Goal: Task Accomplishment & Management: Use online tool/utility

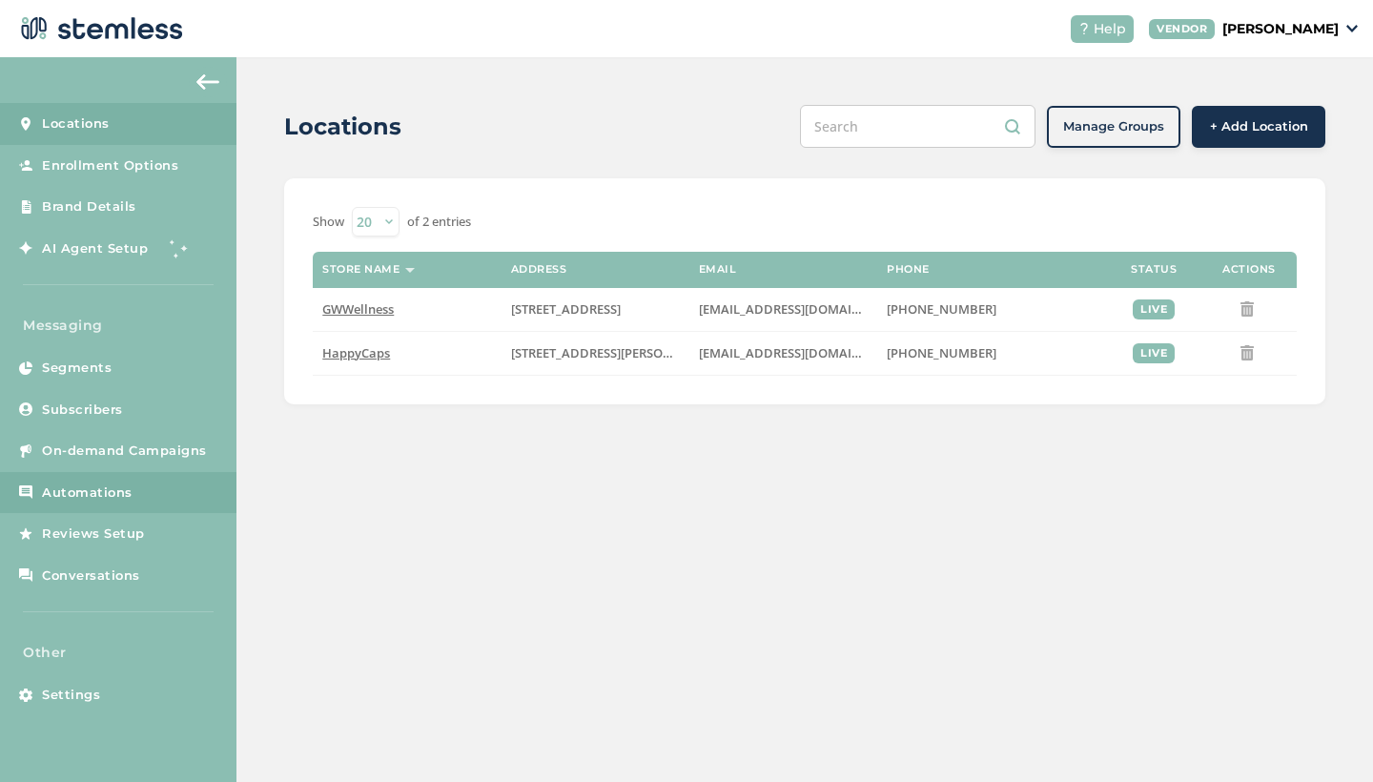
click at [72, 483] on span "Automations" at bounding box center [87, 492] width 91 height 19
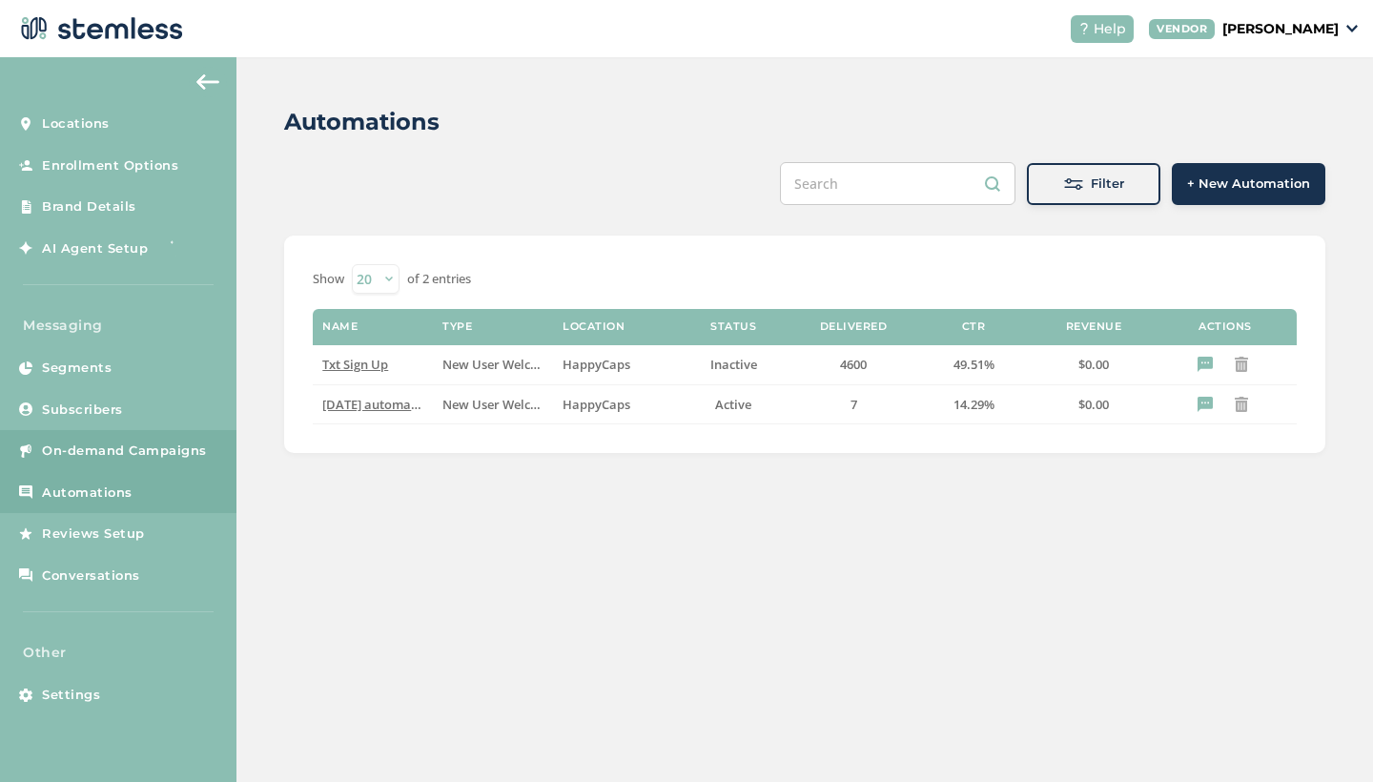
click at [79, 448] on span "On-demand Campaigns" at bounding box center [124, 450] width 165 height 19
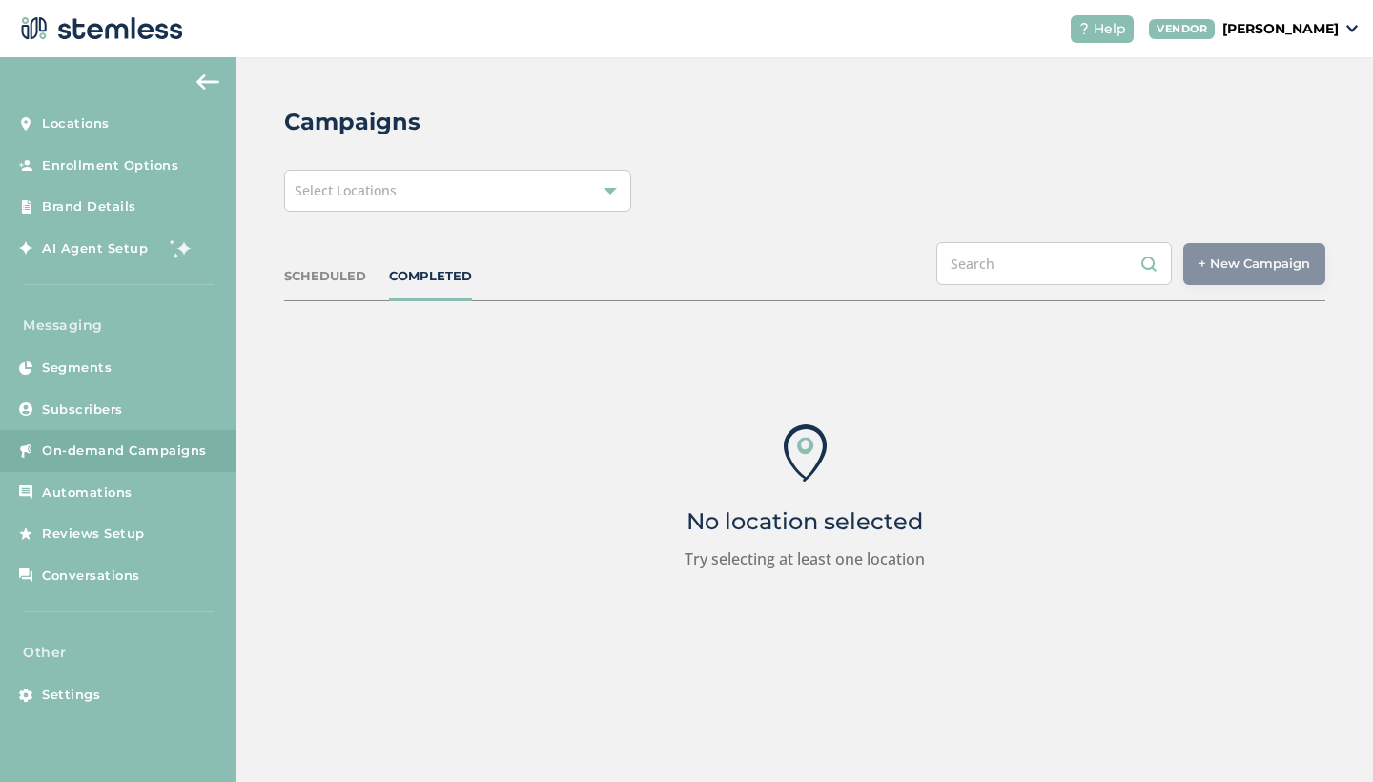
click at [450, 194] on div "Select Locations" at bounding box center [457, 191] width 347 height 42
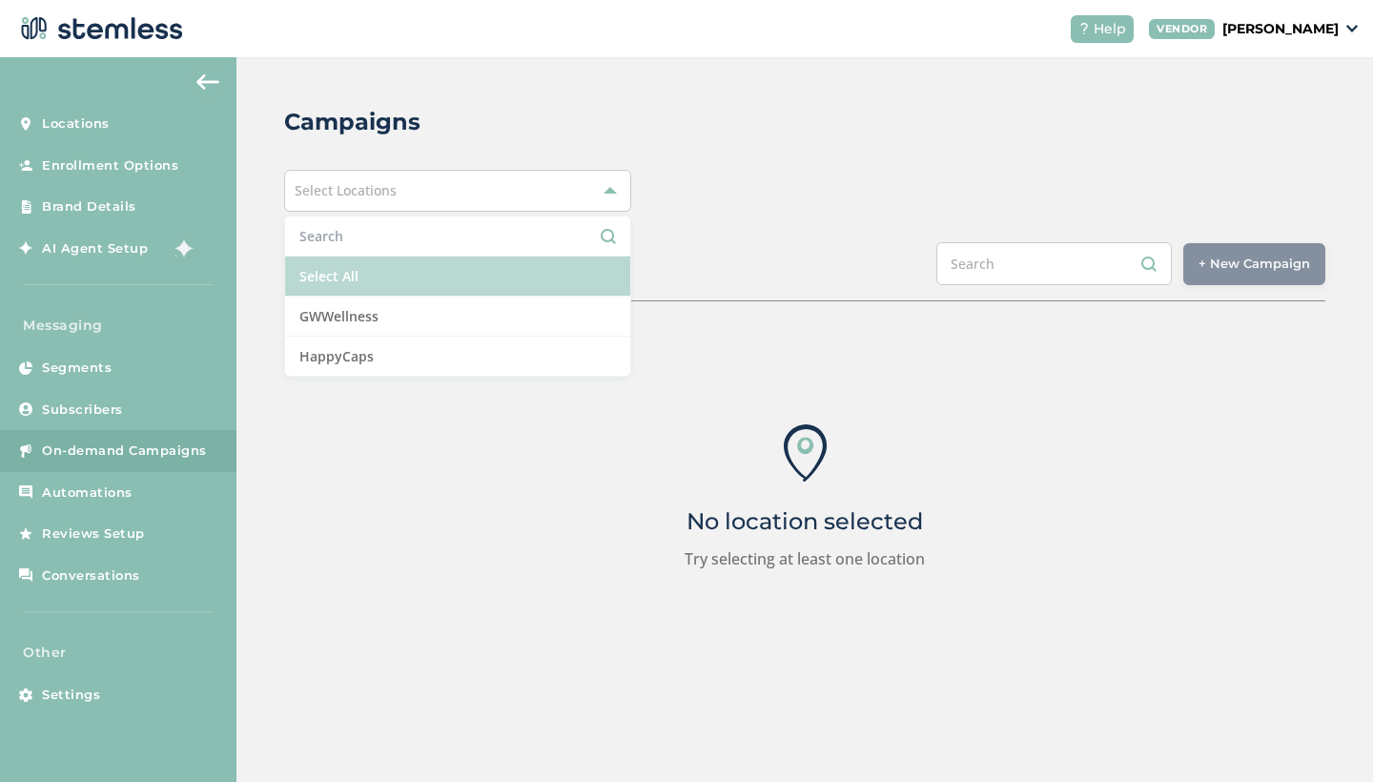
click at [424, 284] on li "Select All" at bounding box center [457, 276] width 345 height 40
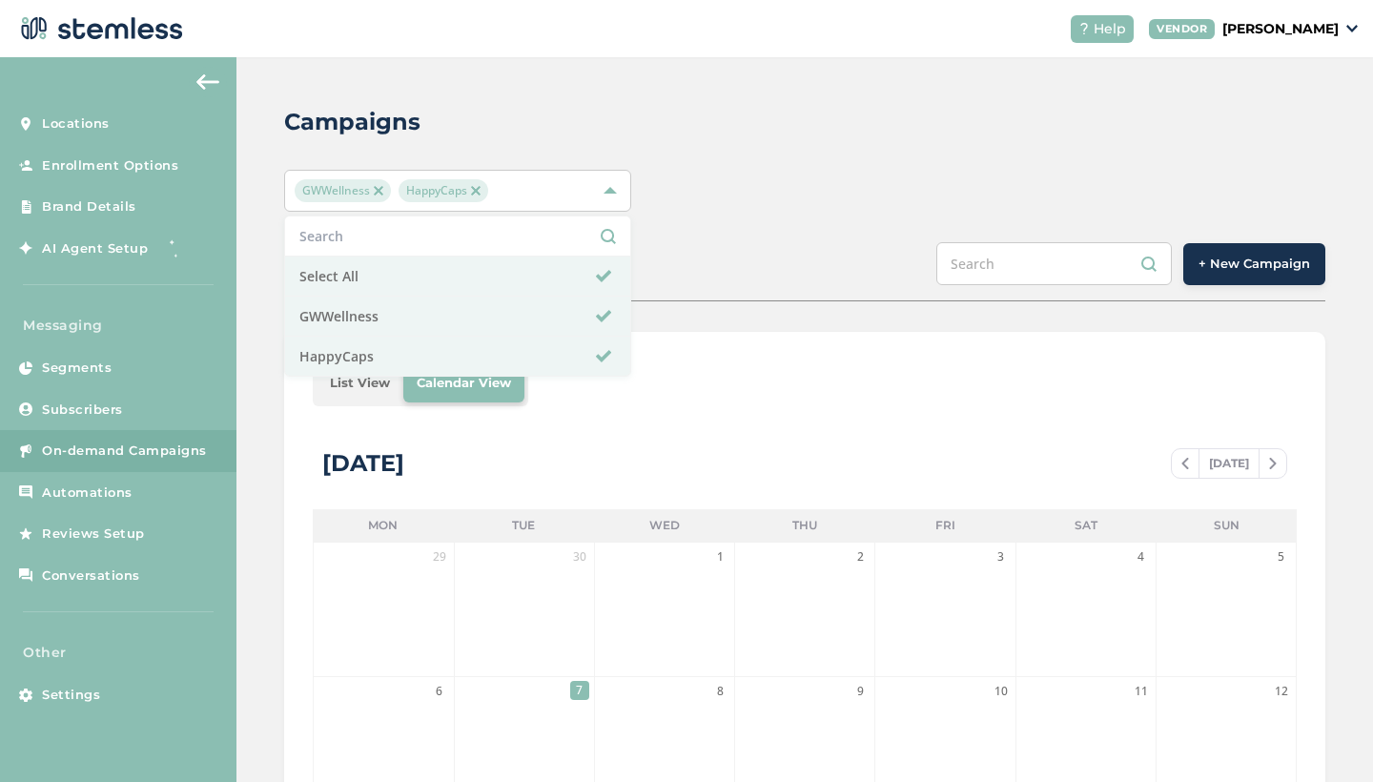
click at [1261, 260] on span "+ New Campaign" at bounding box center [1254, 264] width 112 height 19
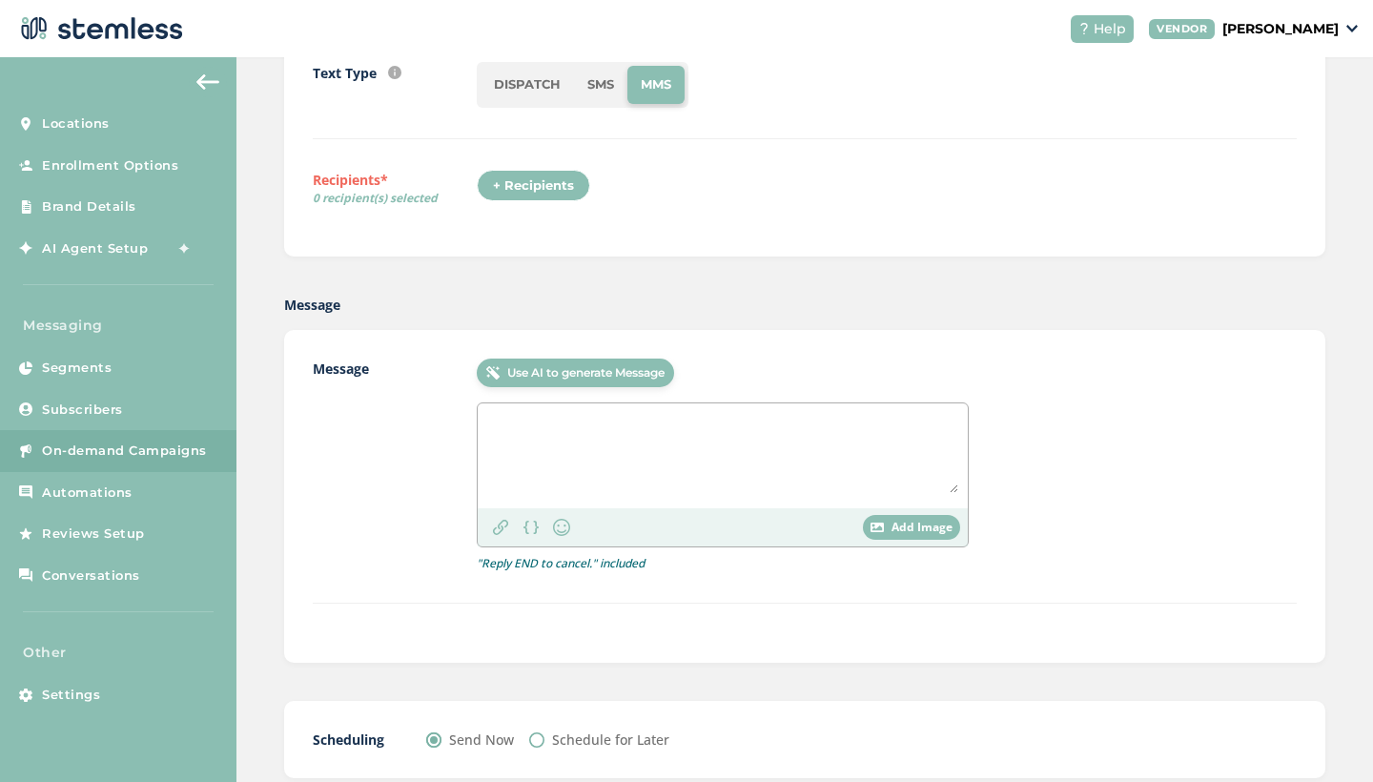
scroll to position [180, 0]
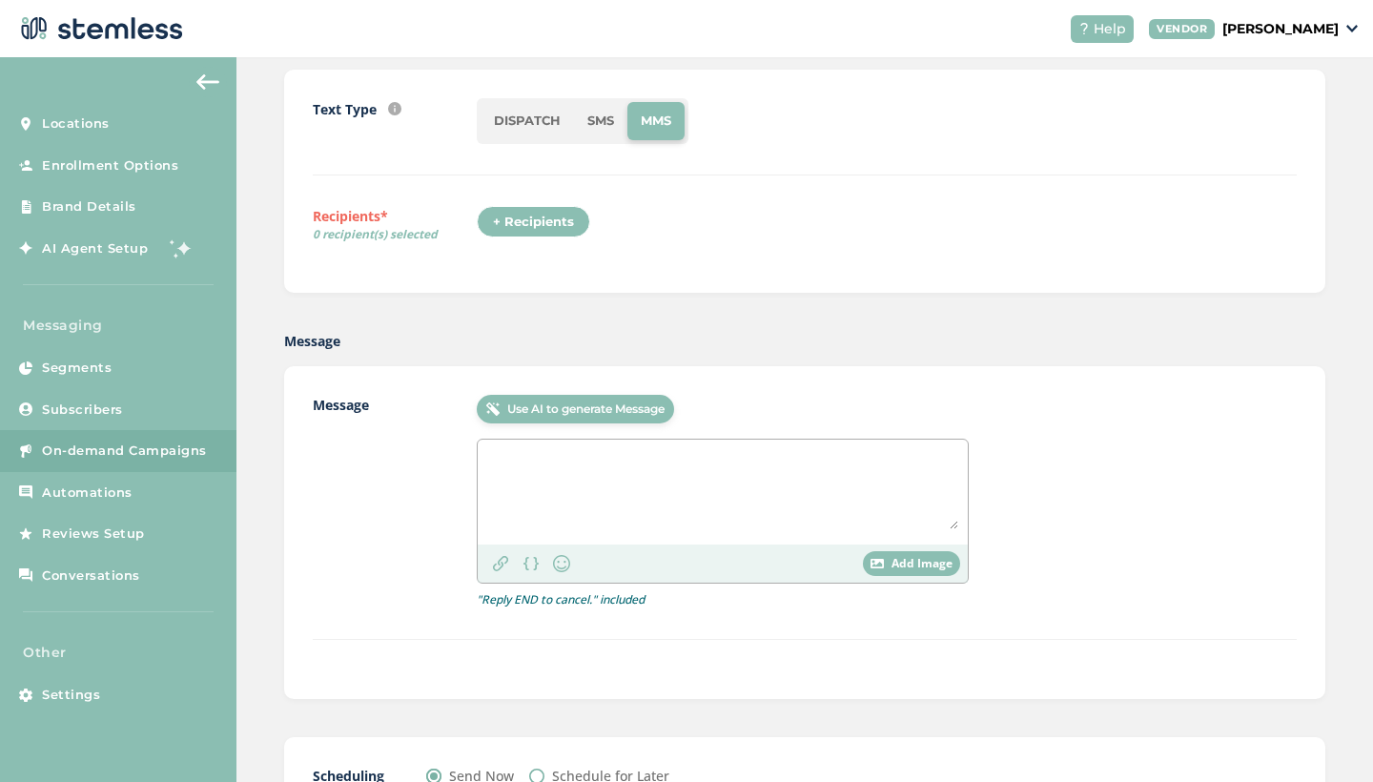
click at [686, 482] on textarea at bounding box center [722, 489] width 471 height 80
click at [900, 562] on span "Add Image" at bounding box center [921, 563] width 61 height 17
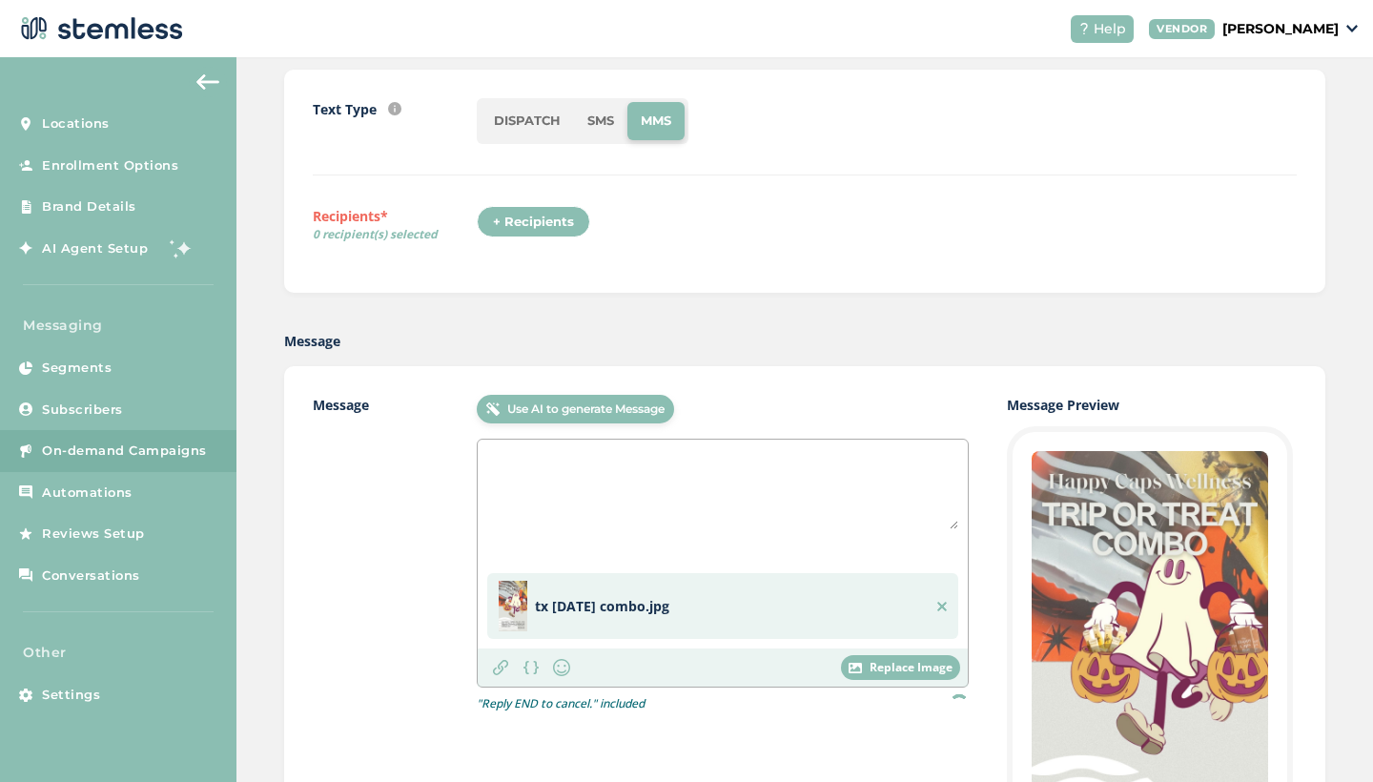
click at [611, 499] on textarea at bounding box center [722, 489] width 471 height 80
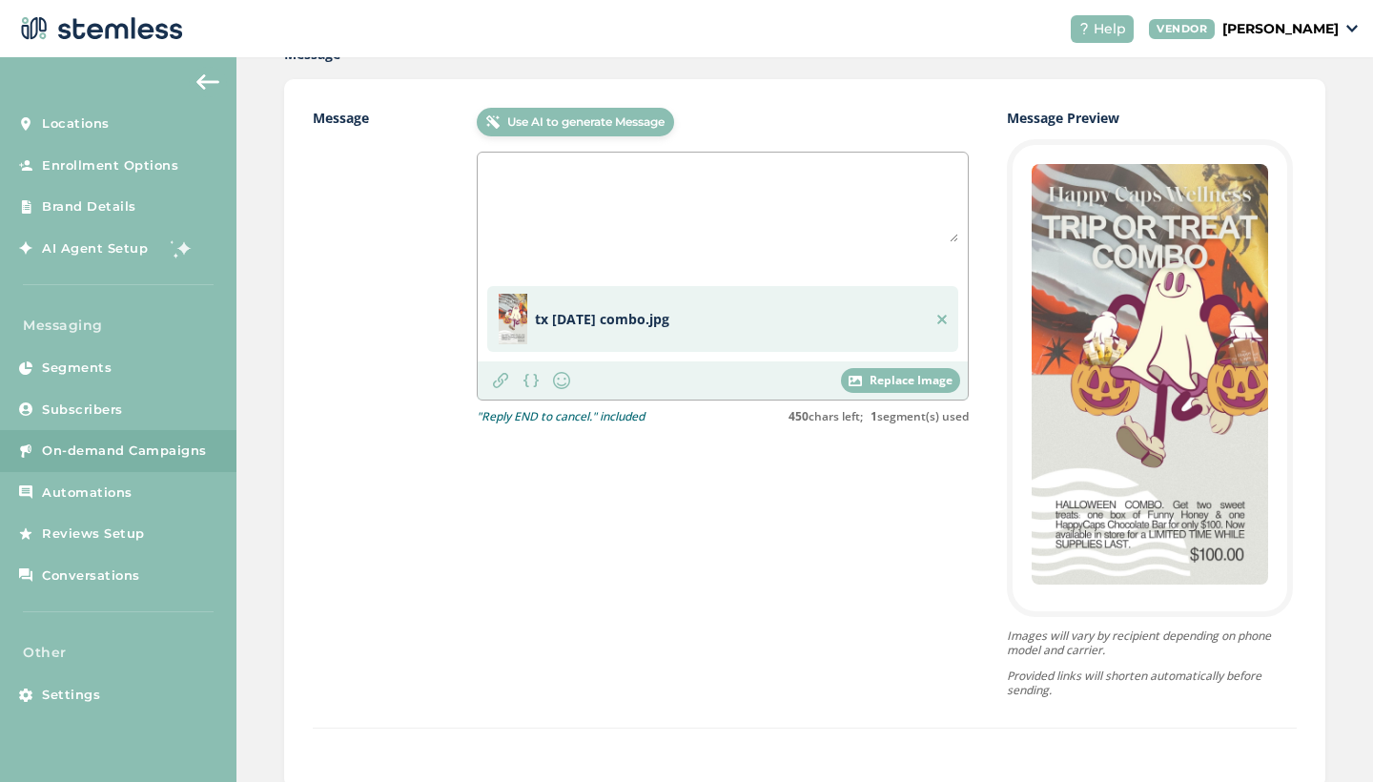
scroll to position [468, 0]
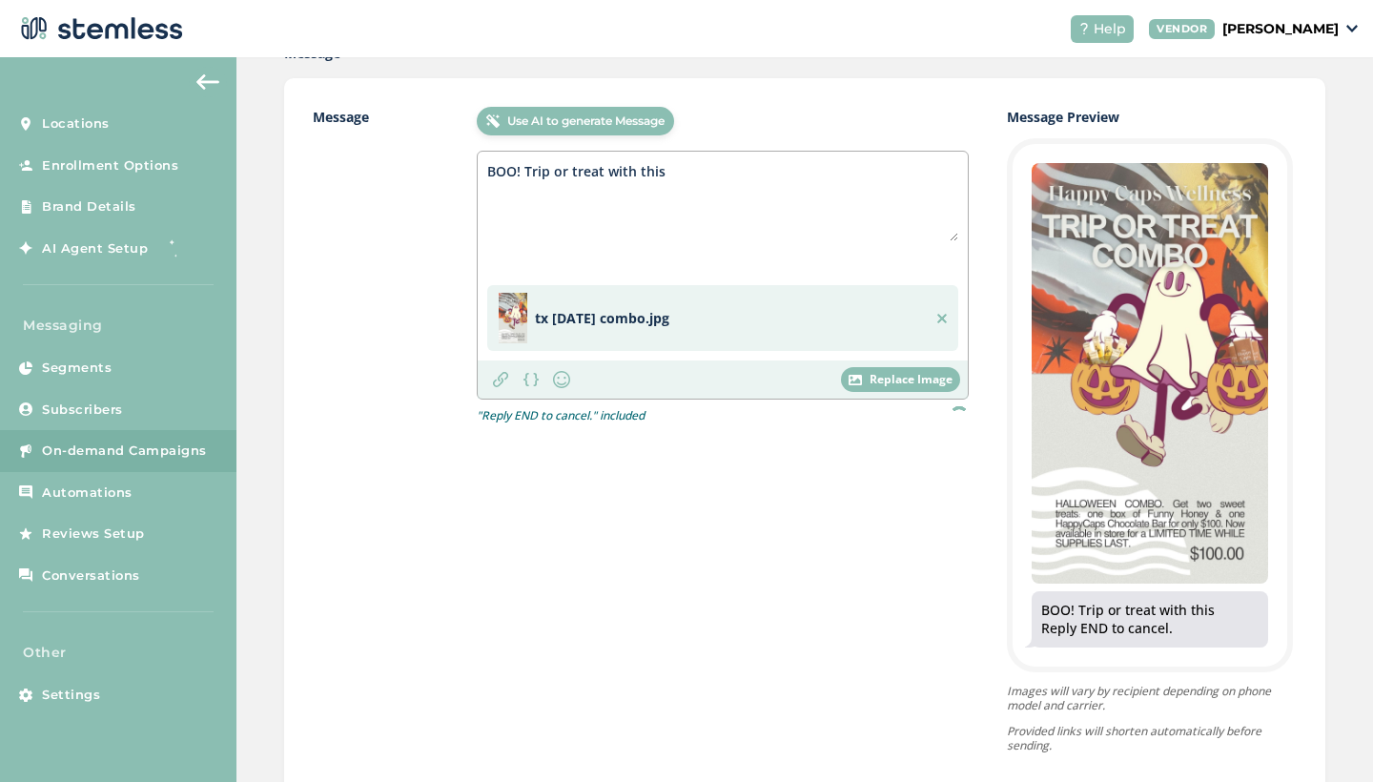
click at [677, 177] on textarea "BOO! Trip or treat with this" at bounding box center [722, 201] width 471 height 80
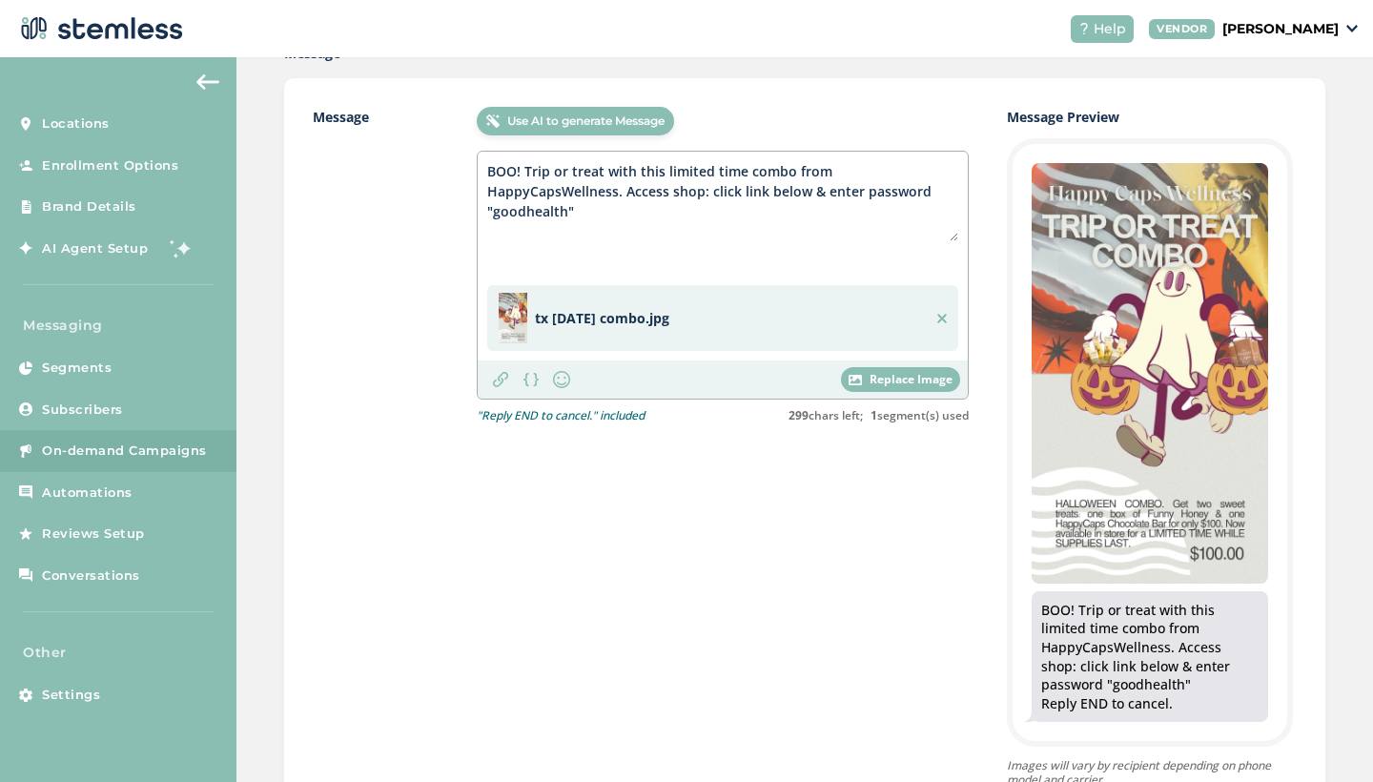
click at [617, 194] on textarea "BOO! Trip or treat with this limited time combo from HappyCapsWellness. Access …" at bounding box center [722, 201] width 471 height 80
drag, startPoint x: 789, startPoint y: 173, endPoint x: 748, endPoint y: 166, distance: 41.7
click at [748, 166] on textarea "BOO! Trip or treat with this limited time combo from HappyCapsWellness. Access …" at bounding box center [722, 201] width 471 height 80
click at [615, 219] on textarea "BOO! Trip or treat with this limited time special from HappyCapsWellness. Acces…" at bounding box center [722, 201] width 471 height 80
type textarea "BOO! Trip or treat with this limited time special from HappyCapsWellness. Acces…"
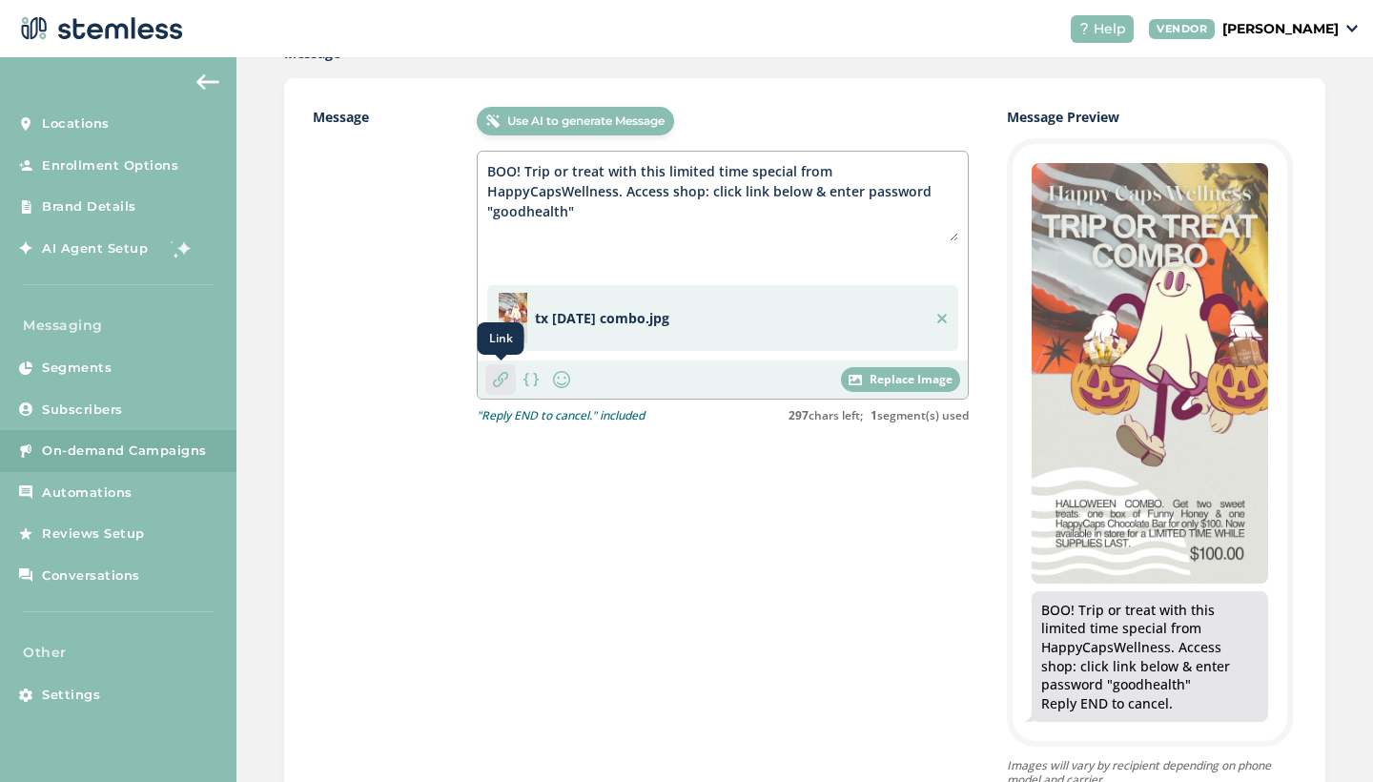
click at [505, 377] on img at bounding box center [500, 379] width 15 height 15
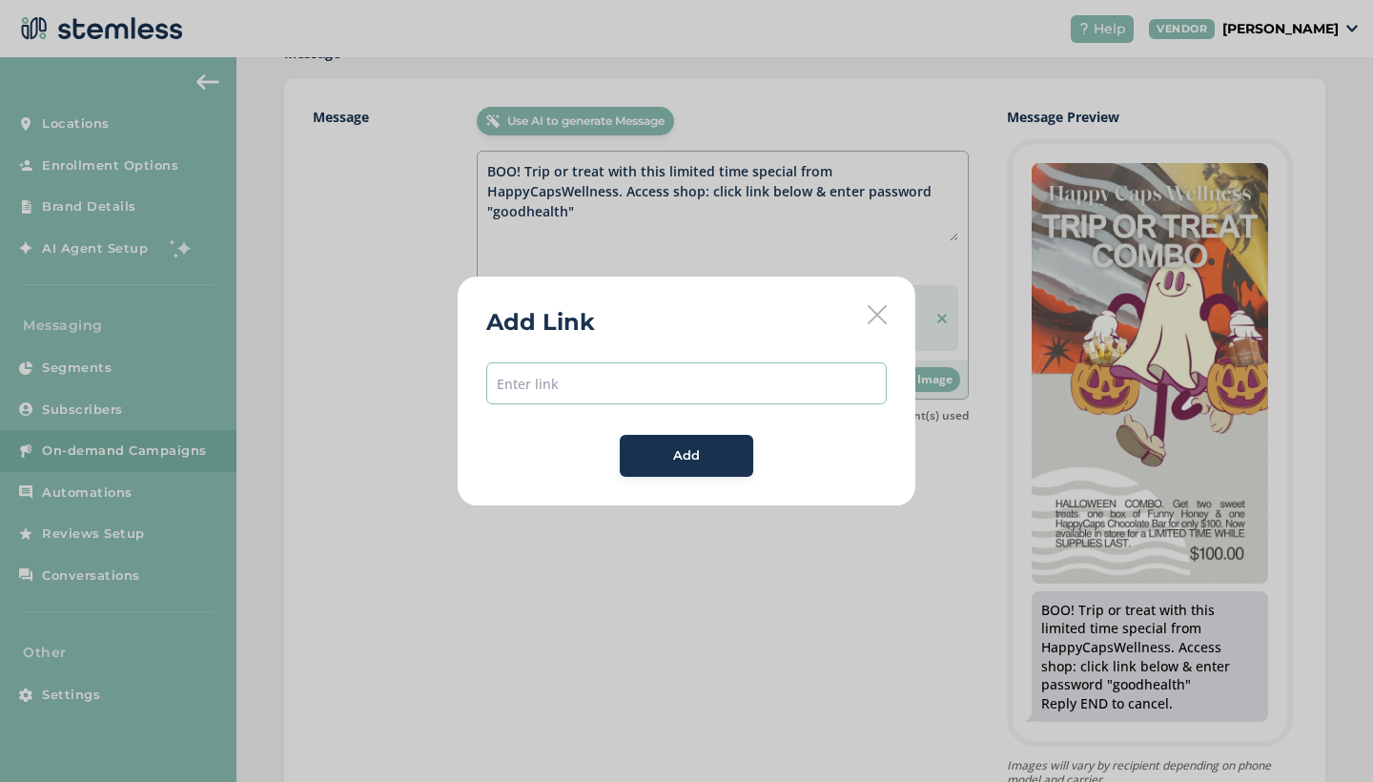
click at [550, 388] on input "text" at bounding box center [686, 383] width 400 height 42
paste input "https://shop.happycapswellness.com/password"
type input "https://shop.happycapswellness.com/password"
click at [669, 458] on div "Add" at bounding box center [686, 455] width 103 height 19
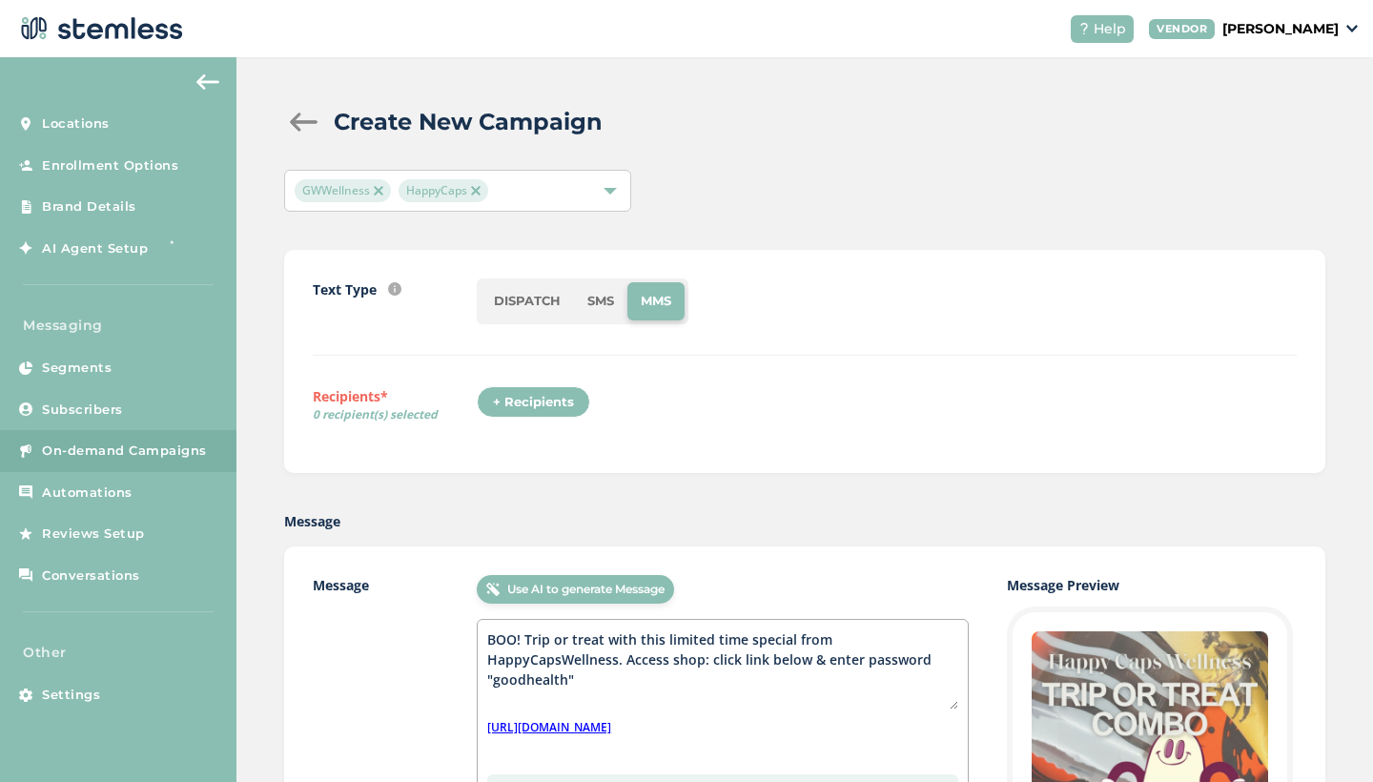
scroll to position [0, 0]
click at [538, 392] on div "+ Recipients" at bounding box center [533, 402] width 113 height 32
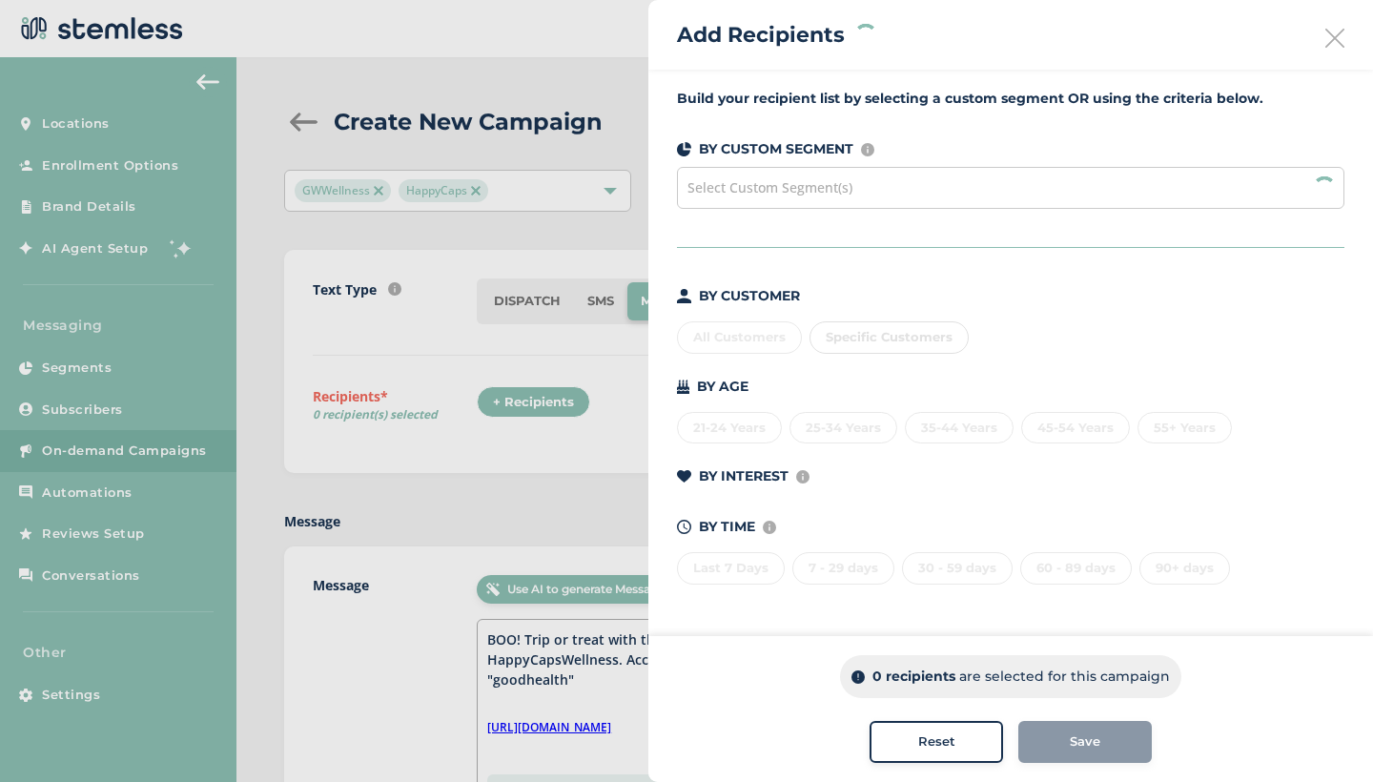
click at [716, 338] on div "All Customers Specific Customers" at bounding box center [1010, 334] width 667 height 40
click at [867, 176] on div "Select Custom Segment(s)" at bounding box center [1010, 188] width 667 height 42
click at [945, 157] on div "BY CUSTOM SEGMENT Custom segments are user-defined subscriber lists that you ca…" at bounding box center [1010, 149] width 667 height 20
click at [736, 333] on div "All Customers" at bounding box center [739, 337] width 125 height 32
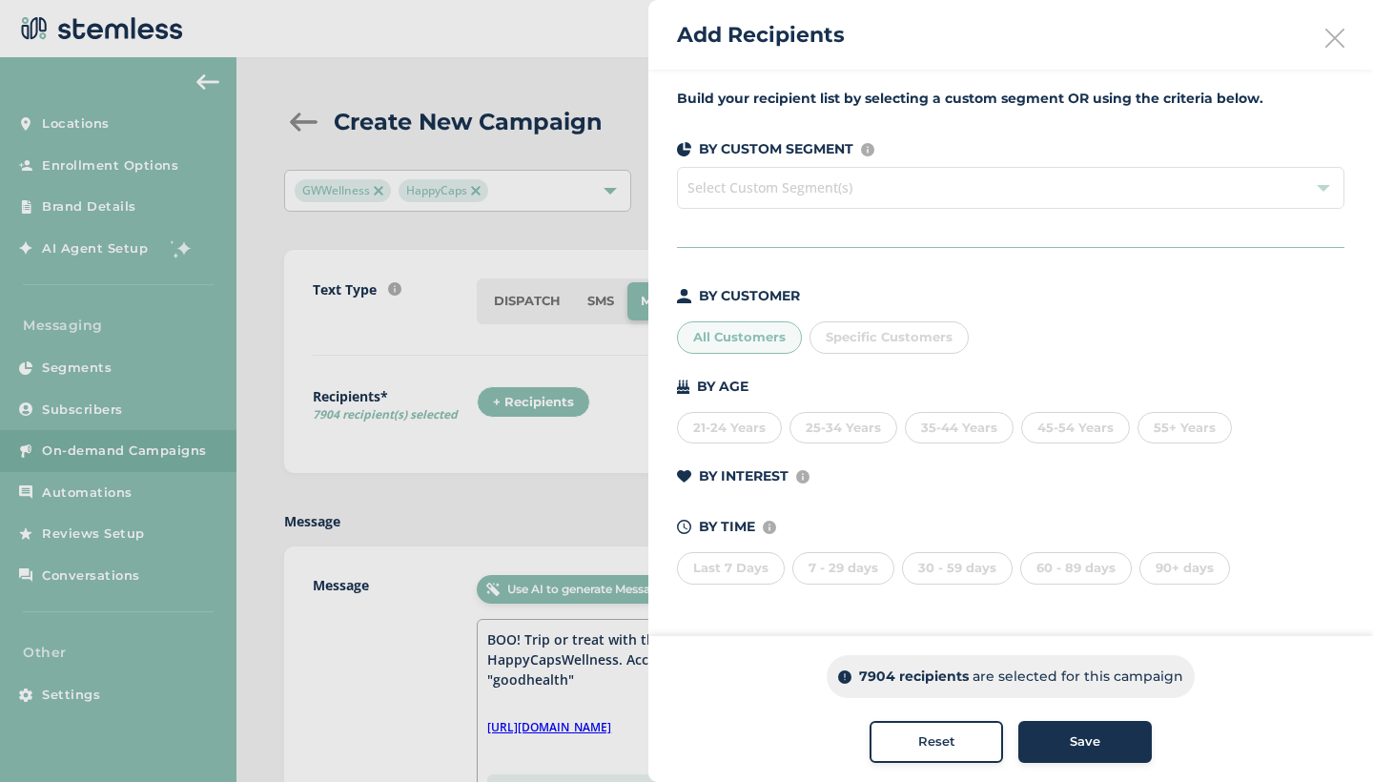
click at [1031, 191] on span "Select Custom Segment(s)" at bounding box center [1010, 188] width 667 height 42
click at [1040, 335] on div "All Customers Specific Customers" at bounding box center [1010, 334] width 667 height 40
click at [729, 562] on div "Last 7 Days" at bounding box center [731, 568] width 108 height 32
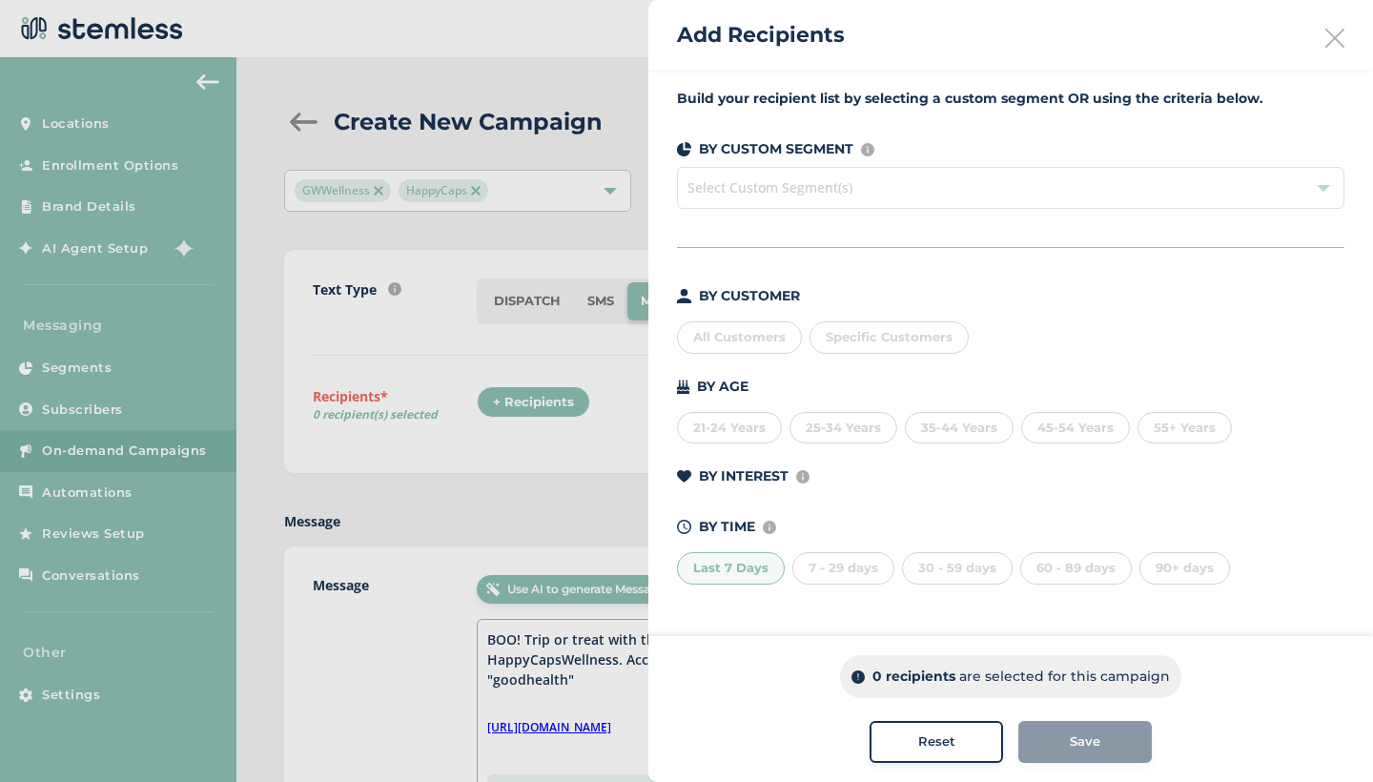
click at [729, 562] on div "Last 7 Days" at bounding box center [731, 568] width 108 height 32
click at [730, 335] on div "All Customers" at bounding box center [739, 337] width 125 height 32
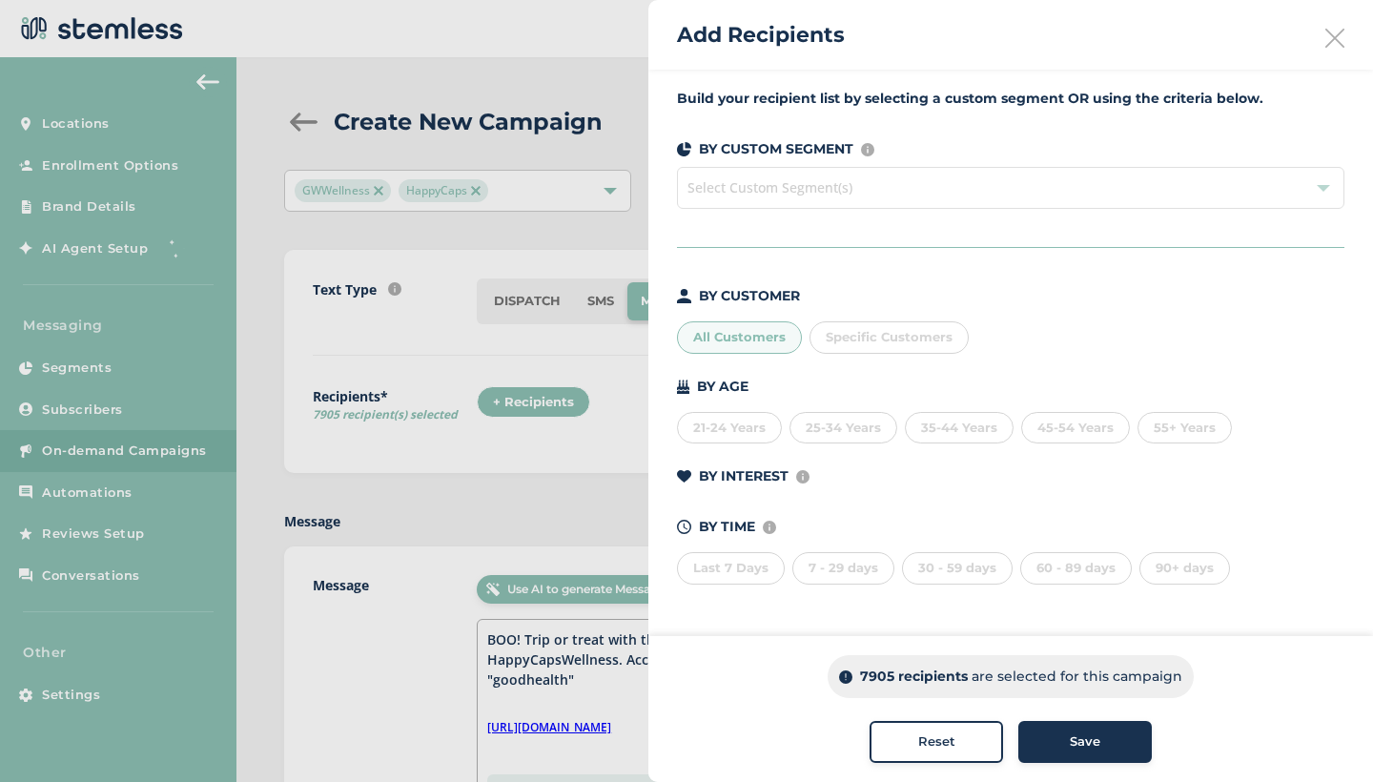
click at [1067, 180] on span "Select Custom Segment(s)" at bounding box center [1010, 188] width 667 height 42
click at [1091, 741] on span "Save" at bounding box center [1085, 741] width 31 height 19
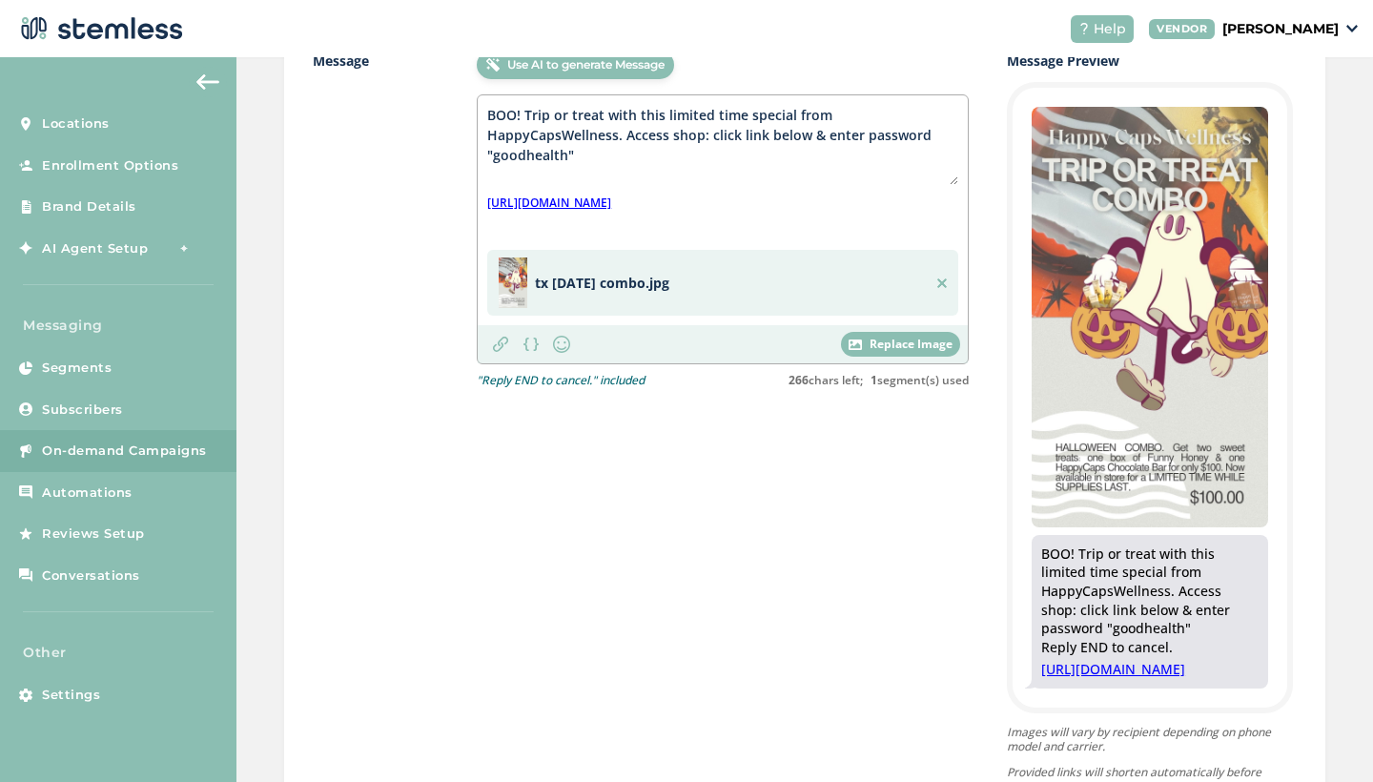
scroll to position [525, 0]
click at [746, 111] on textarea "BOO! Trip or treat with this limited time special from HappyCapsWellness. Acces…" at bounding box center [722, 144] width 471 height 80
click at [672, 500] on div "Use AI to generate Message BOO! Trip or treat with this limited time Halloween …" at bounding box center [723, 421] width 492 height 743
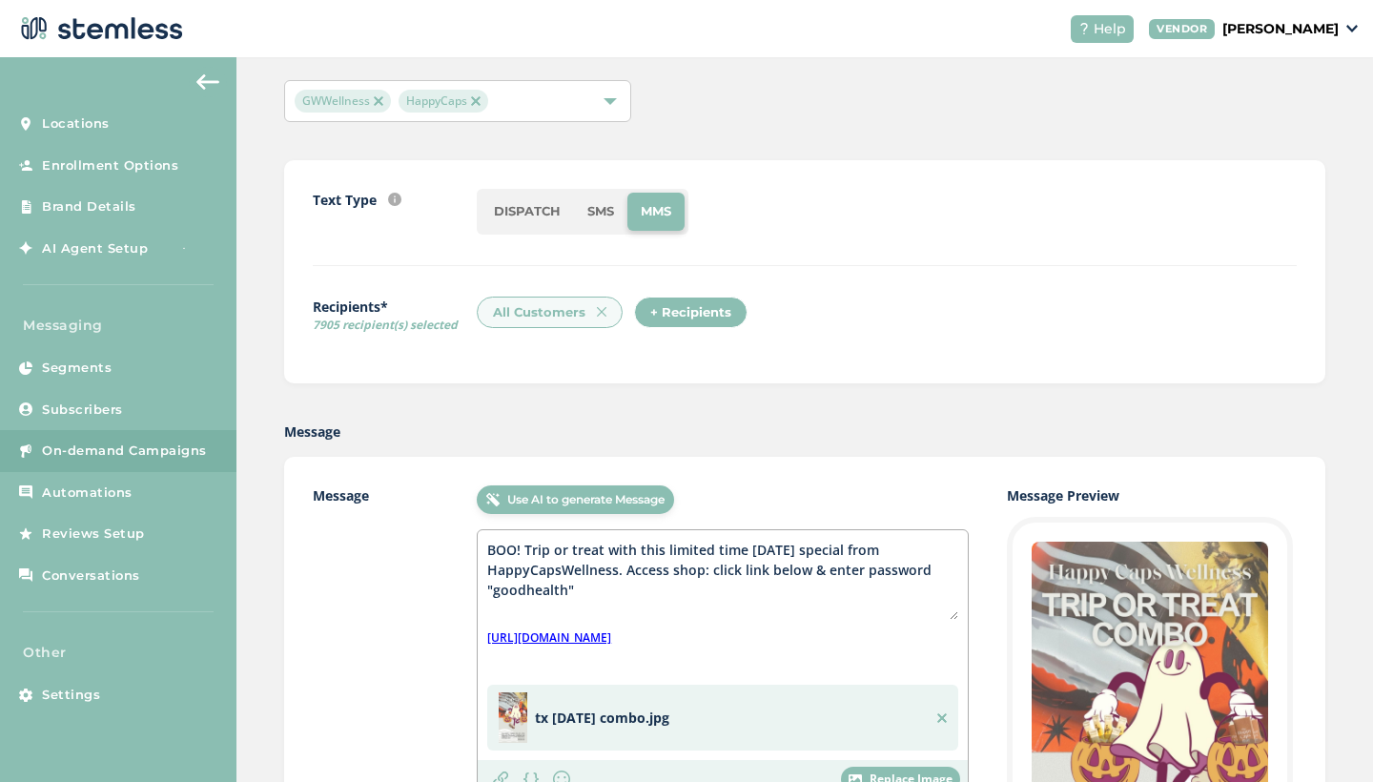
scroll to position [92, 0]
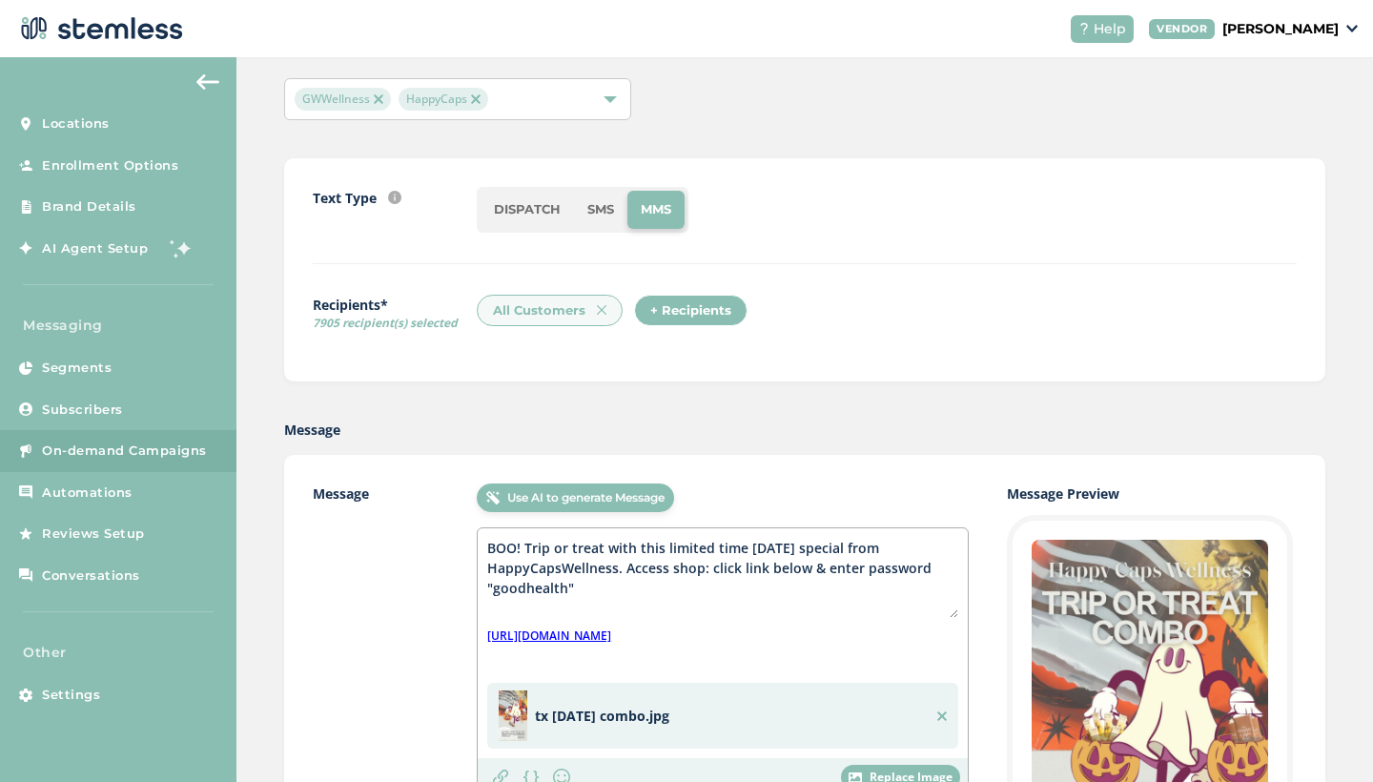
drag, startPoint x: 663, startPoint y: 548, endPoint x: 743, endPoint y: 545, distance: 80.1
click at [743, 545] on textarea "BOO! Trip or treat with this limited time Halloween special from HappyCapsWelln…" at bounding box center [722, 578] width 471 height 80
click at [895, 571] on textarea "BOO! Trip or treat with this Halloween special from HappyCapsWellness. Access s…" at bounding box center [722, 578] width 471 height 80
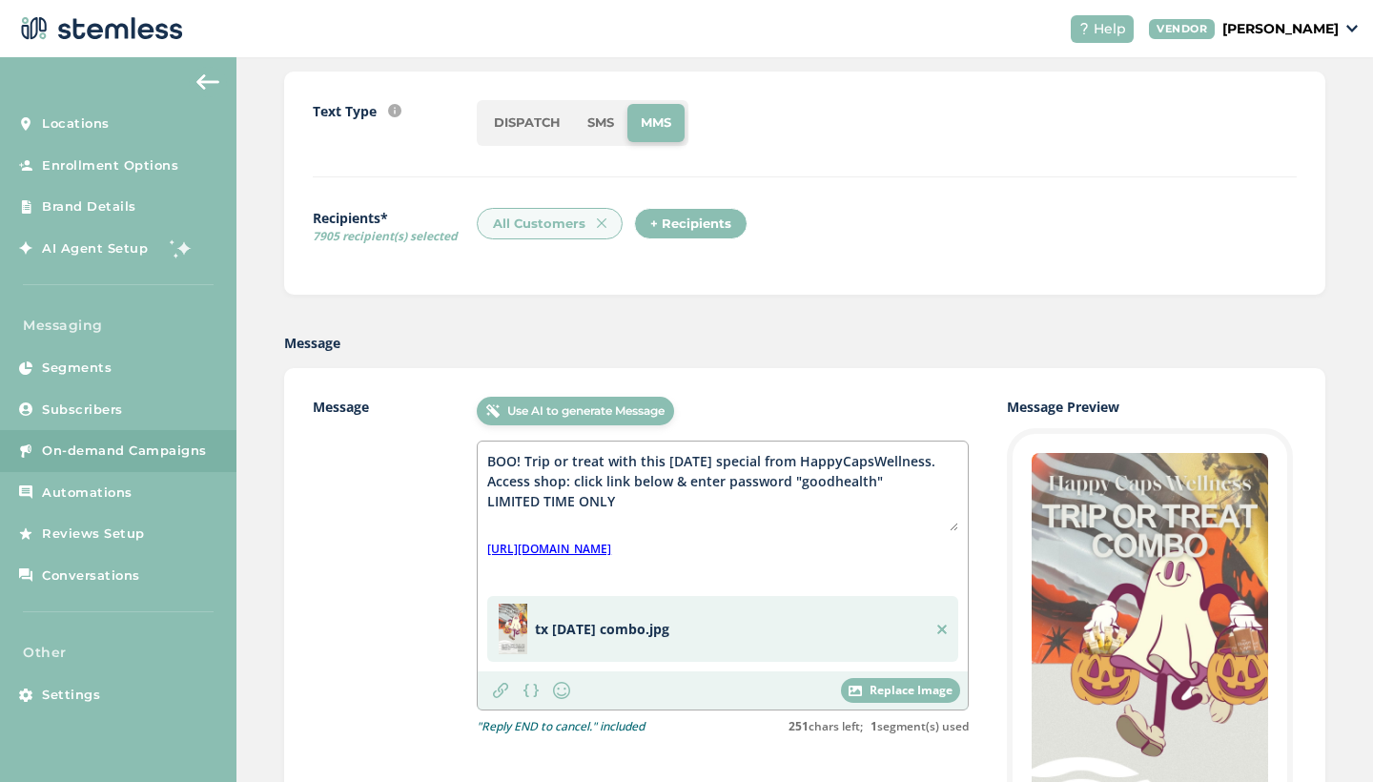
scroll to position [119, 0]
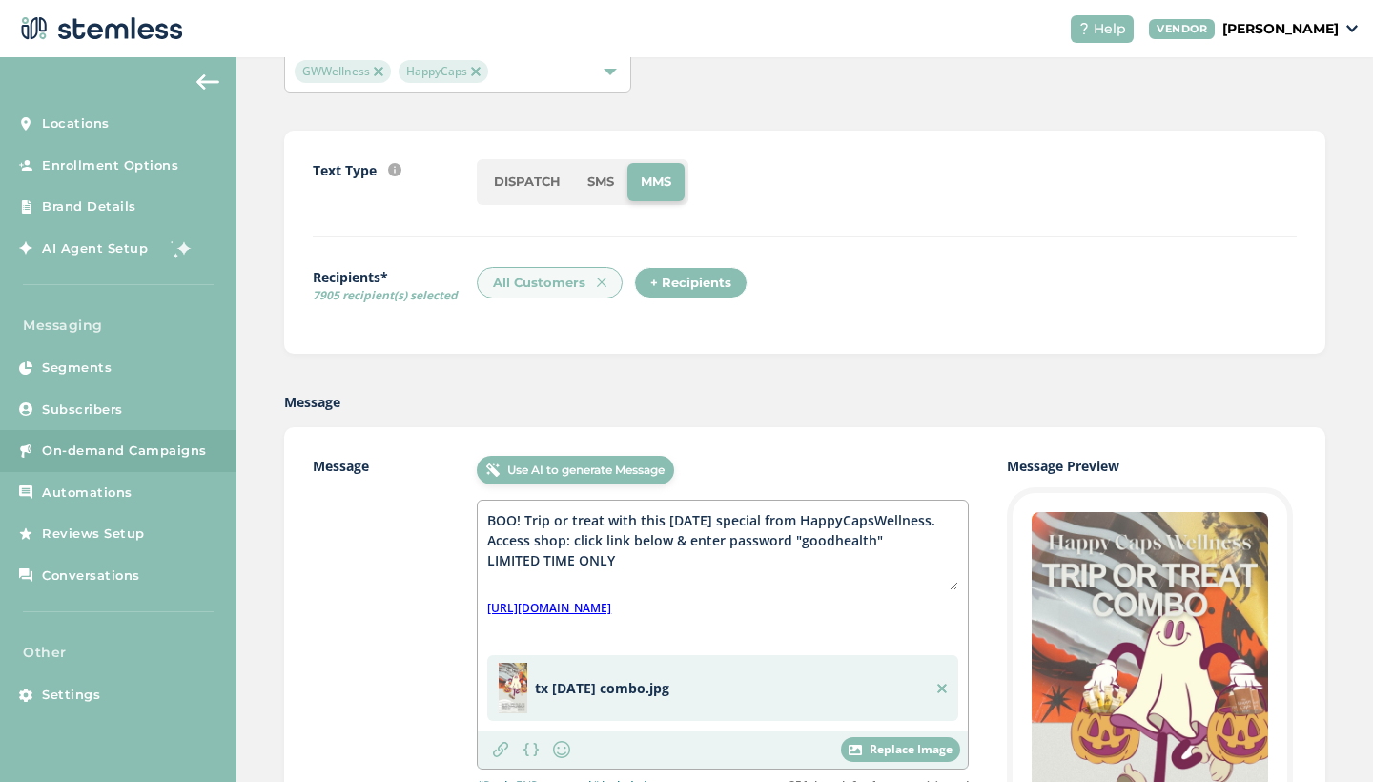
drag, startPoint x: 636, startPoint y: 564, endPoint x: 489, endPoint y: 558, distance: 147.0
click at [489, 558] on textarea "BOO! Trip or treat with this Halloween special from HappyCapsWellness. Access s…" at bounding box center [722, 550] width 471 height 80
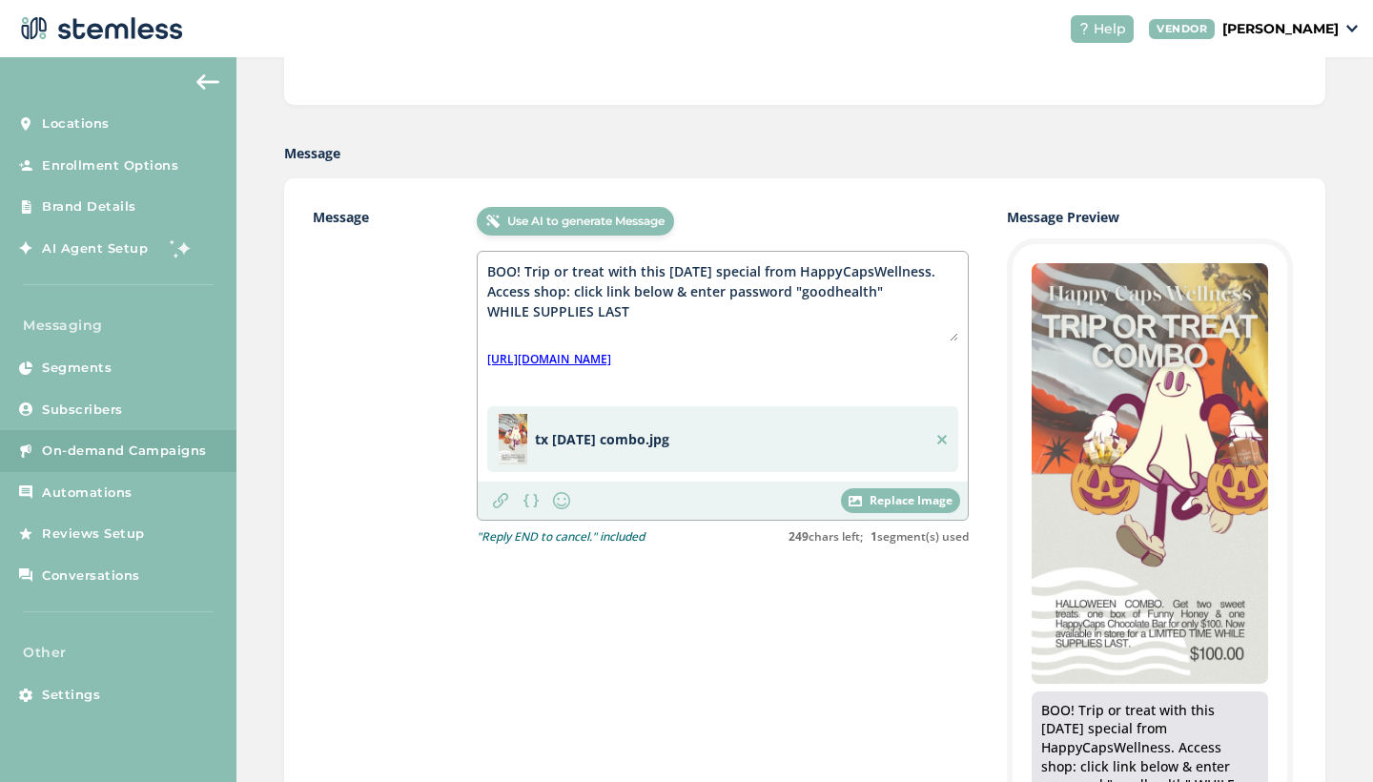
scroll to position [287, 0]
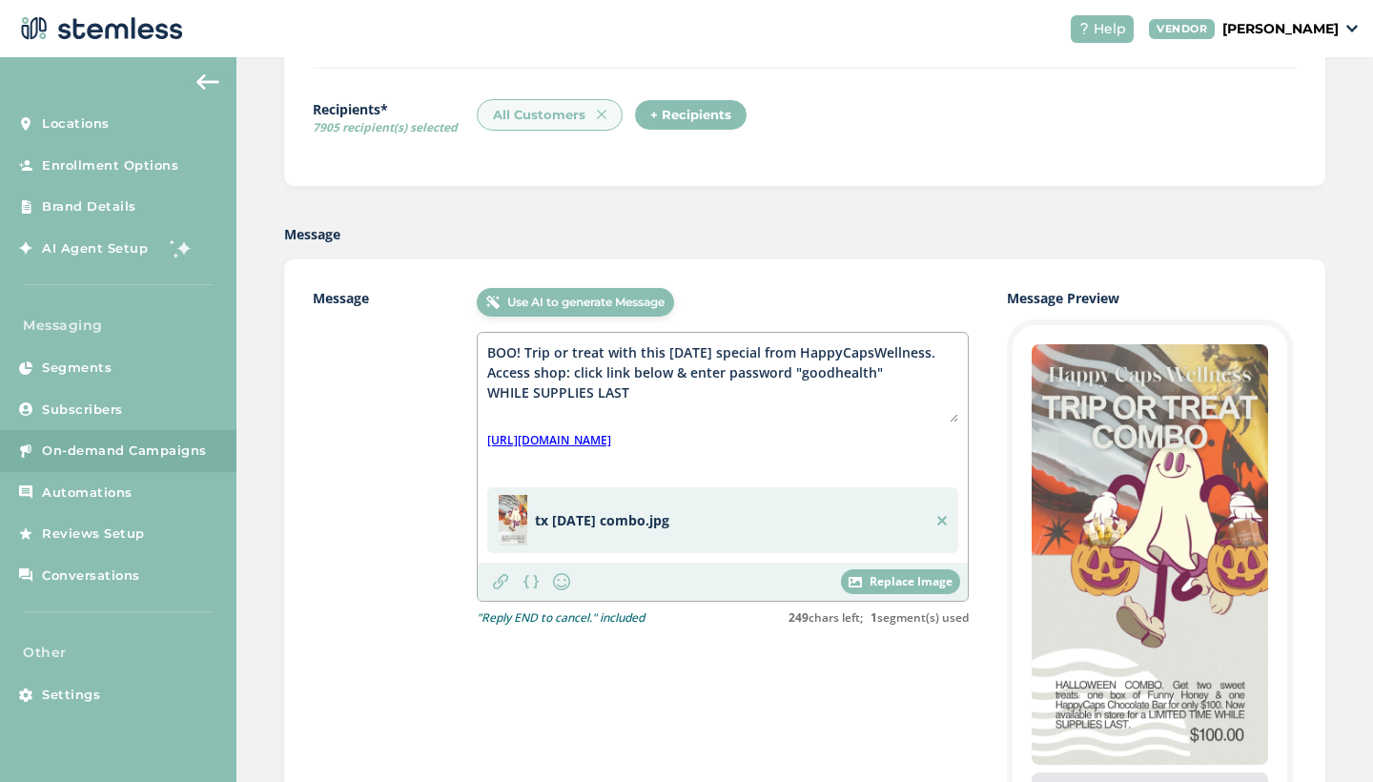
drag, startPoint x: 634, startPoint y: 392, endPoint x: 463, endPoint y: 394, distance: 170.6
click at [463, 394] on div "Message Use AI to generate Message BOO! Trip or treat with this Halloween speci…" at bounding box center [805, 684] width 984 height 793
type textarea "BOO! Trip or treat with this Halloween special from HappyCapsWellness. Access s…"
click at [431, 411] on label "Message" at bounding box center [395, 659] width 164 height 743
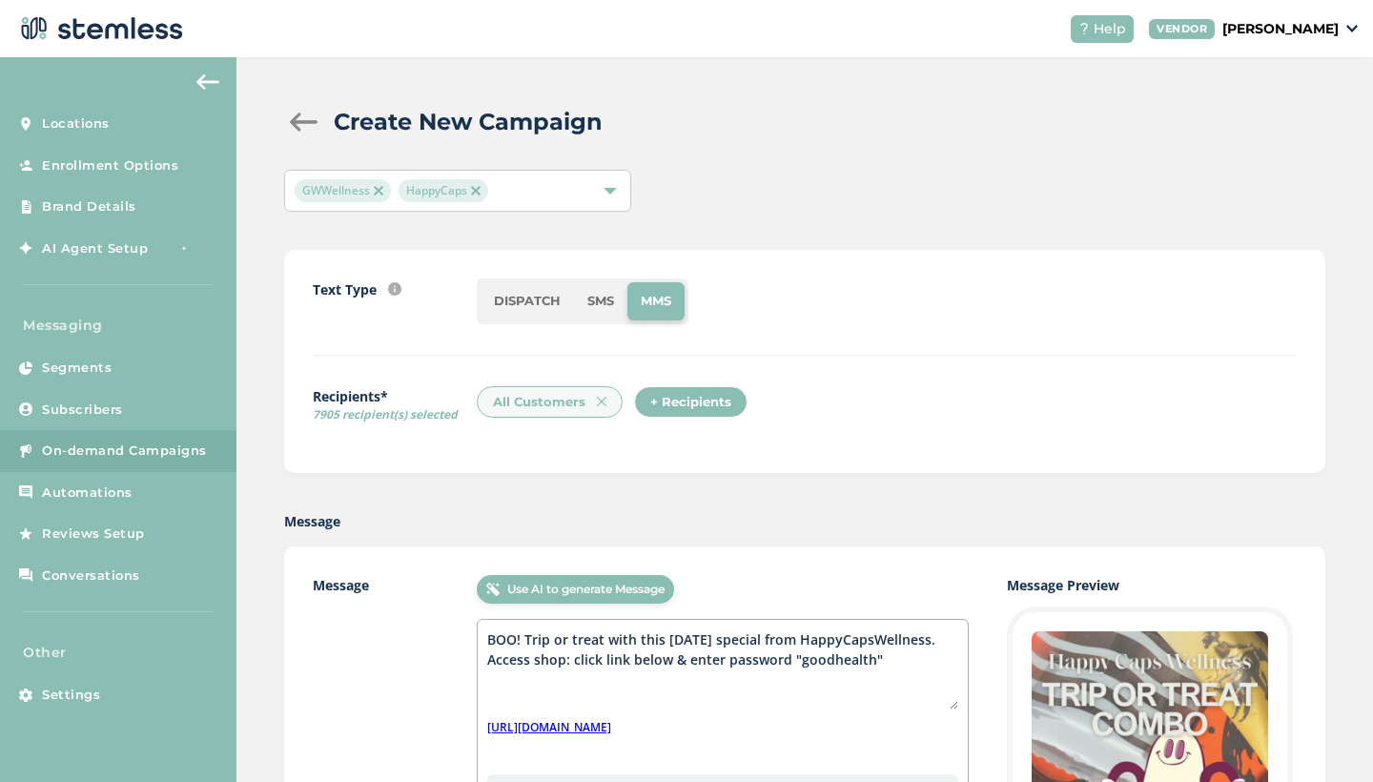
scroll to position [0, 0]
click at [663, 304] on li "MMS" at bounding box center [655, 301] width 57 height 38
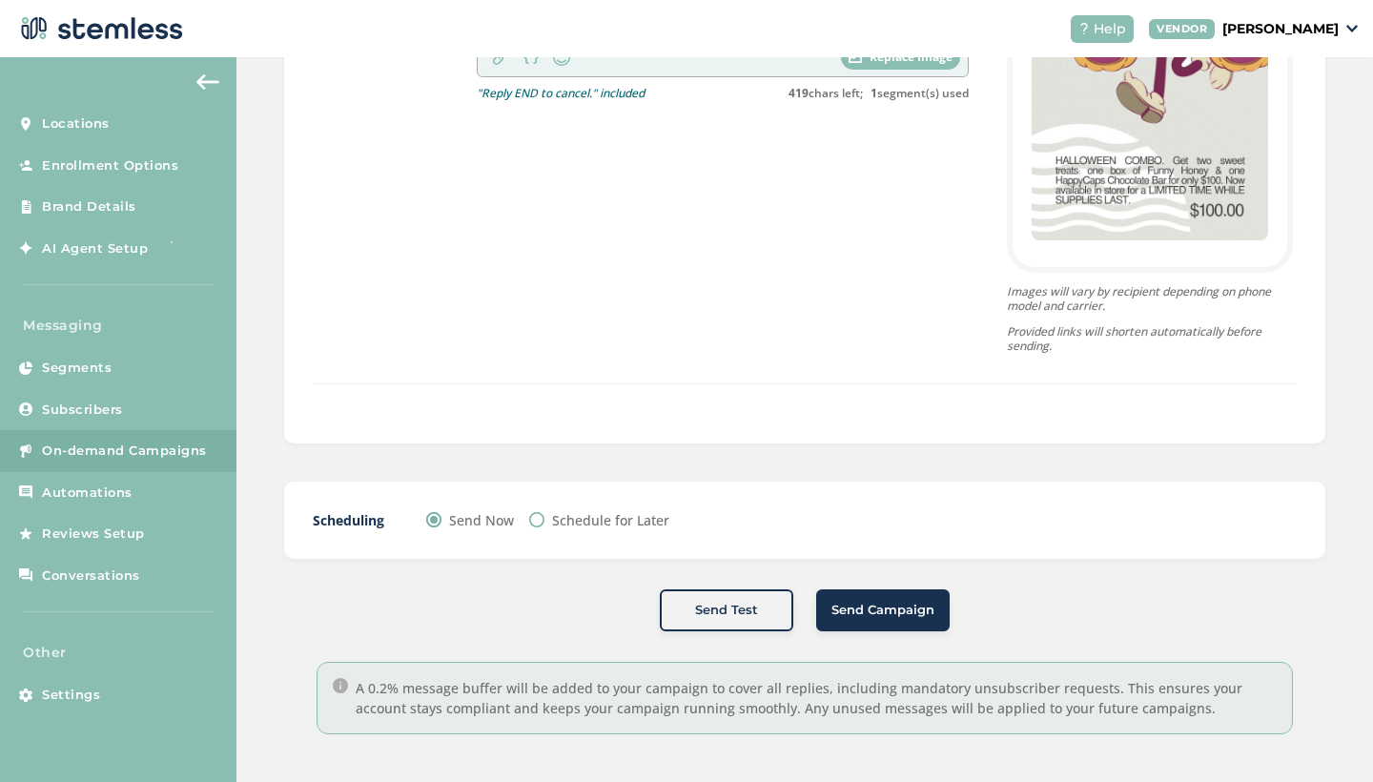
scroll to position [810, 0]
click at [337, 685] on img at bounding box center [340, 686] width 15 height 15
click at [349, 689] on div "A 0.2% message buffer will be added to your campaign to cover all replies, incl…" at bounding box center [804, 699] width 976 height 72
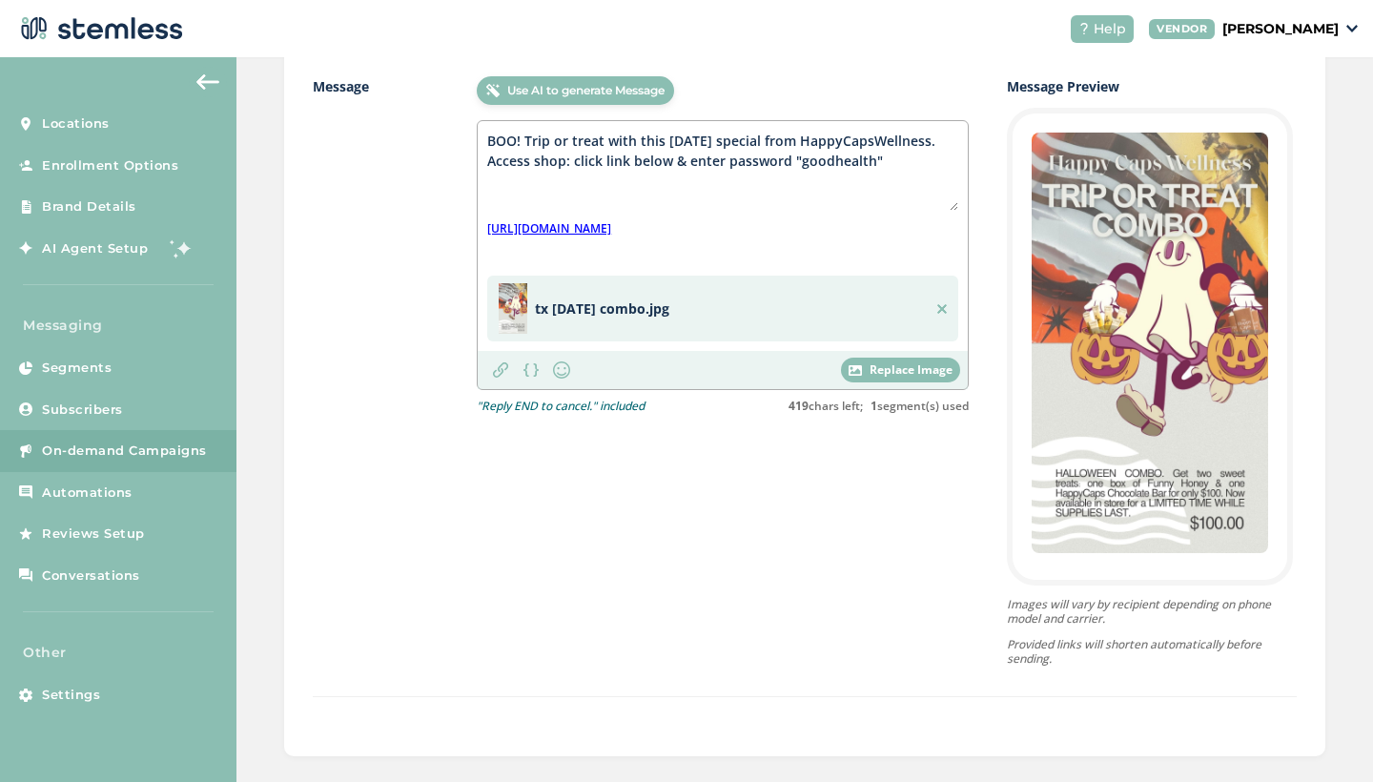
scroll to position [495, 0]
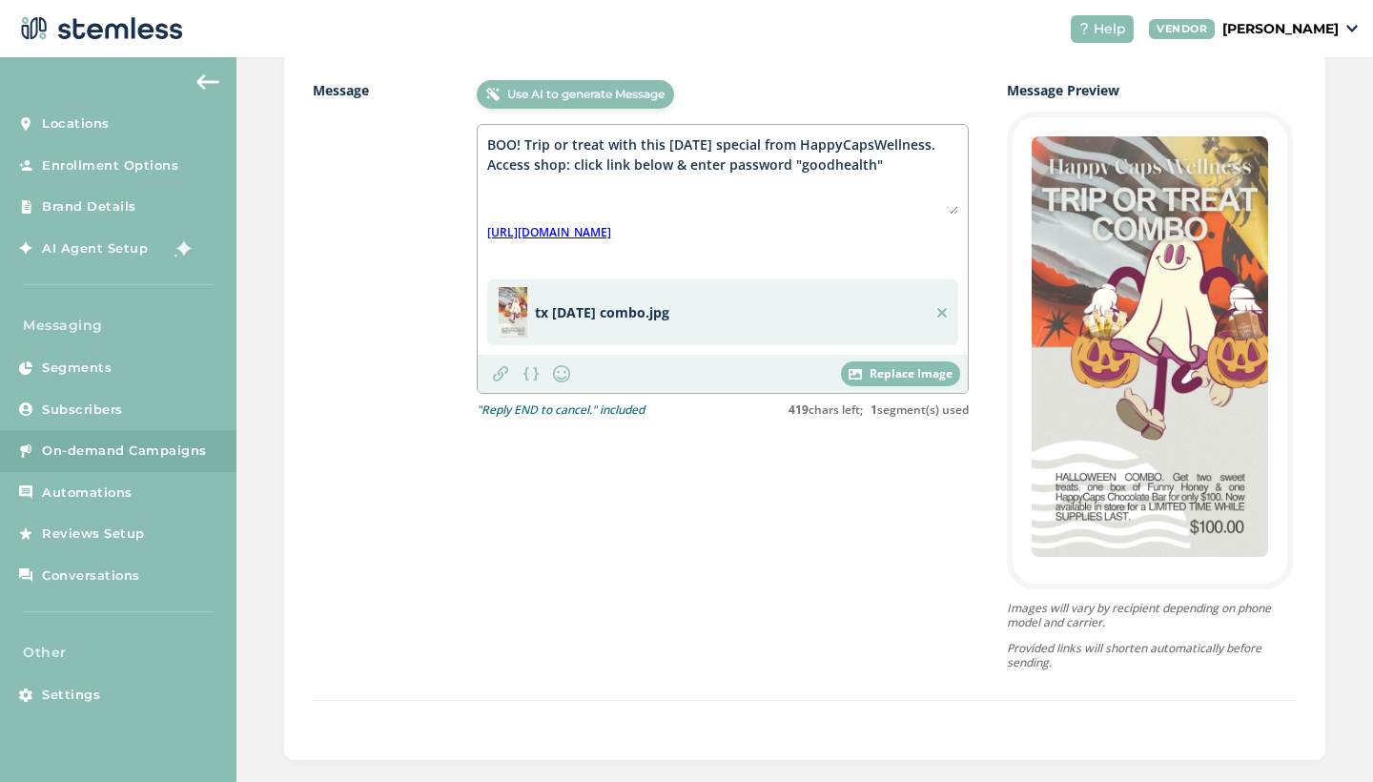
click at [811, 193] on textarea "BOO! Trip or treat with this Halloween special from HappyCapsWellness. Access s…" at bounding box center [722, 174] width 471 height 80
click at [696, 181] on textarea "BOO! Trip or treat with this Halloween special from HappyCapsWellness. Access s…" at bounding box center [722, 174] width 471 height 80
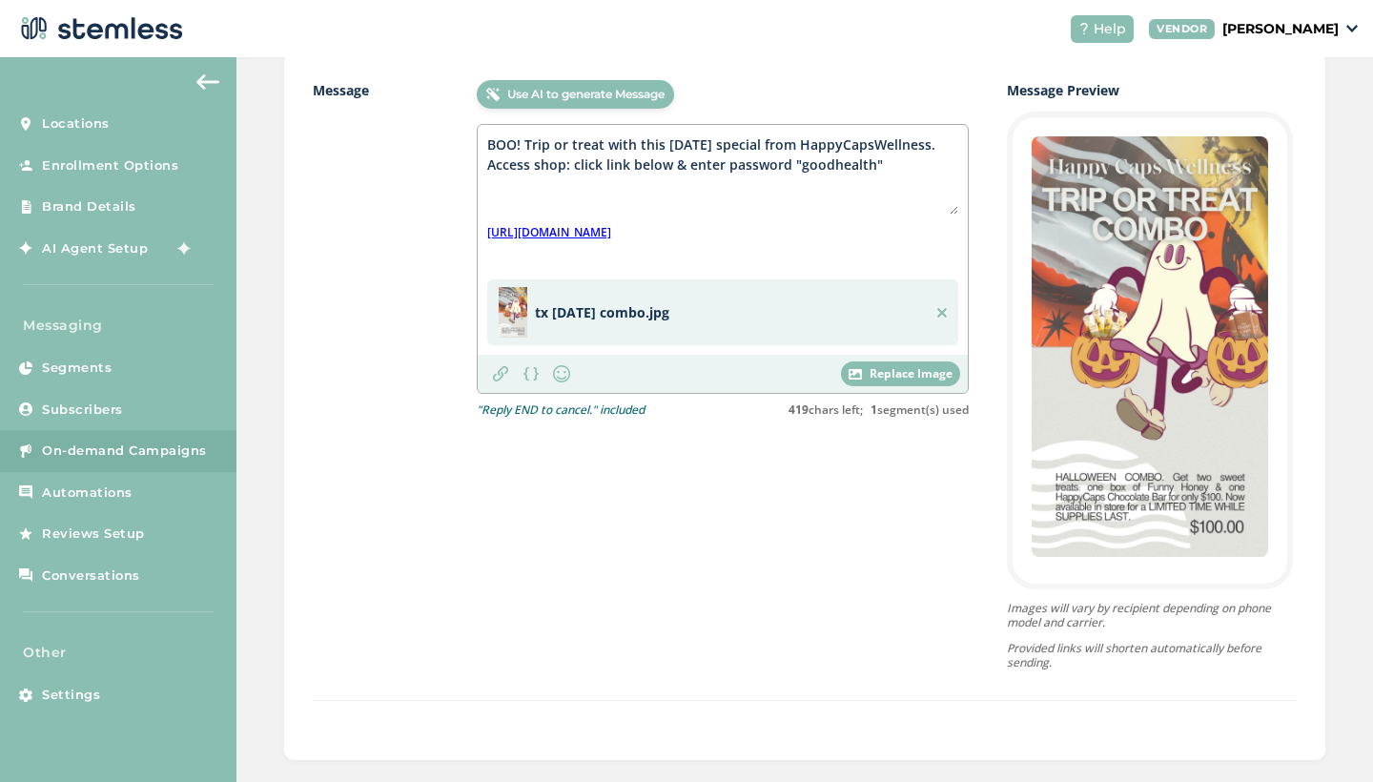
click at [696, 181] on textarea "BOO! Trip or treat with this Halloween special from HappyCapsWellness. Access s…" at bounding box center [722, 174] width 471 height 80
click at [789, 624] on div "Use AI to generate Message BOO! Trip or treat with this Halloween special from …" at bounding box center [723, 374] width 492 height 589
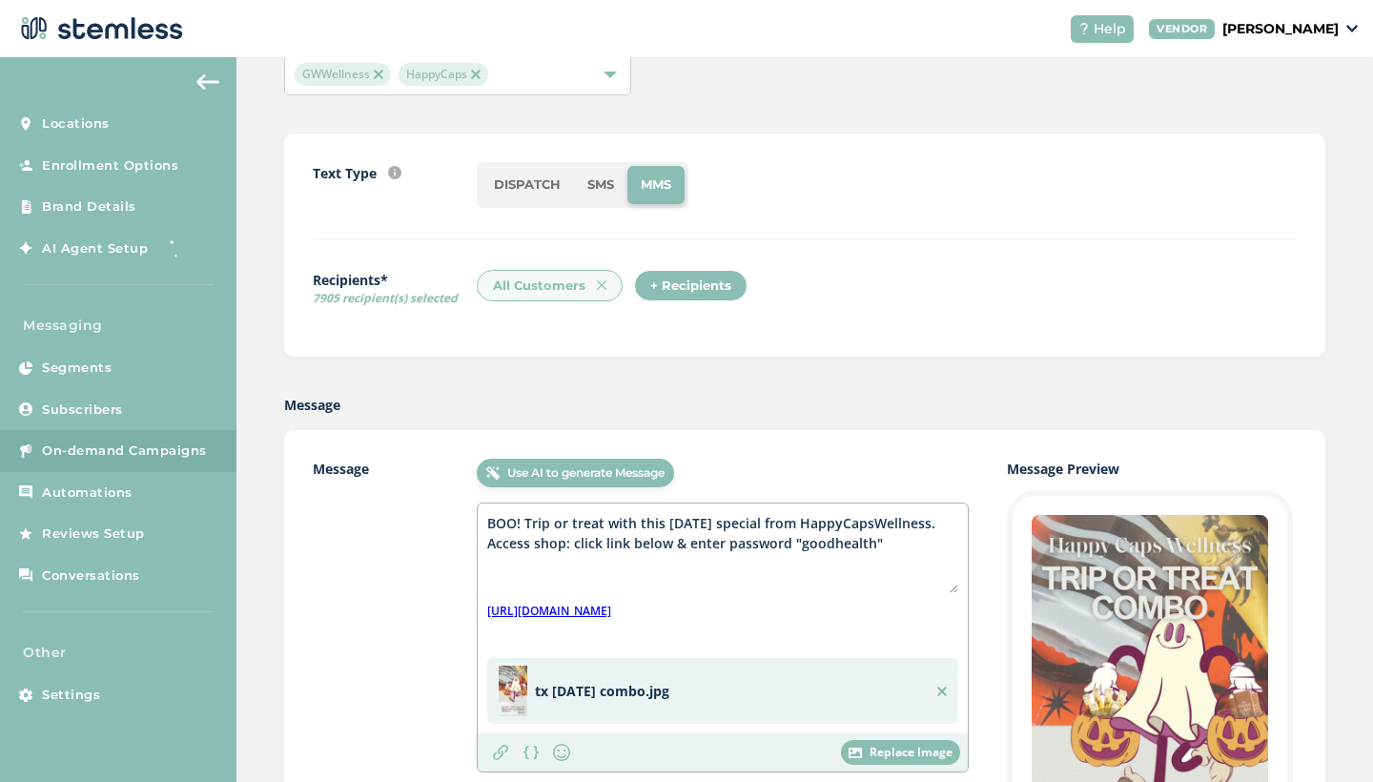
scroll to position [107, 0]
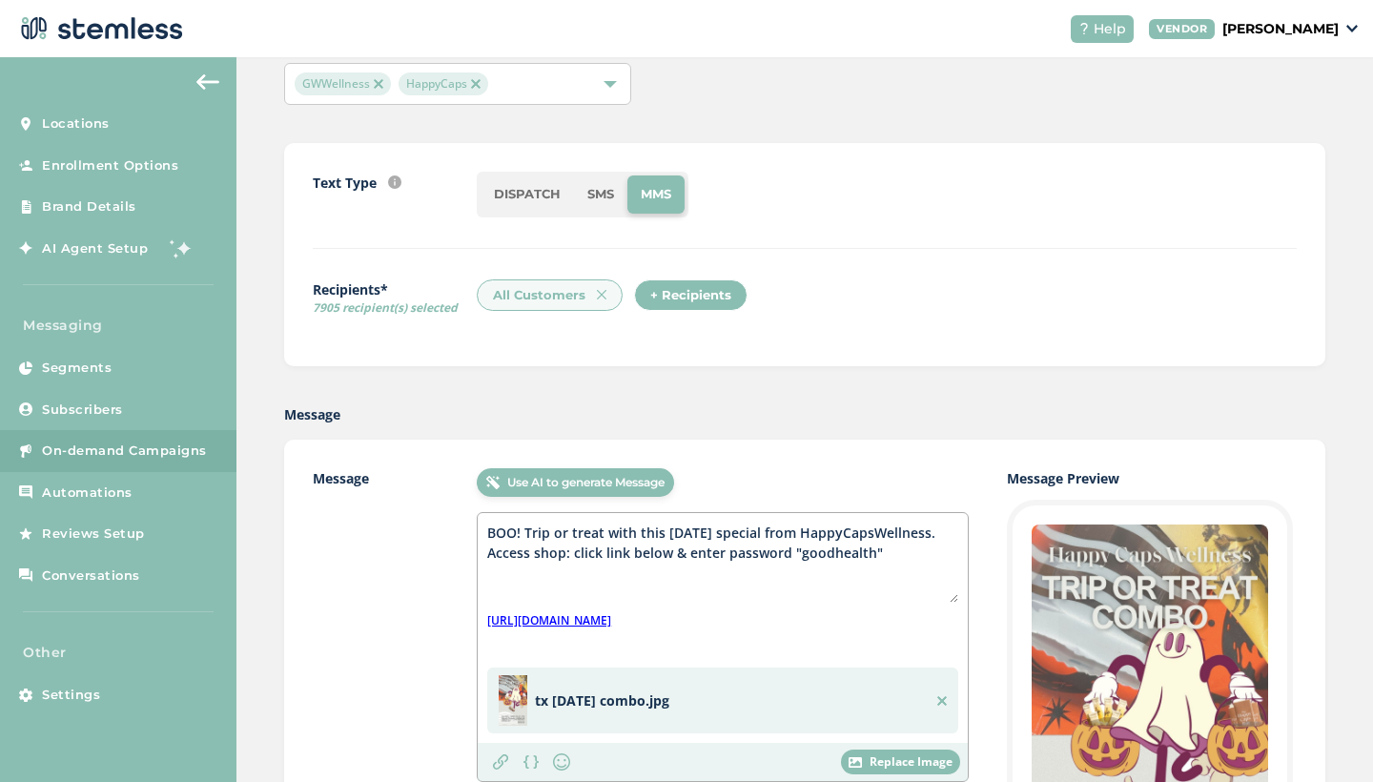
click at [670, 191] on li "MMS" at bounding box center [655, 194] width 57 height 38
click at [602, 291] on img at bounding box center [602, 295] width 10 height 10
click at [531, 297] on div "+ Recipients" at bounding box center [533, 295] width 113 height 32
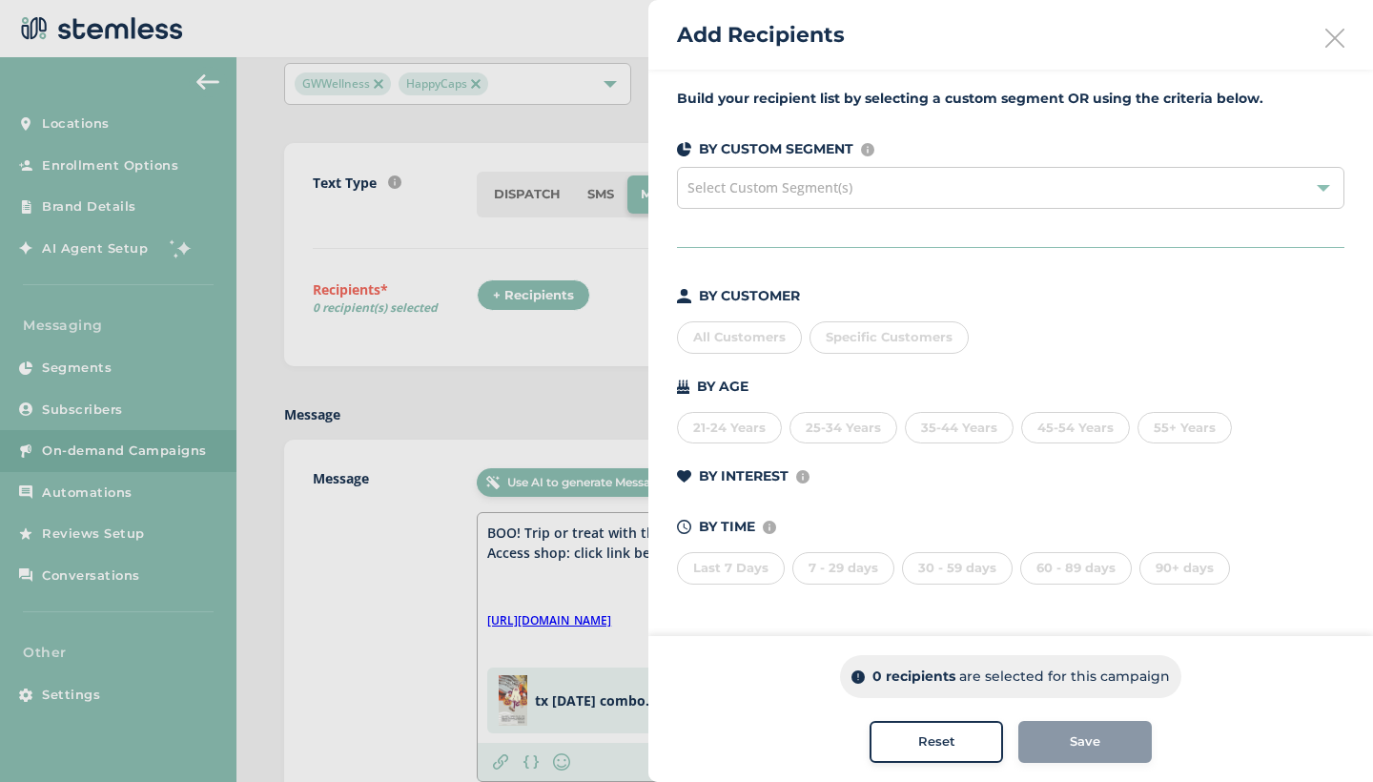
click at [735, 335] on div "All Customers" at bounding box center [739, 337] width 125 height 32
click at [1065, 748] on div "Save" at bounding box center [1084, 741] width 103 height 19
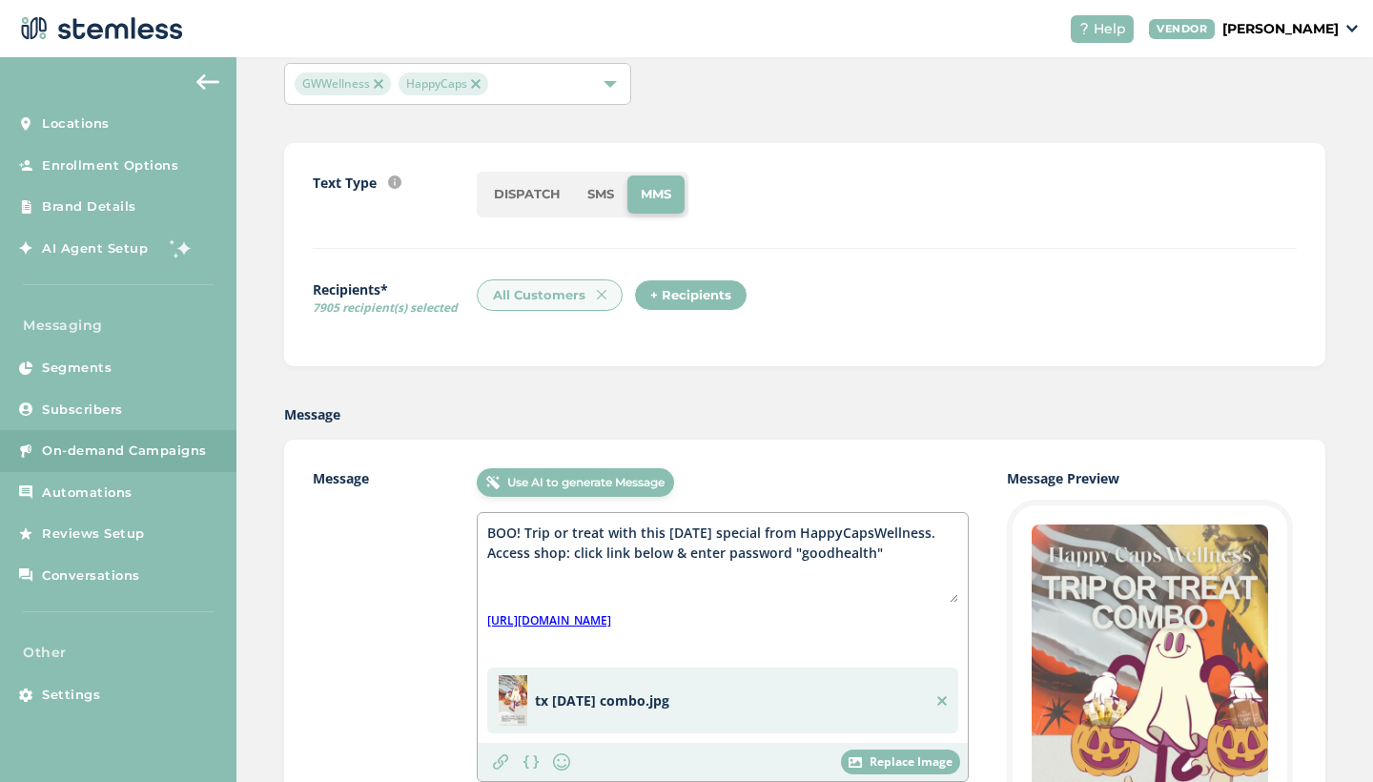
click at [808, 585] on textarea "BOO! Trip or treat with this Halloween special from HappyCapsWellness. Access s…" at bounding box center [722, 562] width 471 height 80
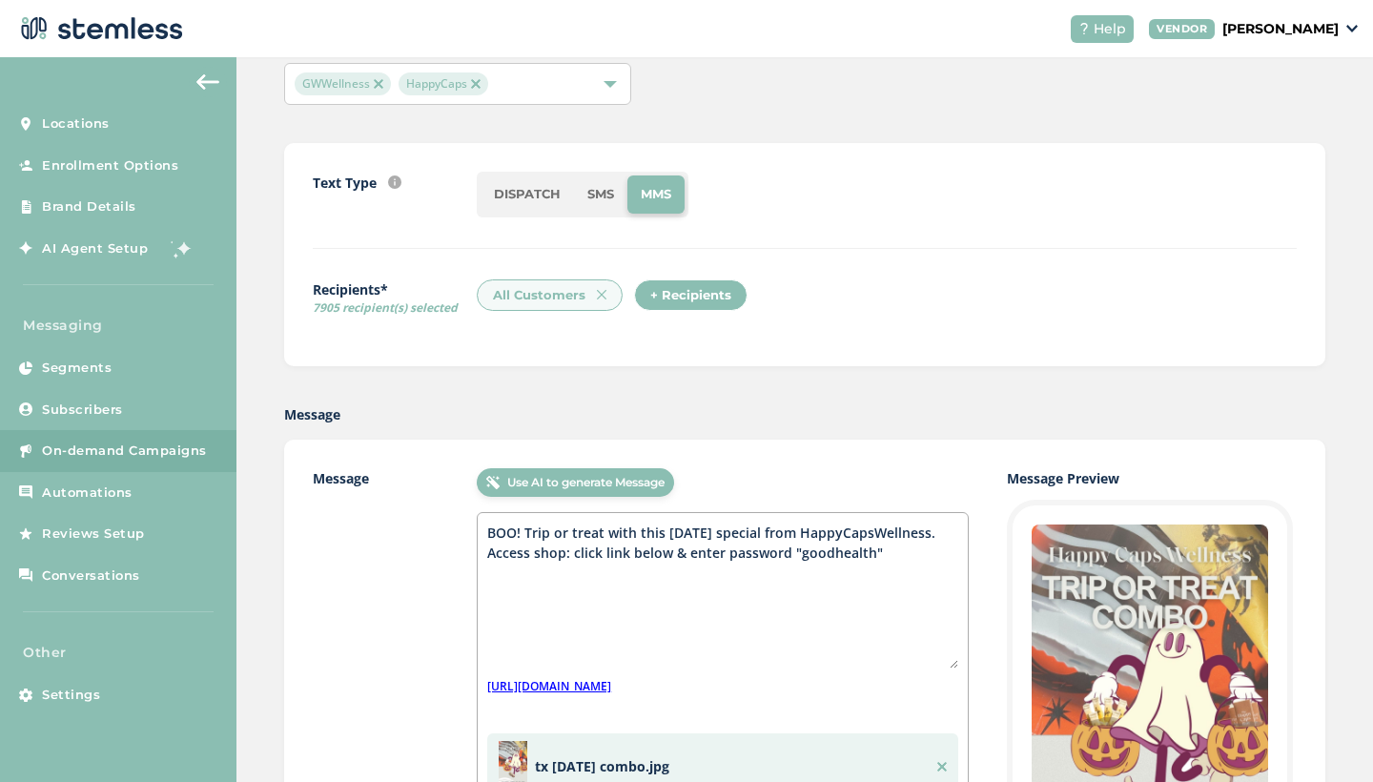
click at [954, 668] on textarea "BOO! Trip or treat with this Halloween special from HappyCapsWellness. Access s…" at bounding box center [722, 595] width 471 height 146
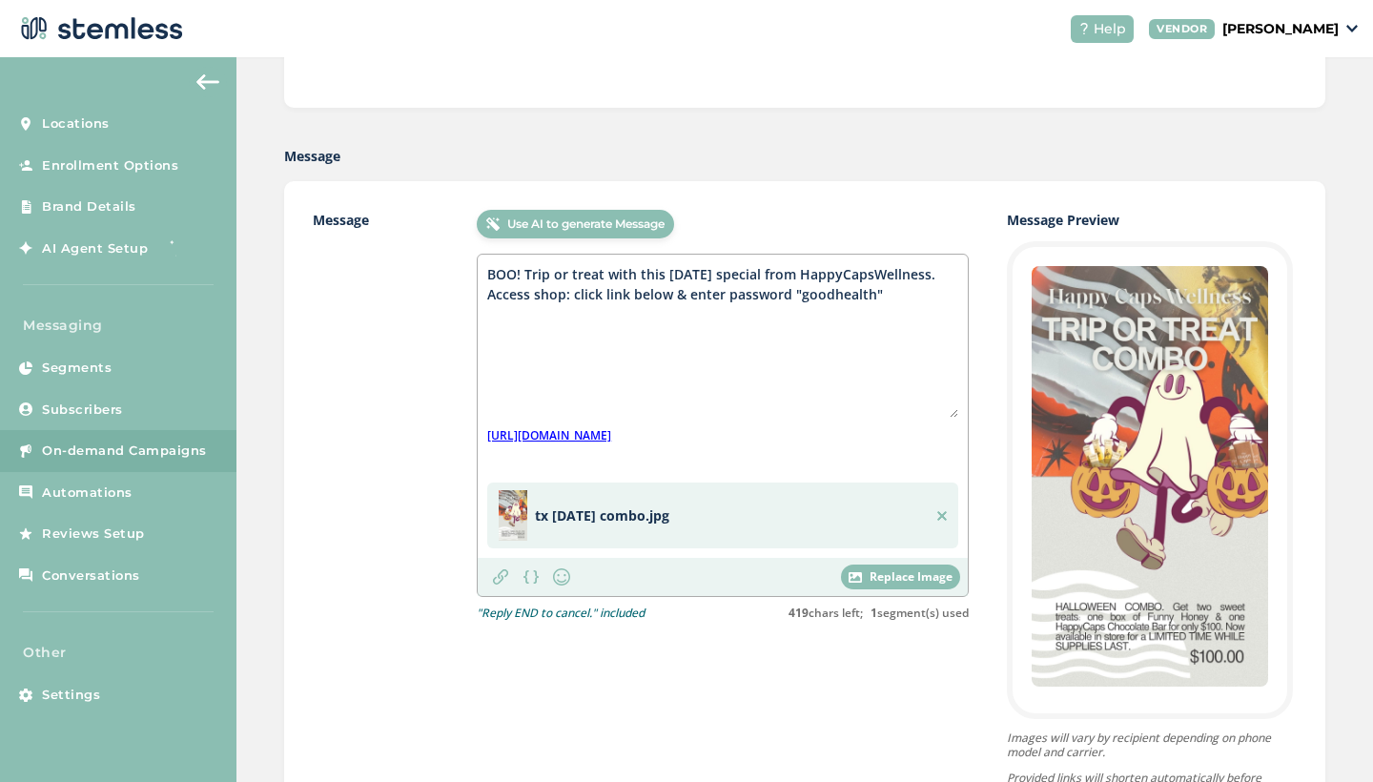
scroll to position [508, 0]
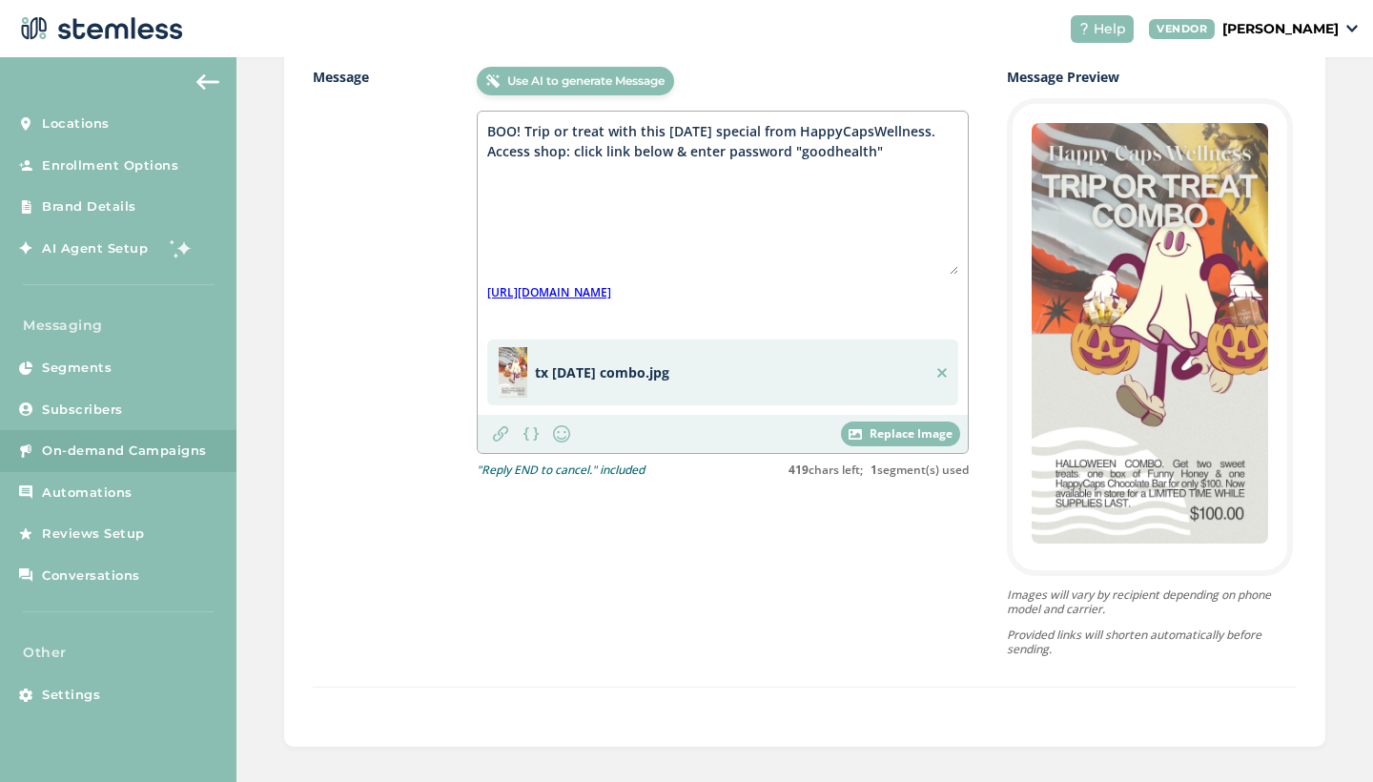
click at [664, 153] on textarea "BOO! Trip or treat with this Halloween special from HappyCapsWellness. Access s…" at bounding box center [722, 197] width 471 height 153
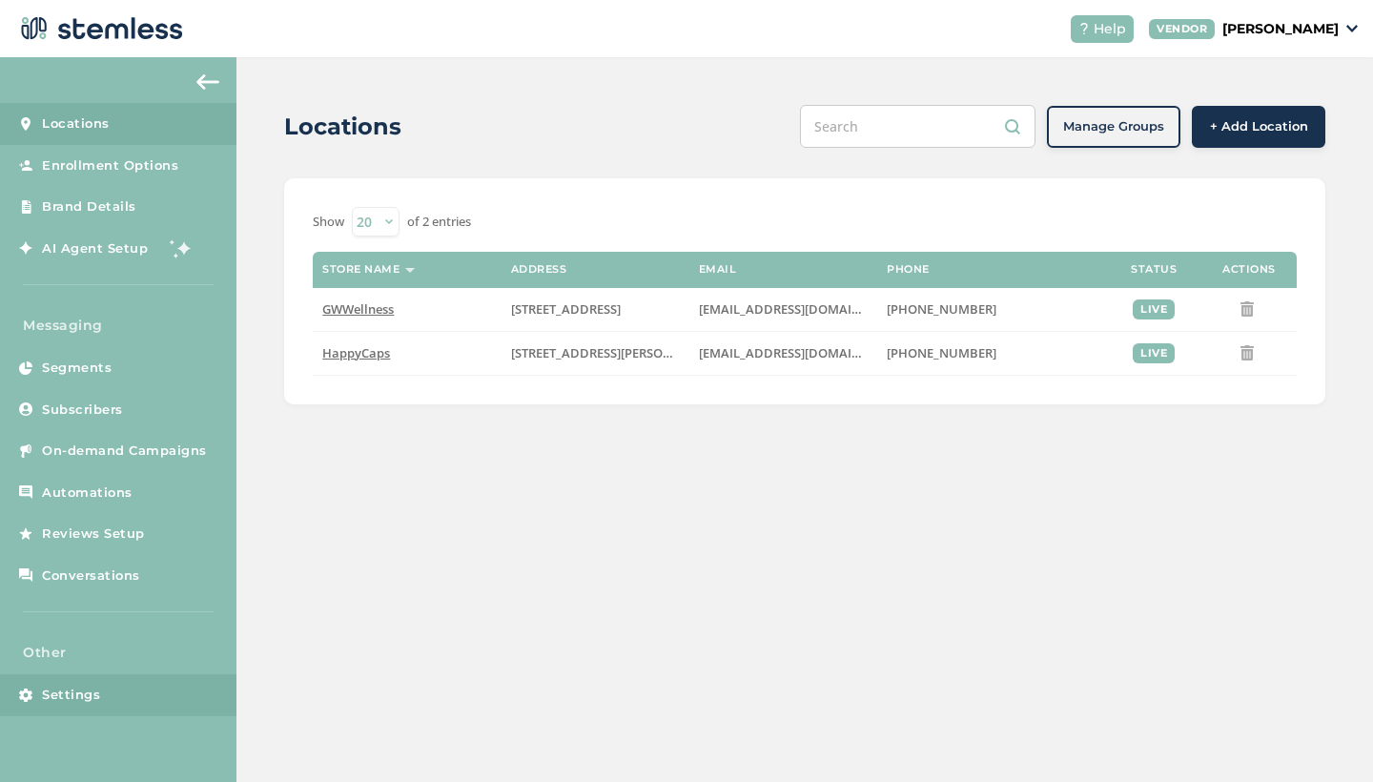
click at [51, 685] on span "Settings" at bounding box center [71, 694] width 58 height 19
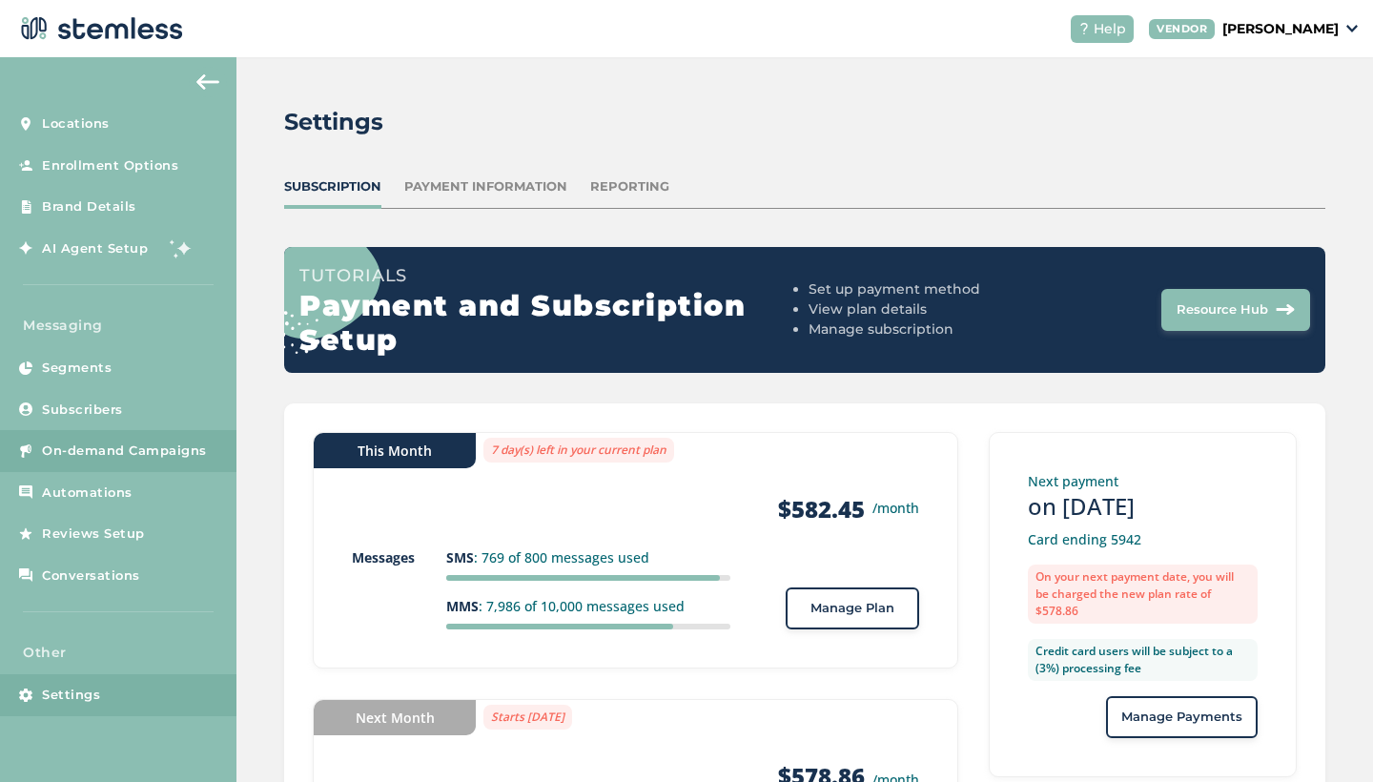
click at [90, 447] on span "On-demand Campaigns" at bounding box center [124, 450] width 165 height 19
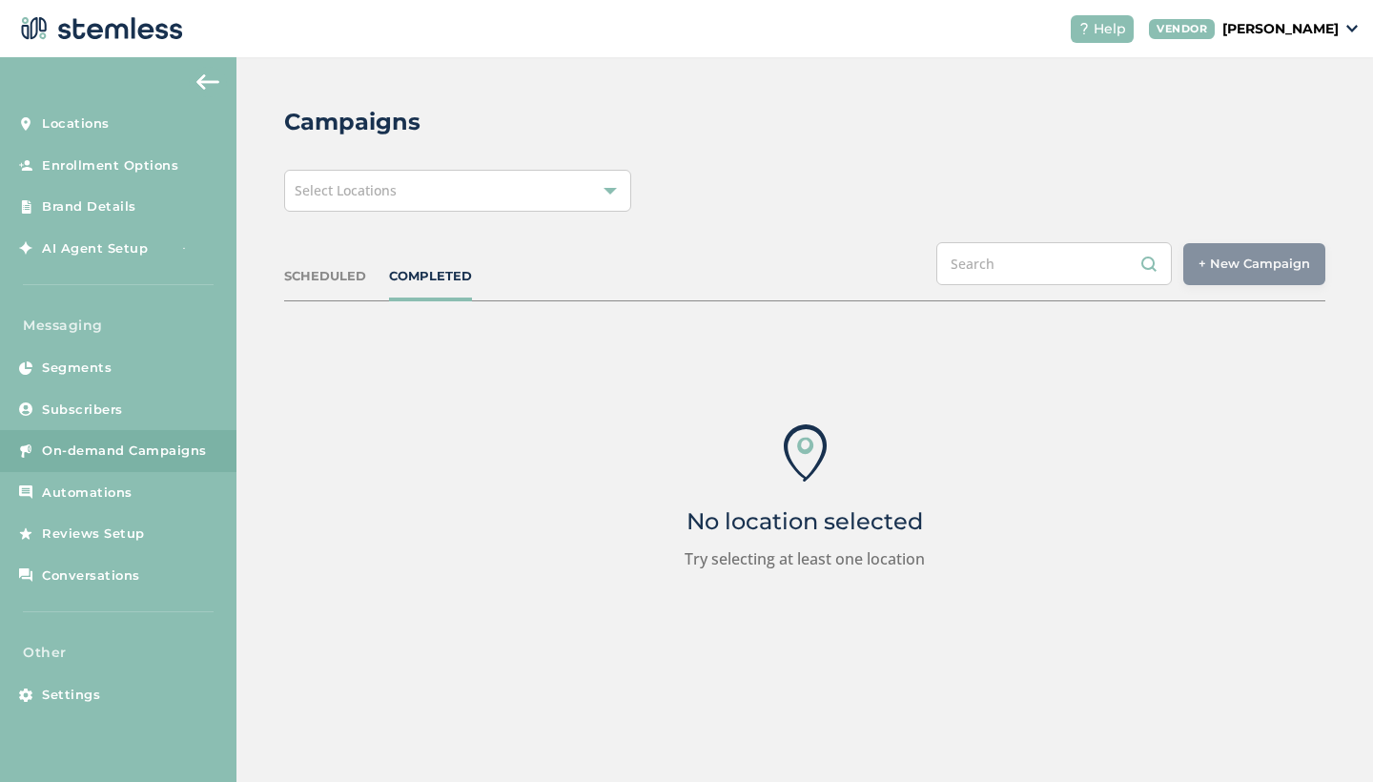
click at [459, 183] on div "Select Locations" at bounding box center [457, 191] width 347 height 42
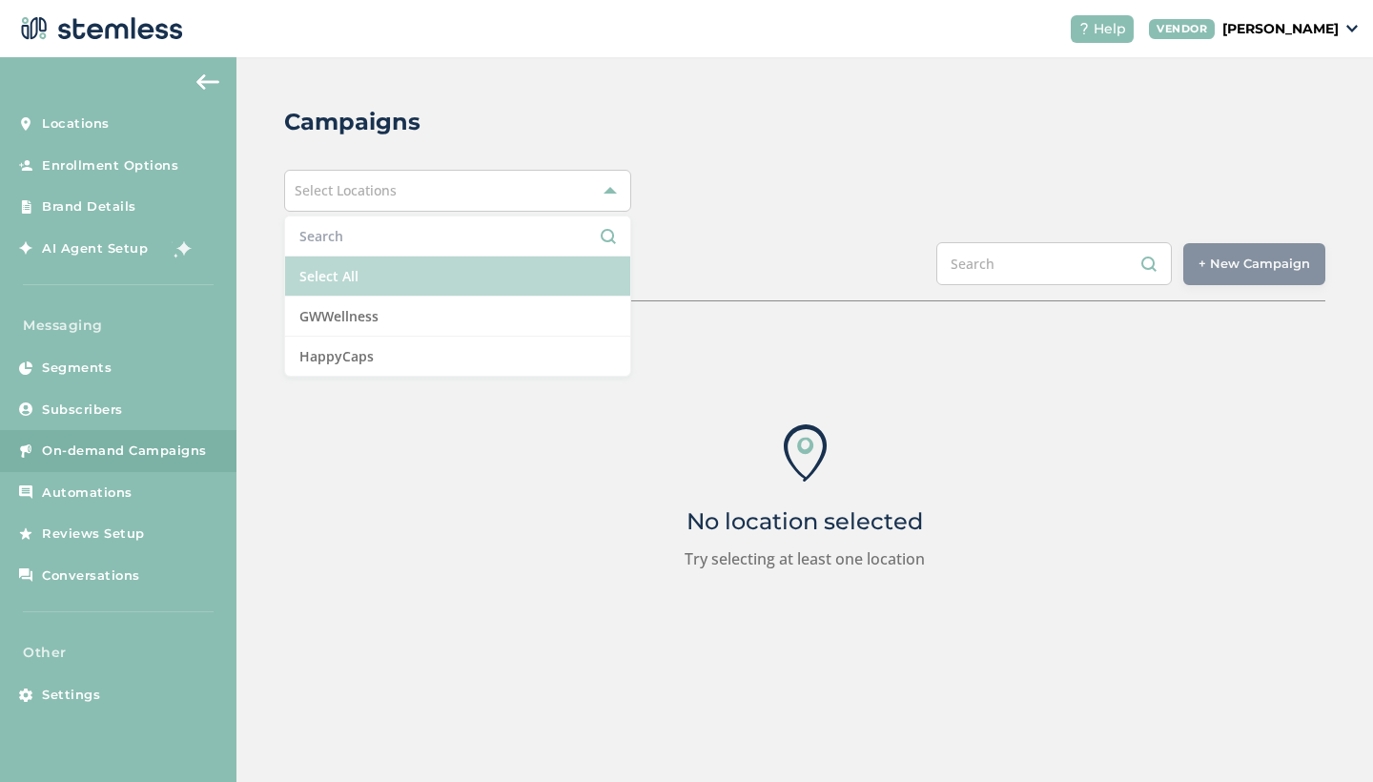
click at [386, 270] on li "Select All" at bounding box center [457, 276] width 345 height 40
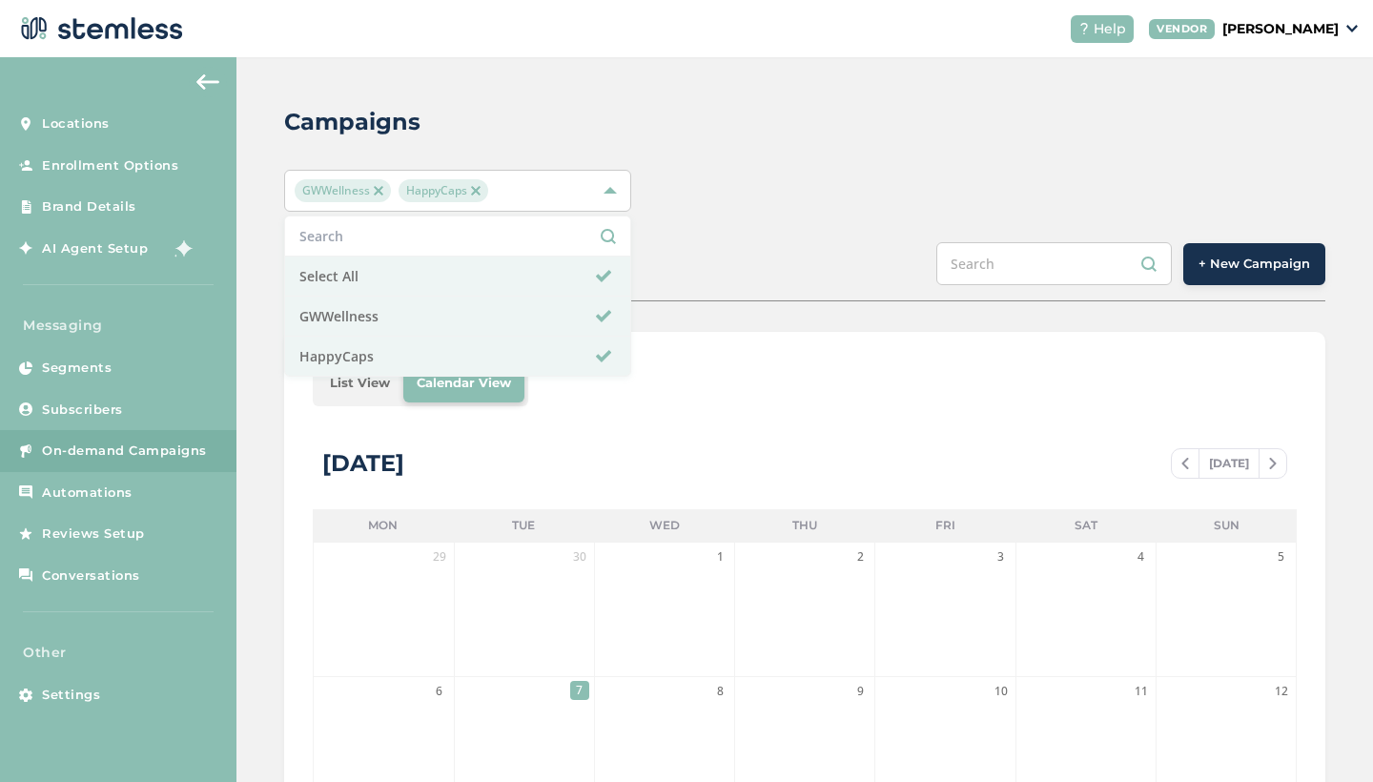
click at [364, 398] on li "List View" at bounding box center [359, 383] width 87 height 38
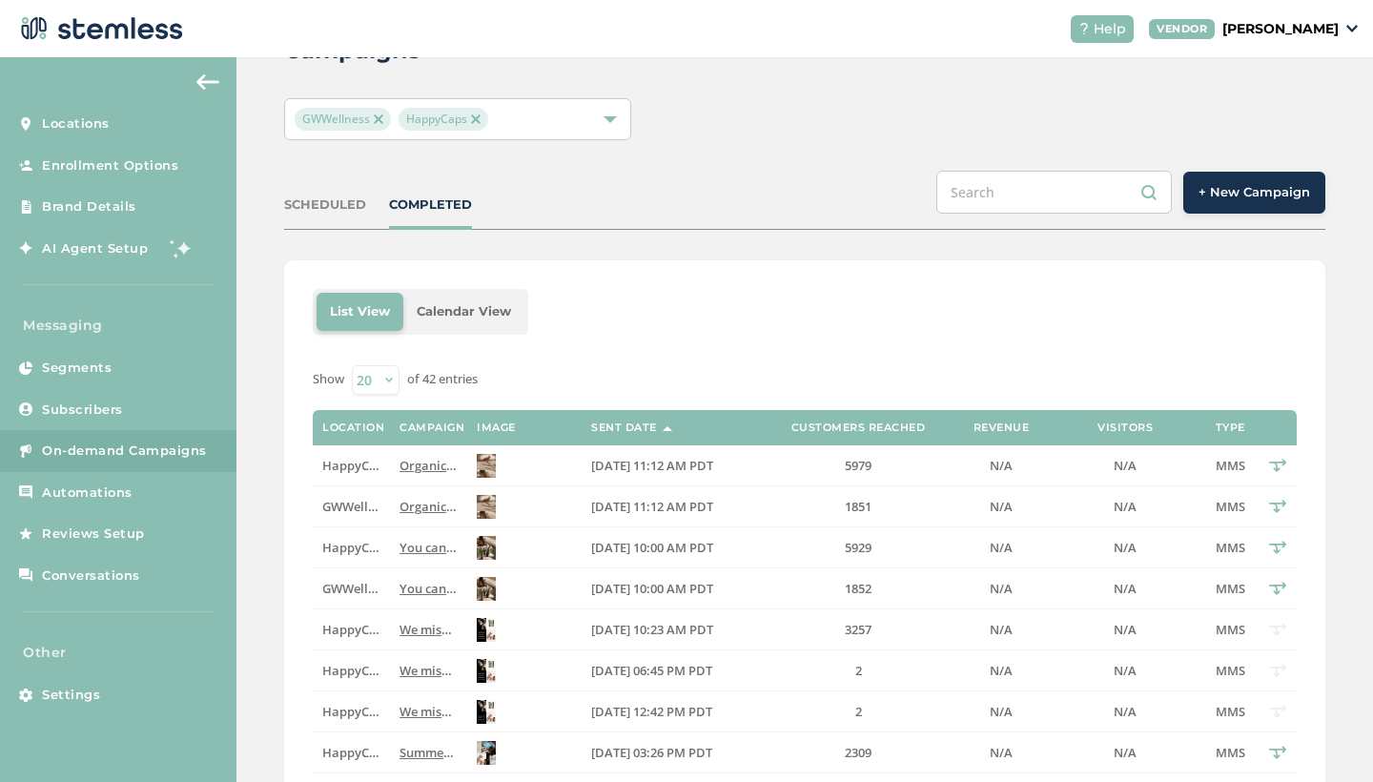
scroll to position [80, 0]
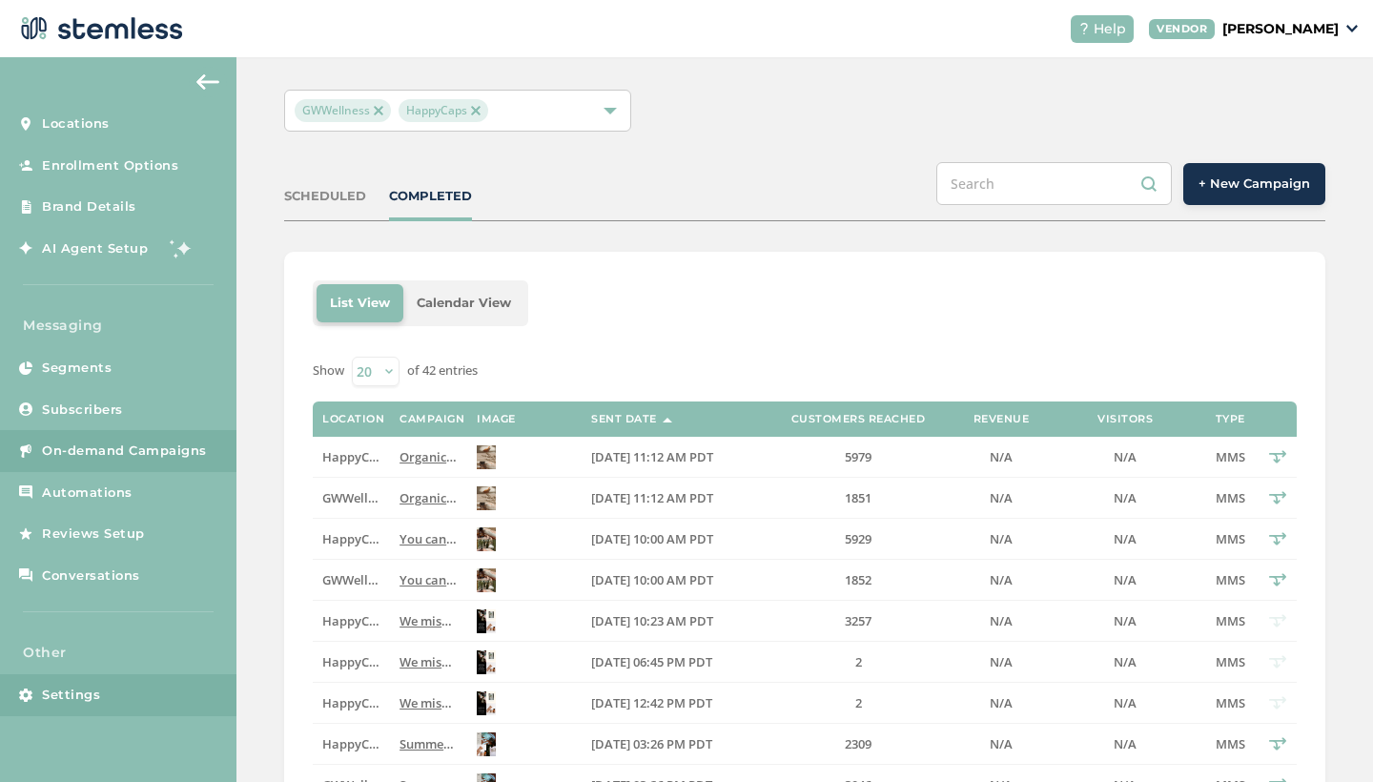
click at [78, 695] on span "Settings" at bounding box center [71, 694] width 58 height 19
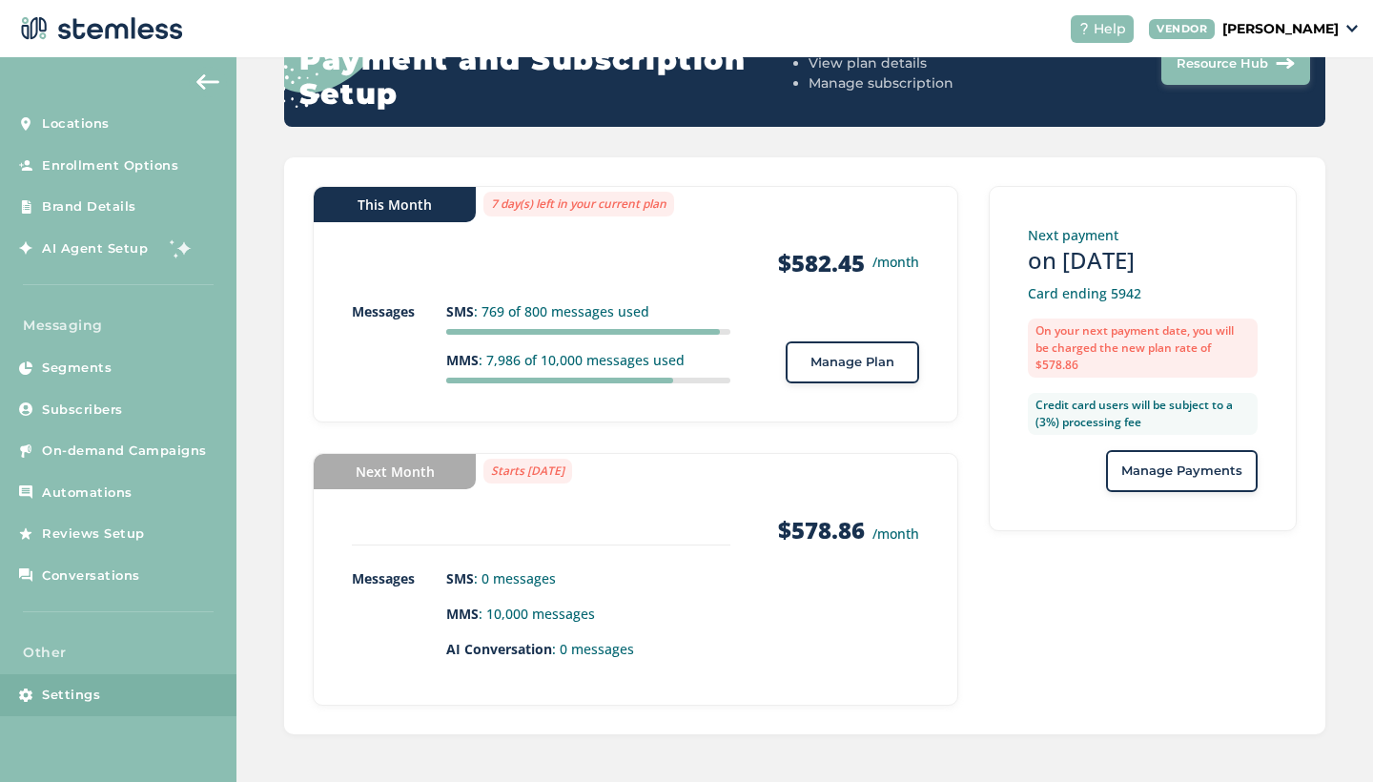
scroll to position [245, 0]
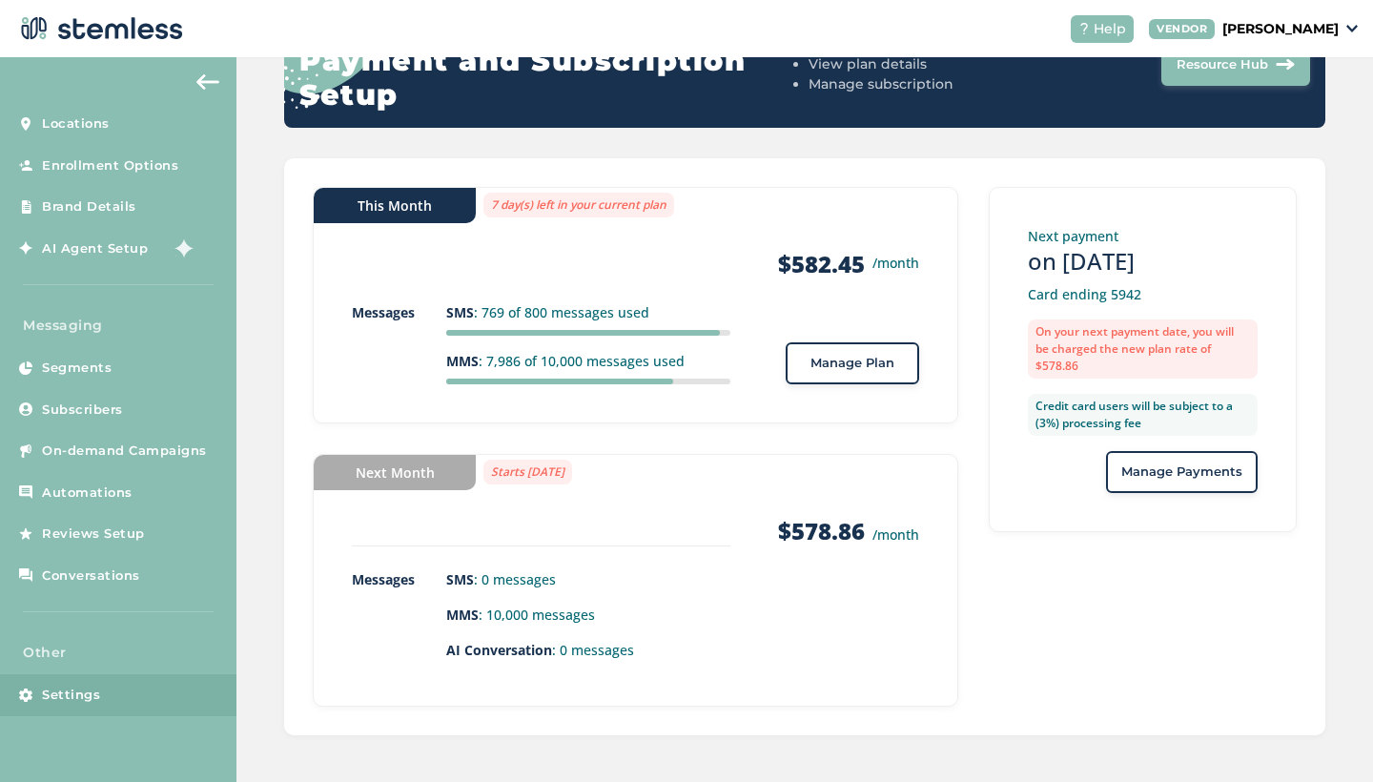
click at [837, 368] on span "Manage Plan" at bounding box center [852, 363] width 84 height 19
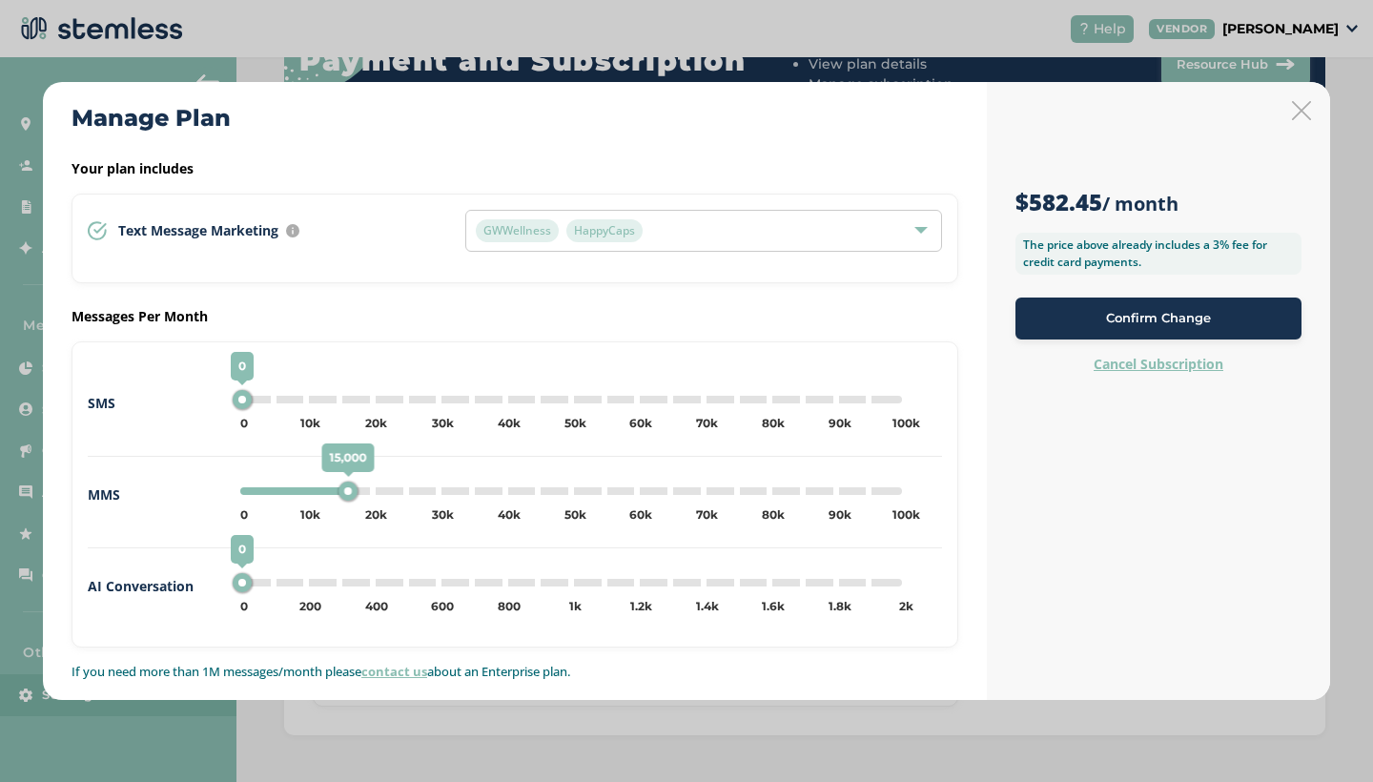
drag, startPoint x: 308, startPoint y: 488, endPoint x: 352, endPoint y: 488, distance: 43.9
click at [352, 488] on div "15,000" at bounding box center [347, 490] width 19 height 19
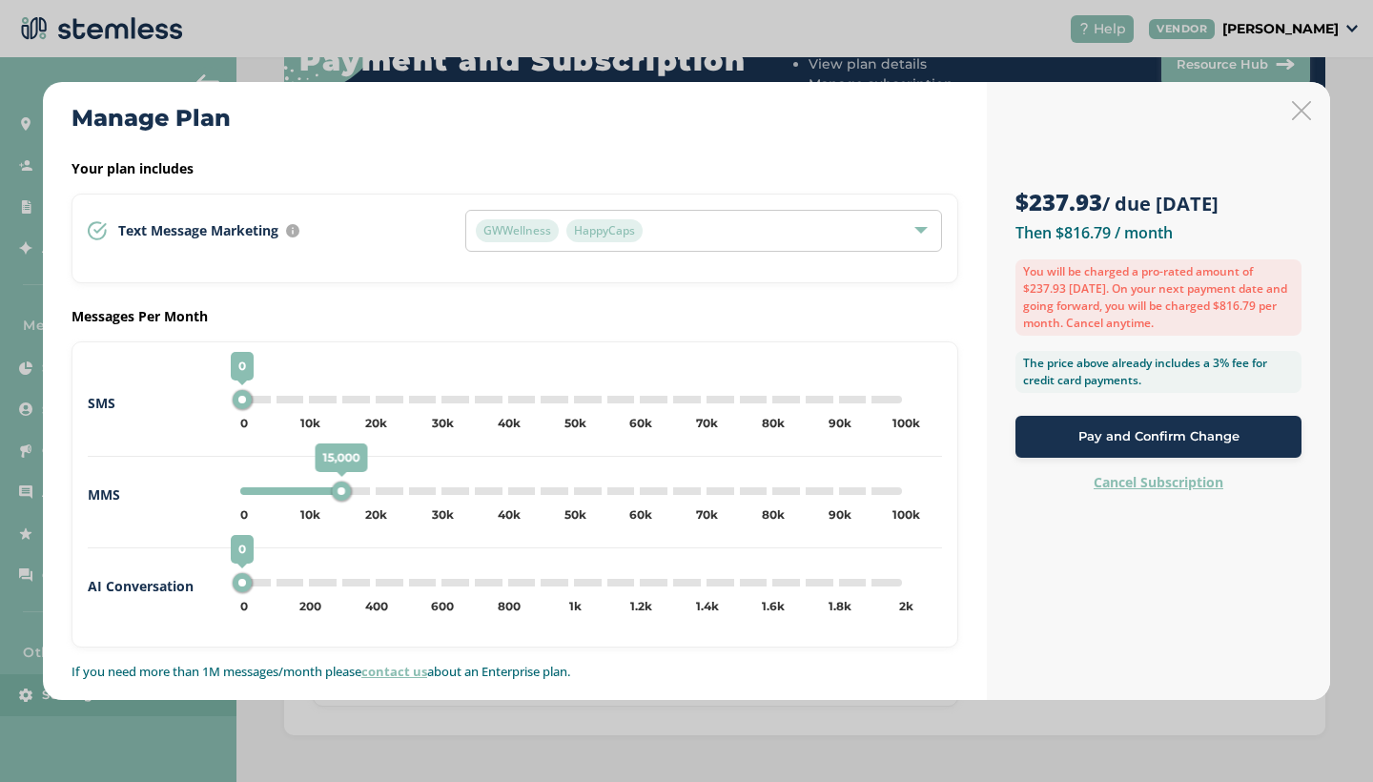
click at [365, 490] on div "15,000 0 5k 10k 15k 20k 25k 30k 35k 40k 45k 50k 55k 60k 65k 70k 75k 80k 85k 90k…" at bounding box center [571, 491] width 662 height 8
click at [350, 491] on div "20,000 0 5k 10k 15k 20k 25k 30k 35k 40k 45k 50k 55k 60k 65k 70k 75k 80k 85k 90k…" at bounding box center [571, 491] width 662 height 8
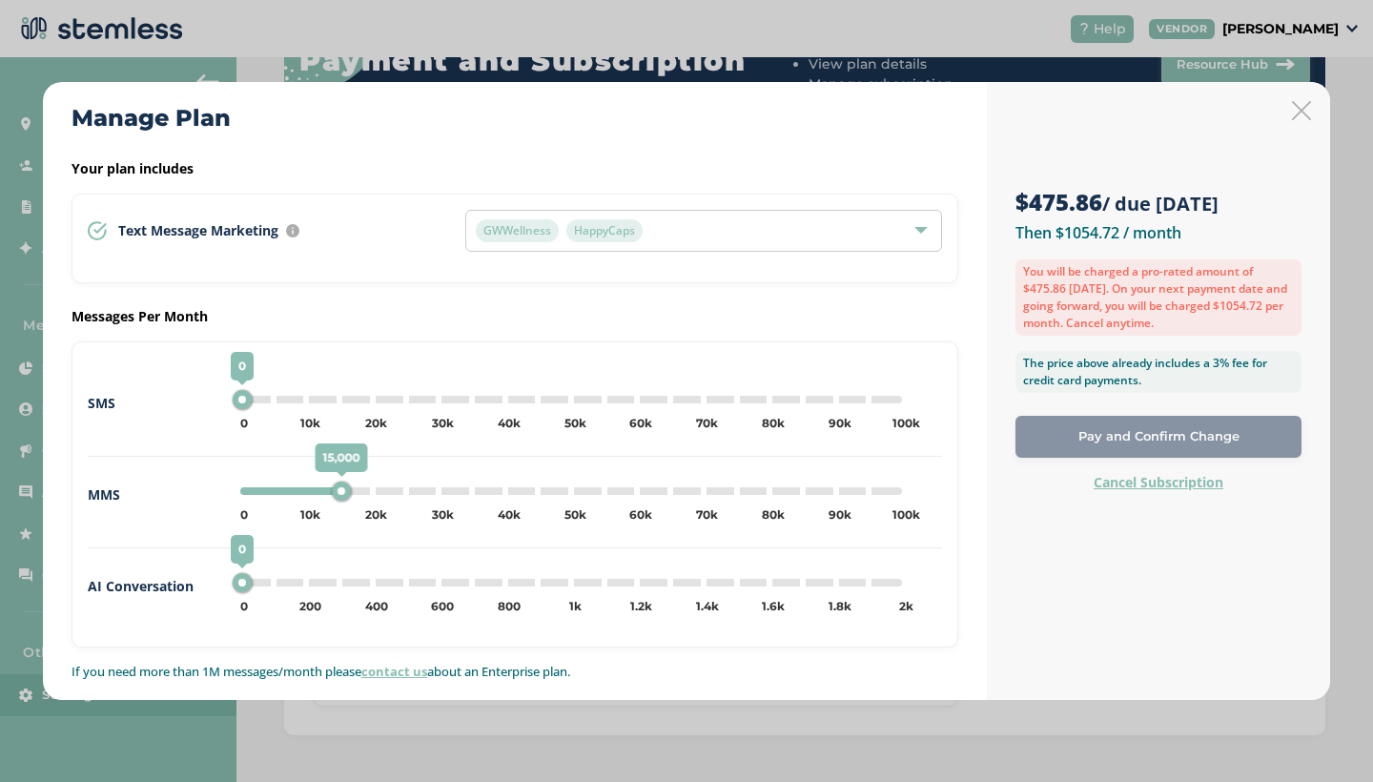
click at [362, 492] on div "15,000 0 5k 10k 15k 20k 25k 30k 35k 40k 45k 50k 55k 60k 65k 70k 75k 80k 85k 90k…" at bounding box center [571, 491] width 662 height 8
type input "20000"
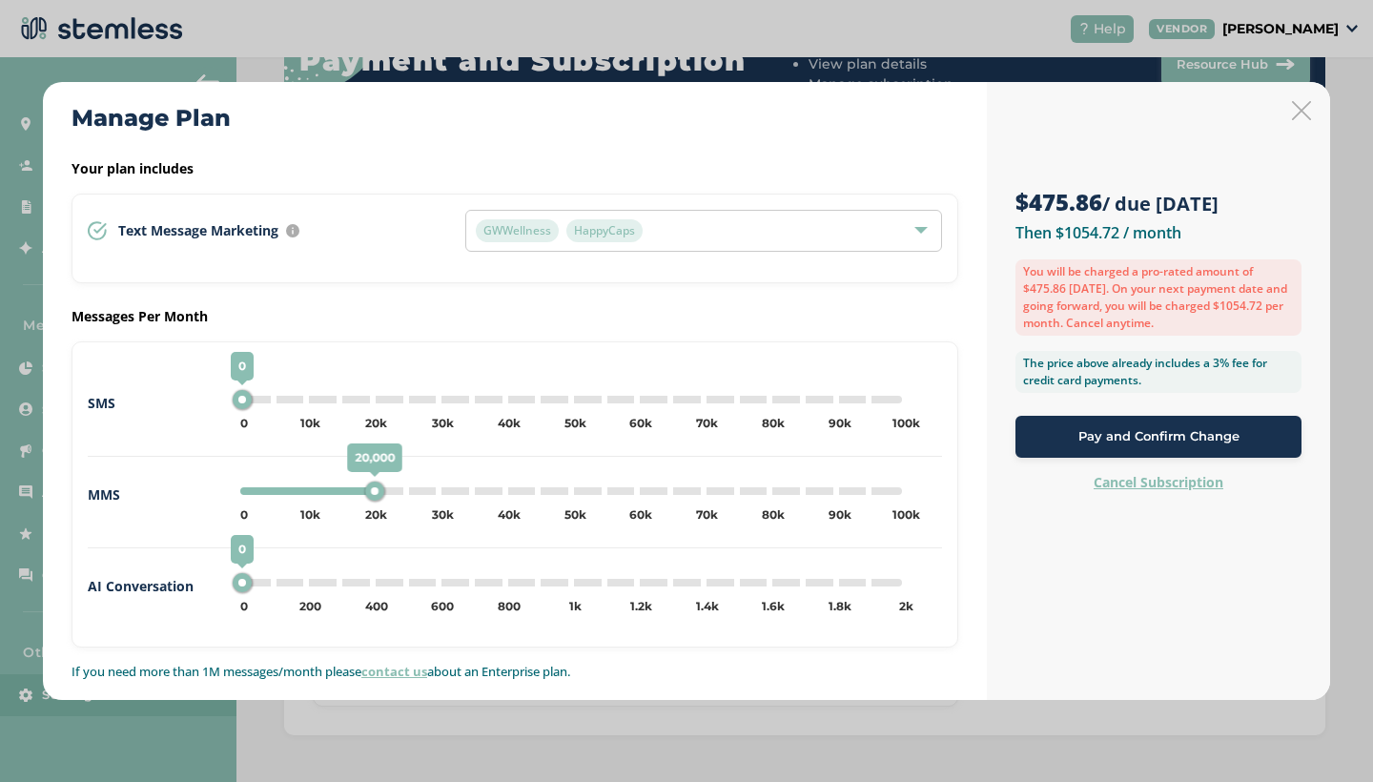
click at [1103, 438] on span "Pay and Confirm Change" at bounding box center [1158, 436] width 161 height 19
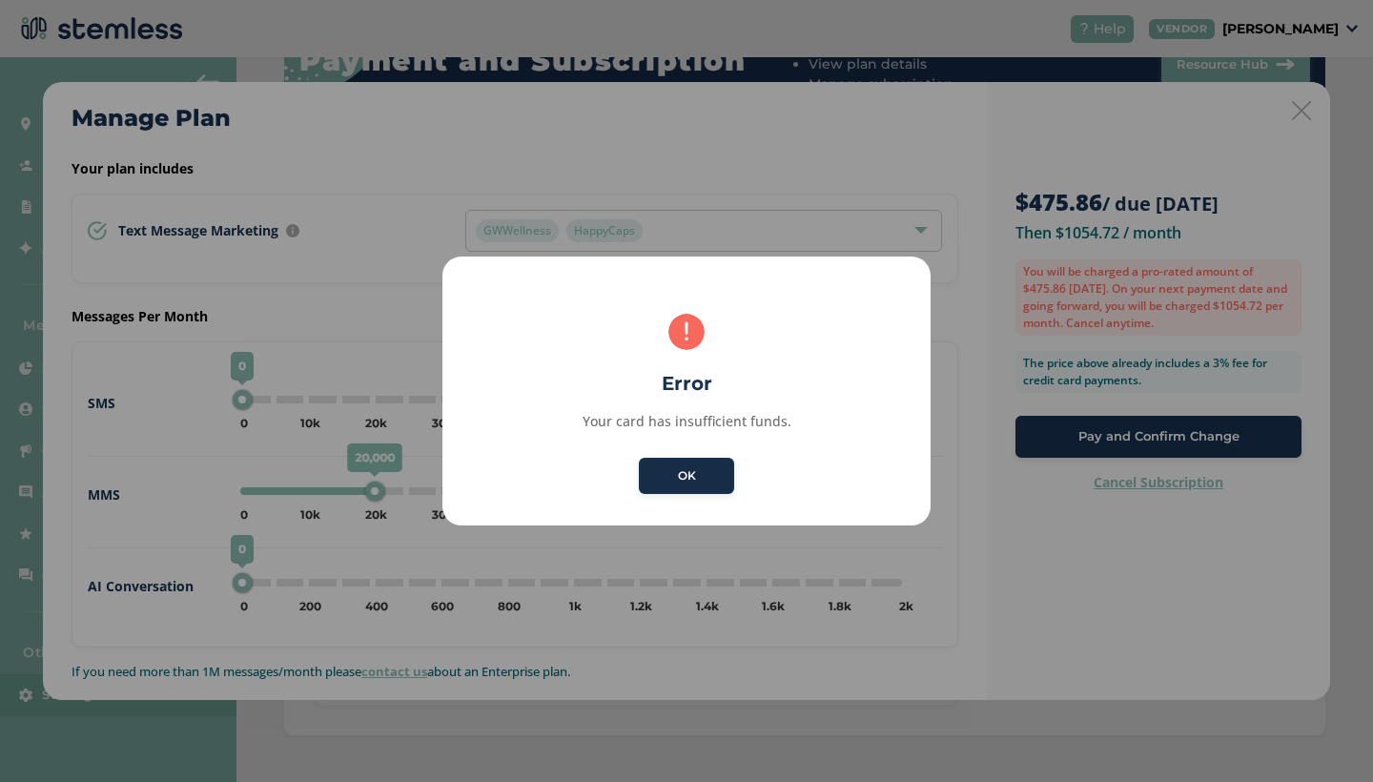
click at [690, 469] on button "OK" at bounding box center [686, 476] width 95 height 36
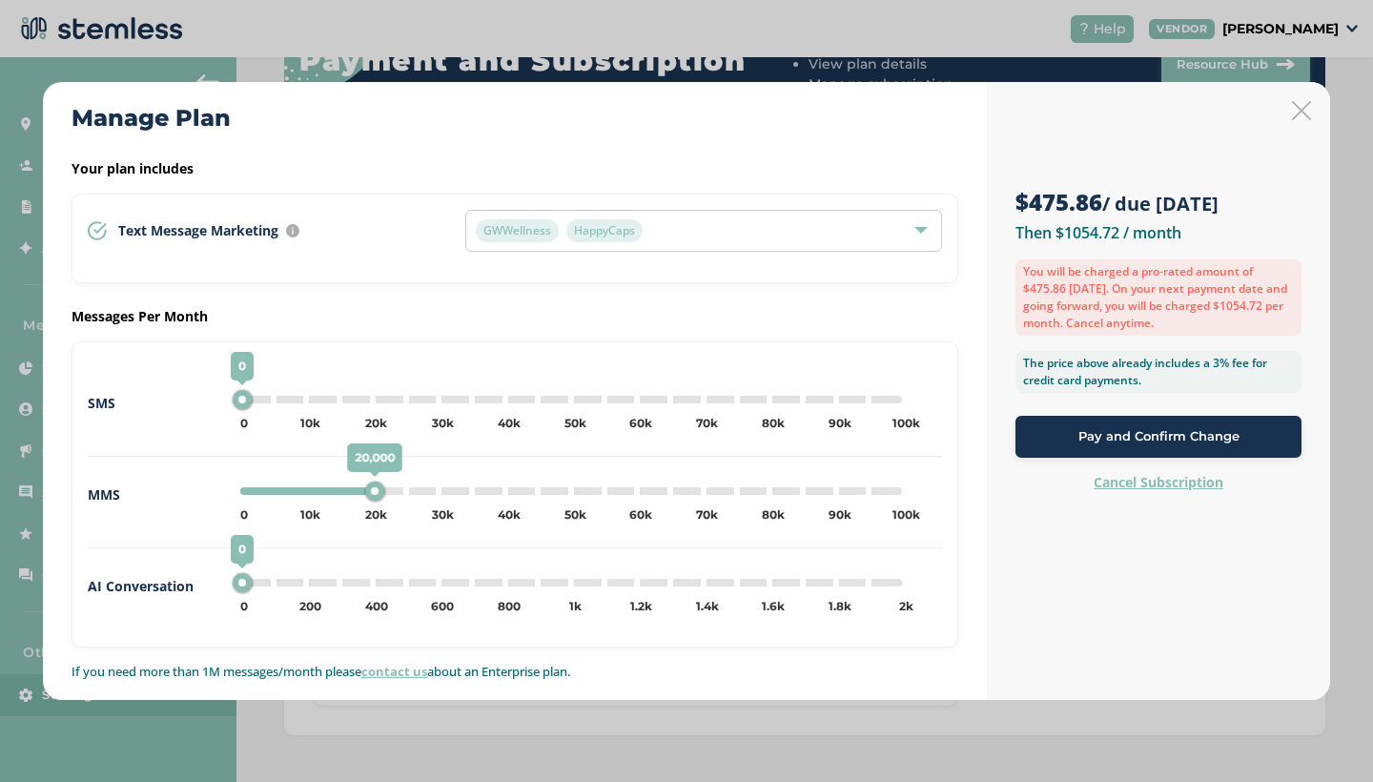
click at [1297, 109] on icon at bounding box center [1301, 110] width 19 height 19
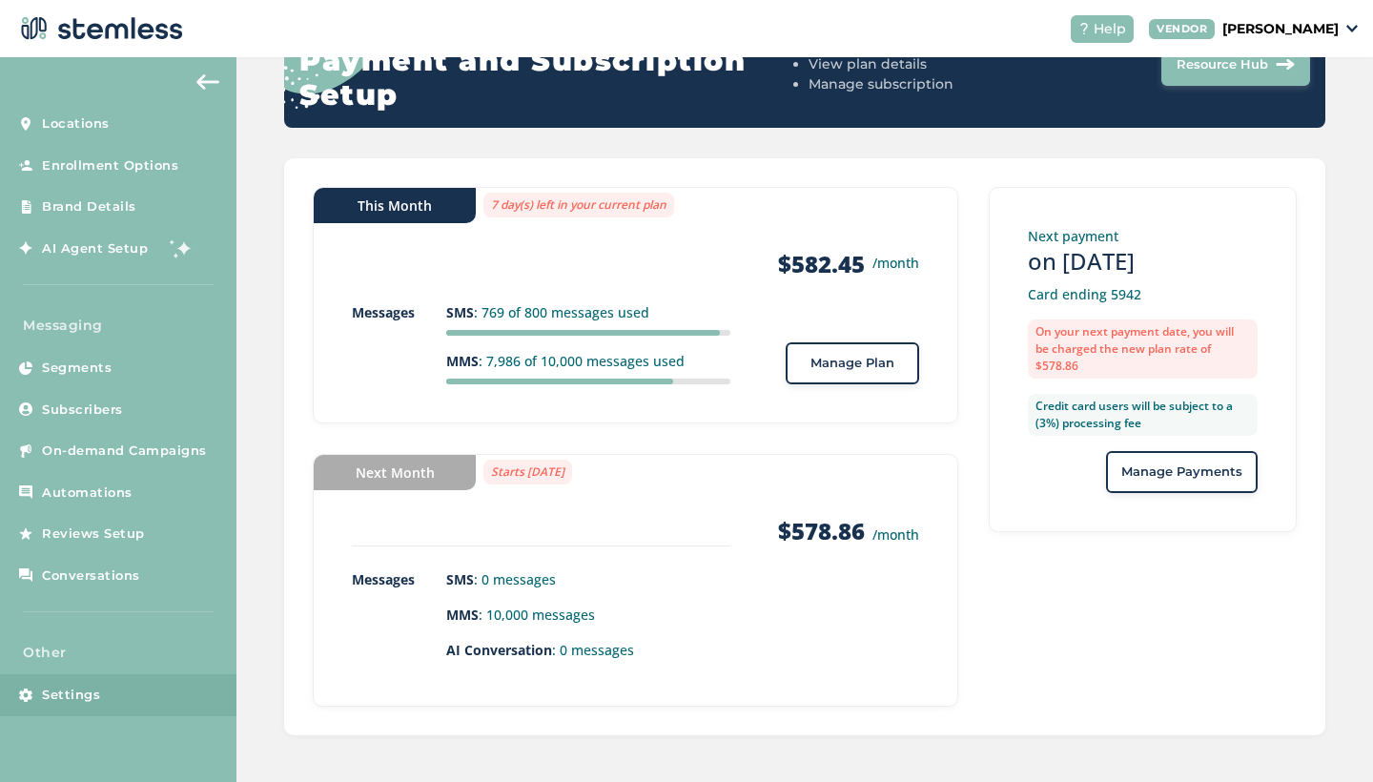
click at [859, 362] on span "Manage Plan" at bounding box center [852, 363] width 84 height 19
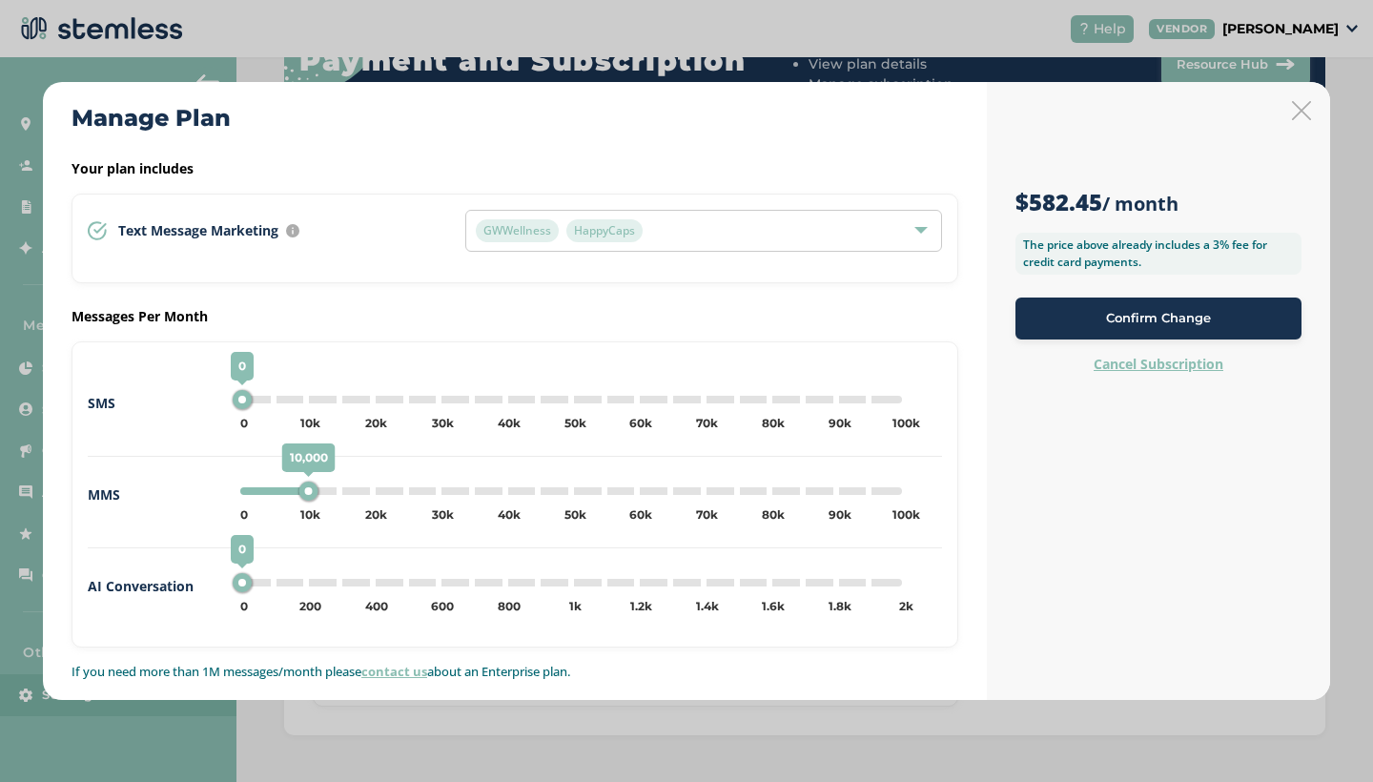
click at [327, 486] on div "10,000 0 5k 10k 15k 20k 25k 30k 35k 40k 45k 50k 55k 60k 65k 70k 75k 80k 85k 90k…" at bounding box center [571, 490] width 677 height 23
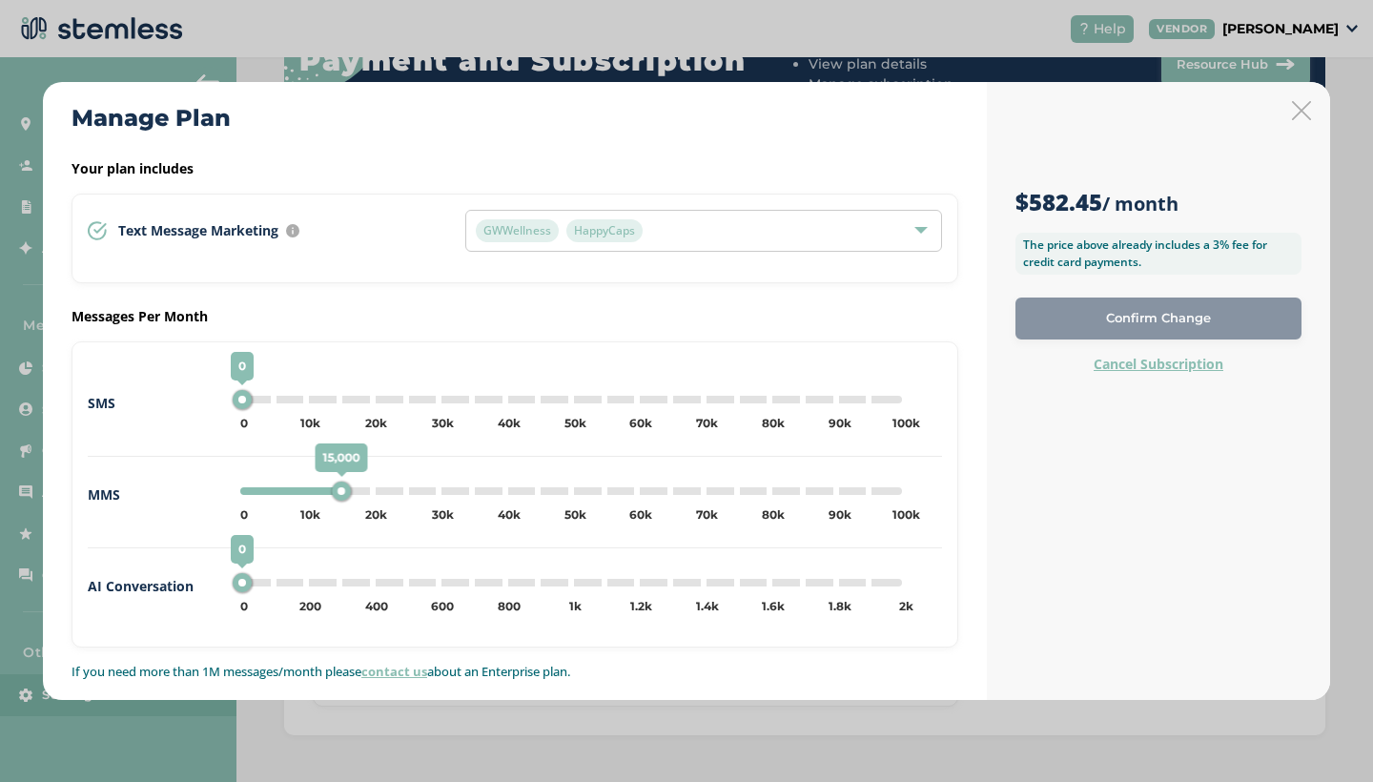
click at [370, 492] on div "15,000 0 5k 10k 15k 20k 25k 30k 35k 40k 45k 50k 55k 60k 65k 70k 75k 80k 85k 90k…" at bounding box center [571, 491] width 662 height 8
type input "20000"
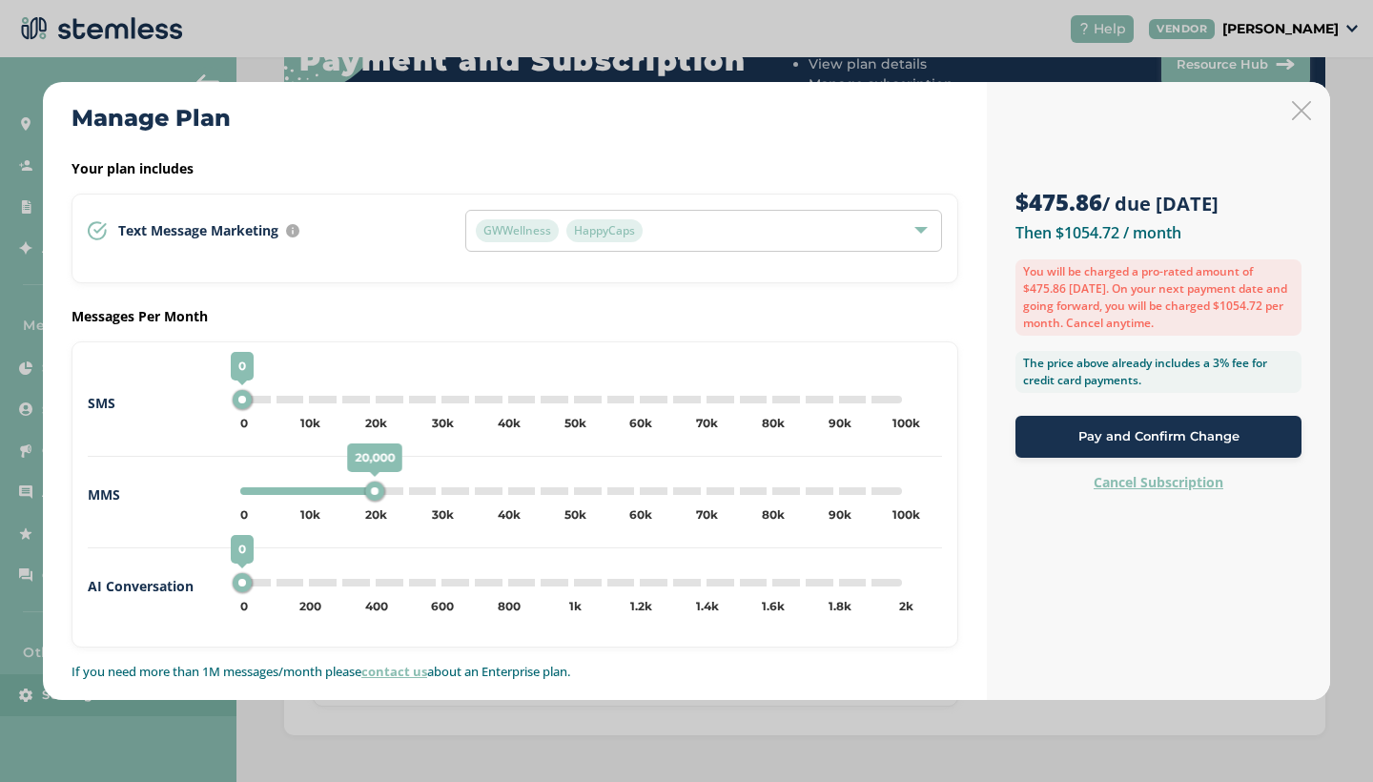
click at [1302, 113] on icon at bounding box center [1301, 110] width 19 height 19
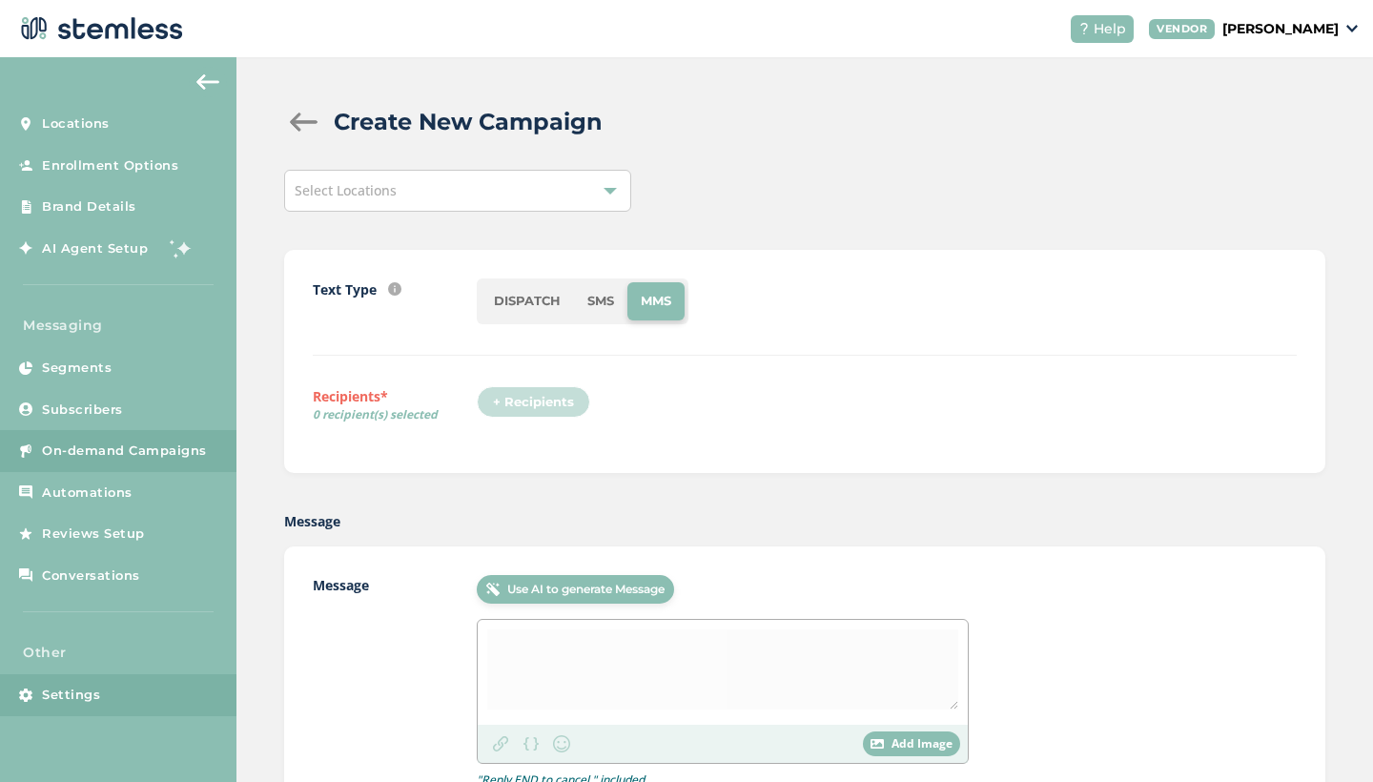
click at [86, 696] on span "Settings" at bounding box center [71, 694] width 58 height 19
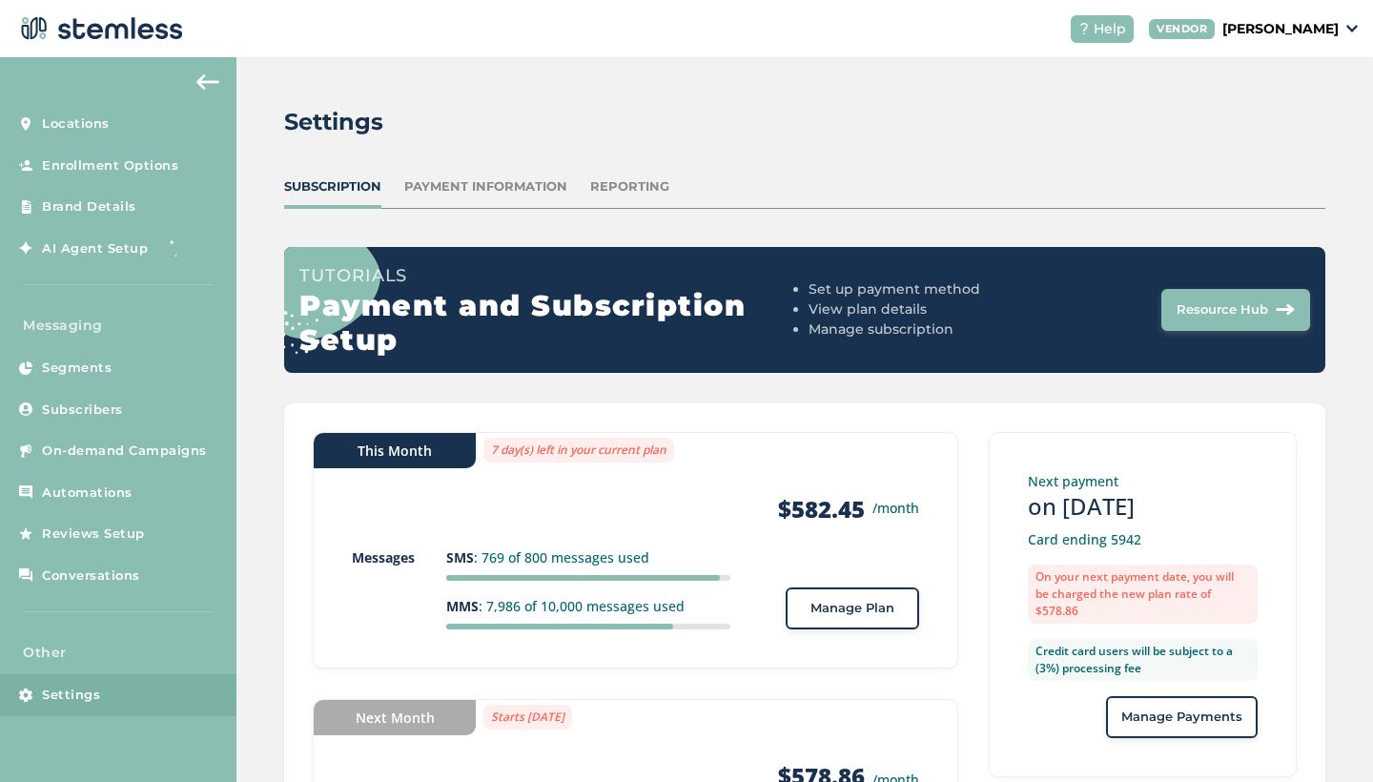
click at [830, 595] on button "Manage Plan" at bounding box center [851, 608] width 133 height 42
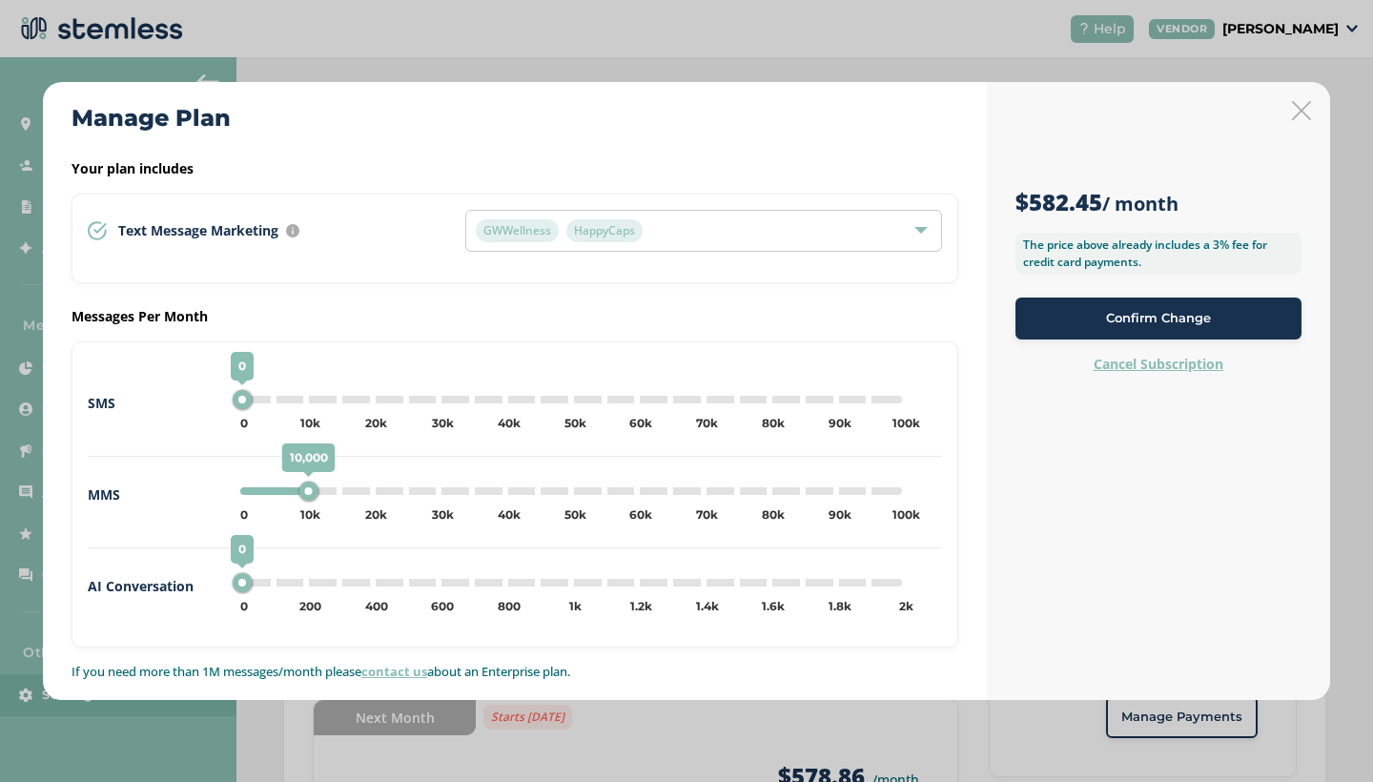
click at [361, 494] on div "10,000 0 5k 10k 15k 20k 25k 30k 35k 40k 45k 50k 55k 60k 65k 70k 75k 80k 85k 90k…" at bounding box center [571, 491] width 662 height 8
type input "20000"
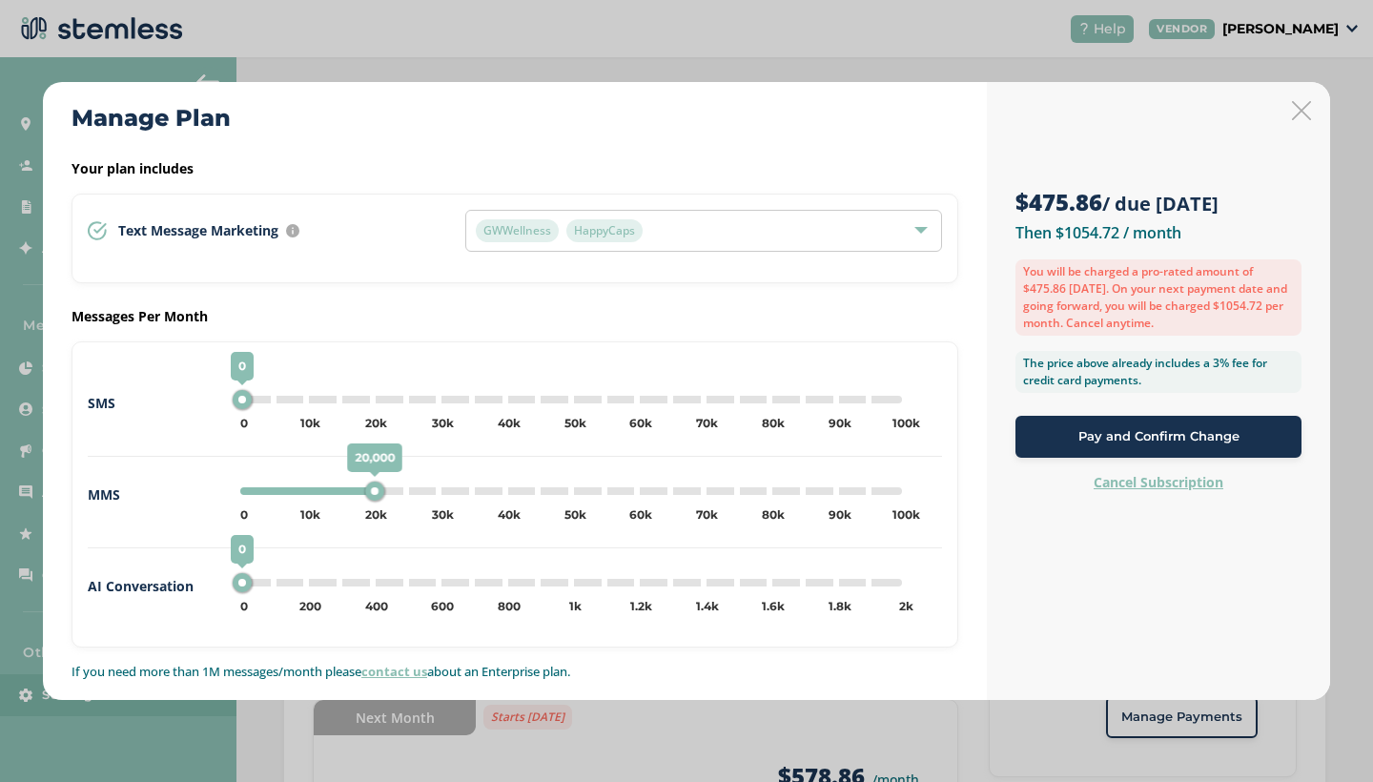
click at [1086, 435] on span "Pay and Confirm Change" at bounding box center [1158, 436] width 161 height 19
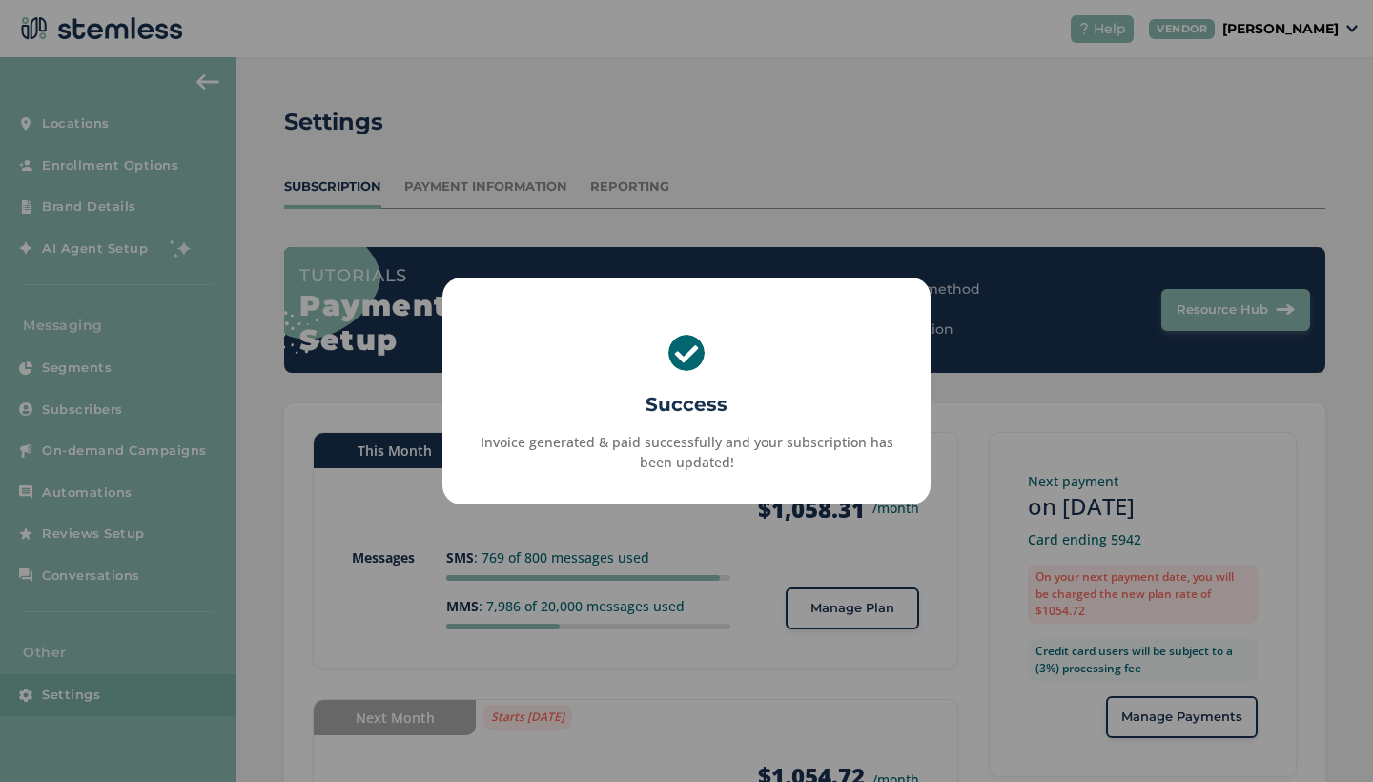
click at [962, 518] on div "× Success Invoice generated & paid successfully and your subscription has been …" at bounding box center [686, 391] width 1373 height 782
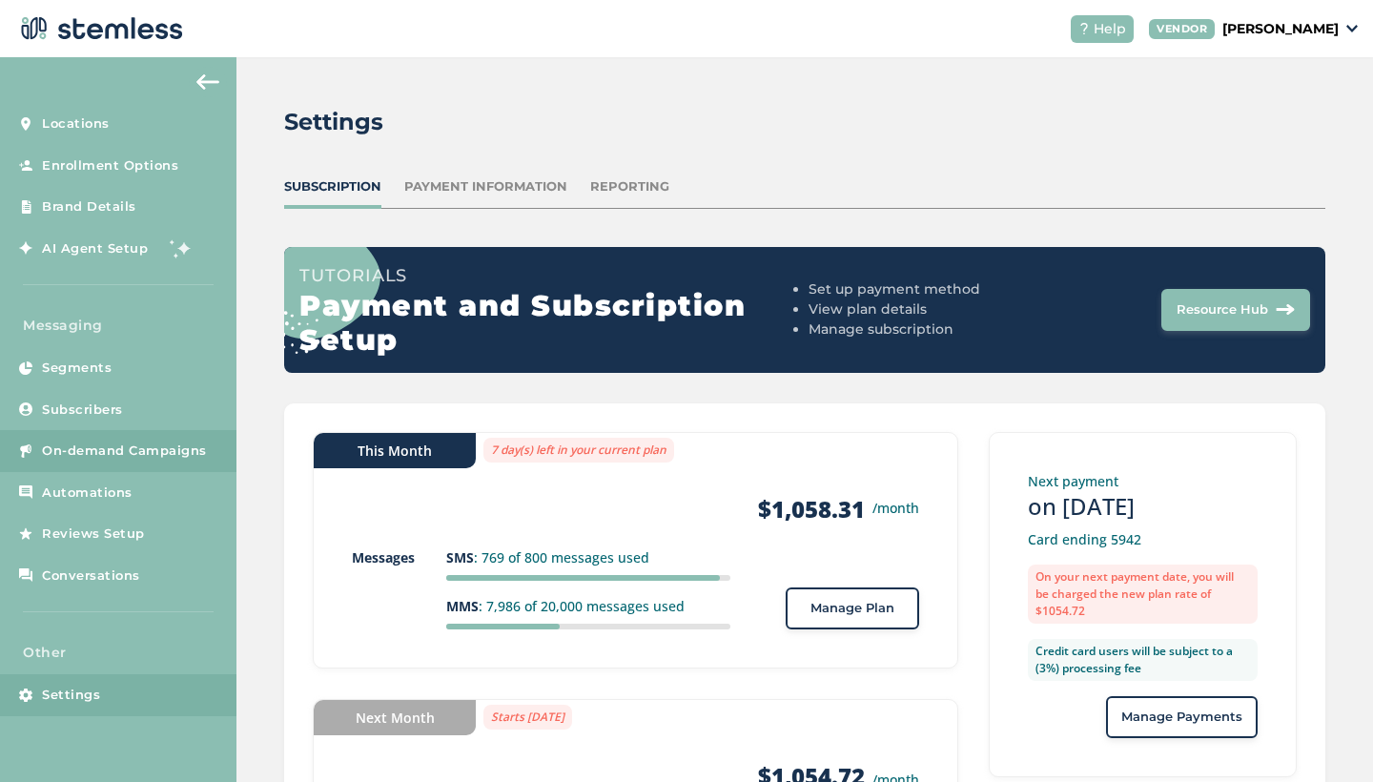
click at [98, 441] on span "On-demand Campaigns" at bounding box center [124, 450] width 165 height 19
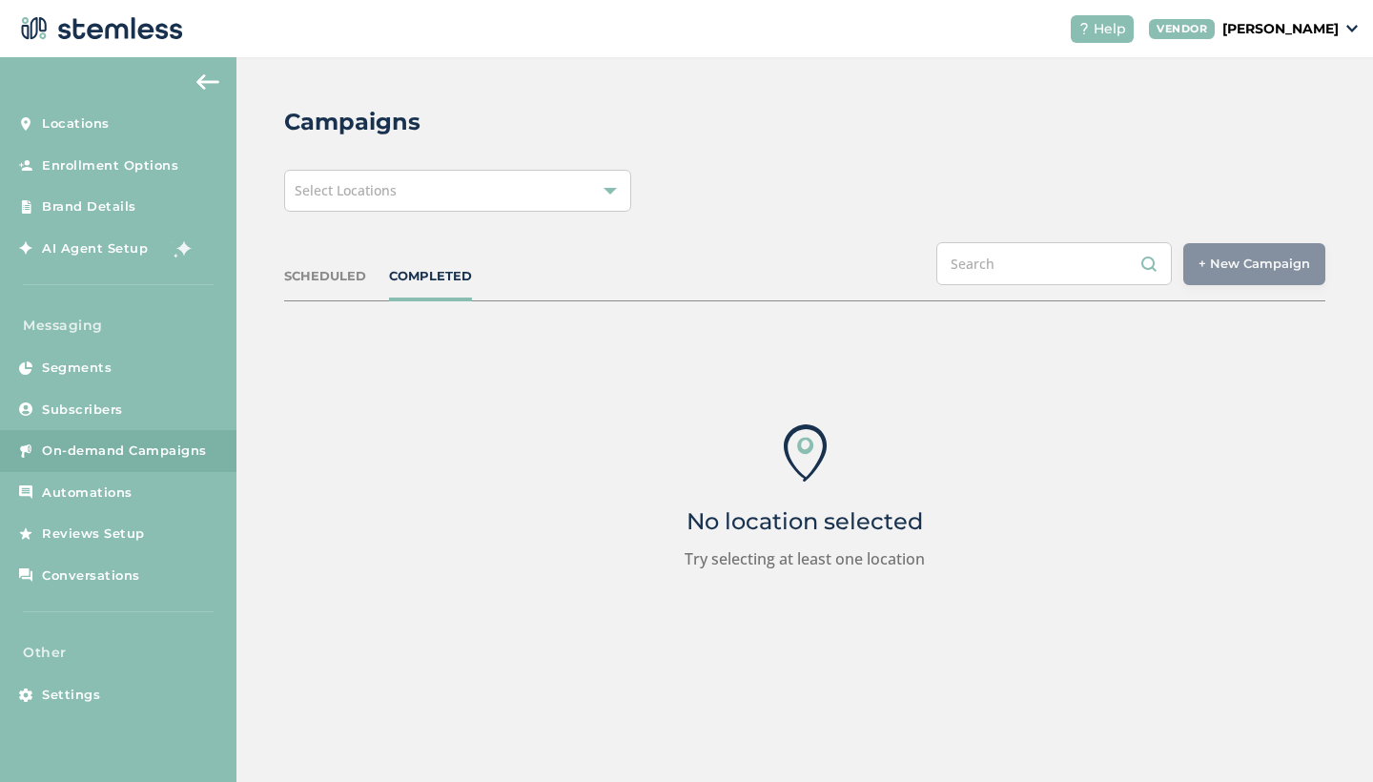
click at [530, 200] on div "Select Locations" at bounding box center [457, 191] width 347 height 42
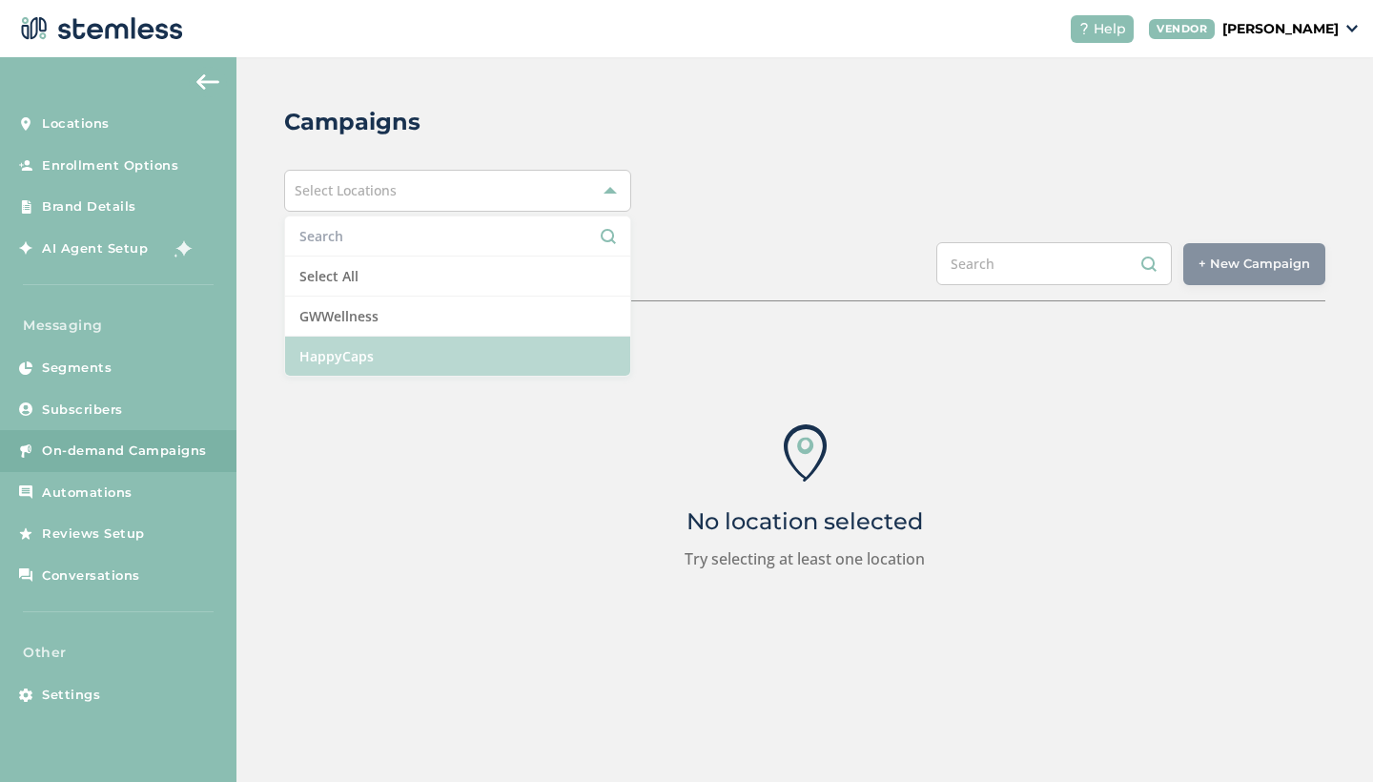
click at [420, 352] on li "HappyCaps" at bounding box center [457, 356] width 345 height 39
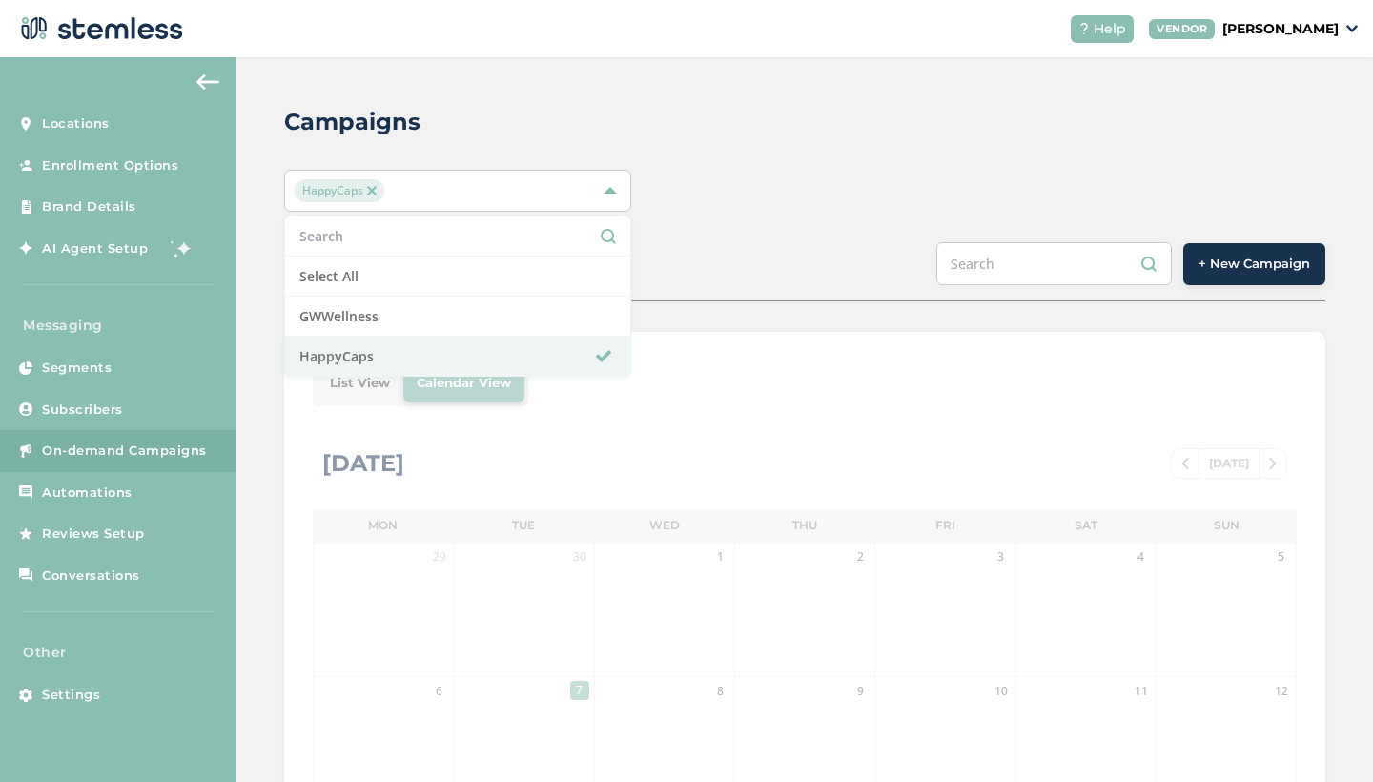
click at [460, 189] on div "HappyCaps" at bounding box center [448, 190] width 307 height 23
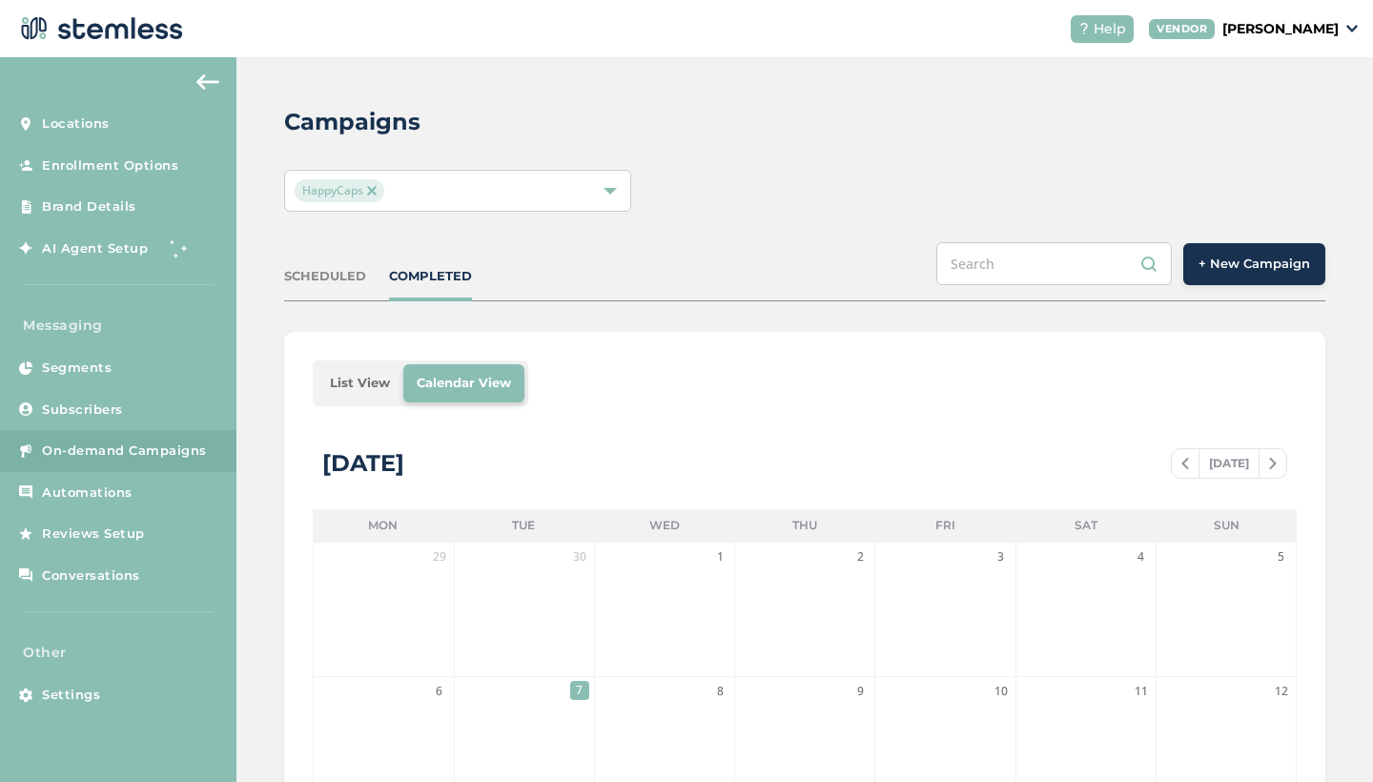
click at [474, 179] on div "HappyCaps" at bounding box center [448, 190] width 307 height 23
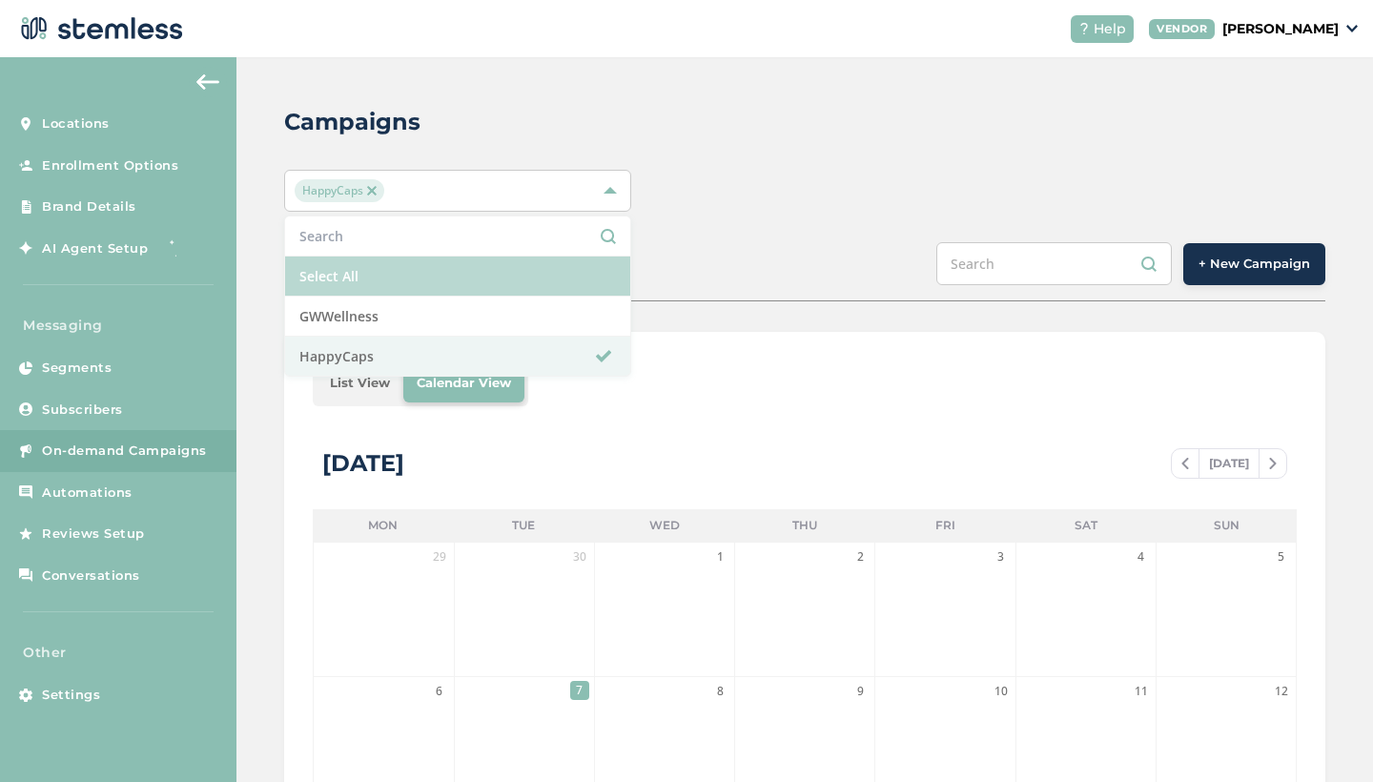
click at [386, 267] on li "Select All" at bounding box center [457, 276] width 345 height 40
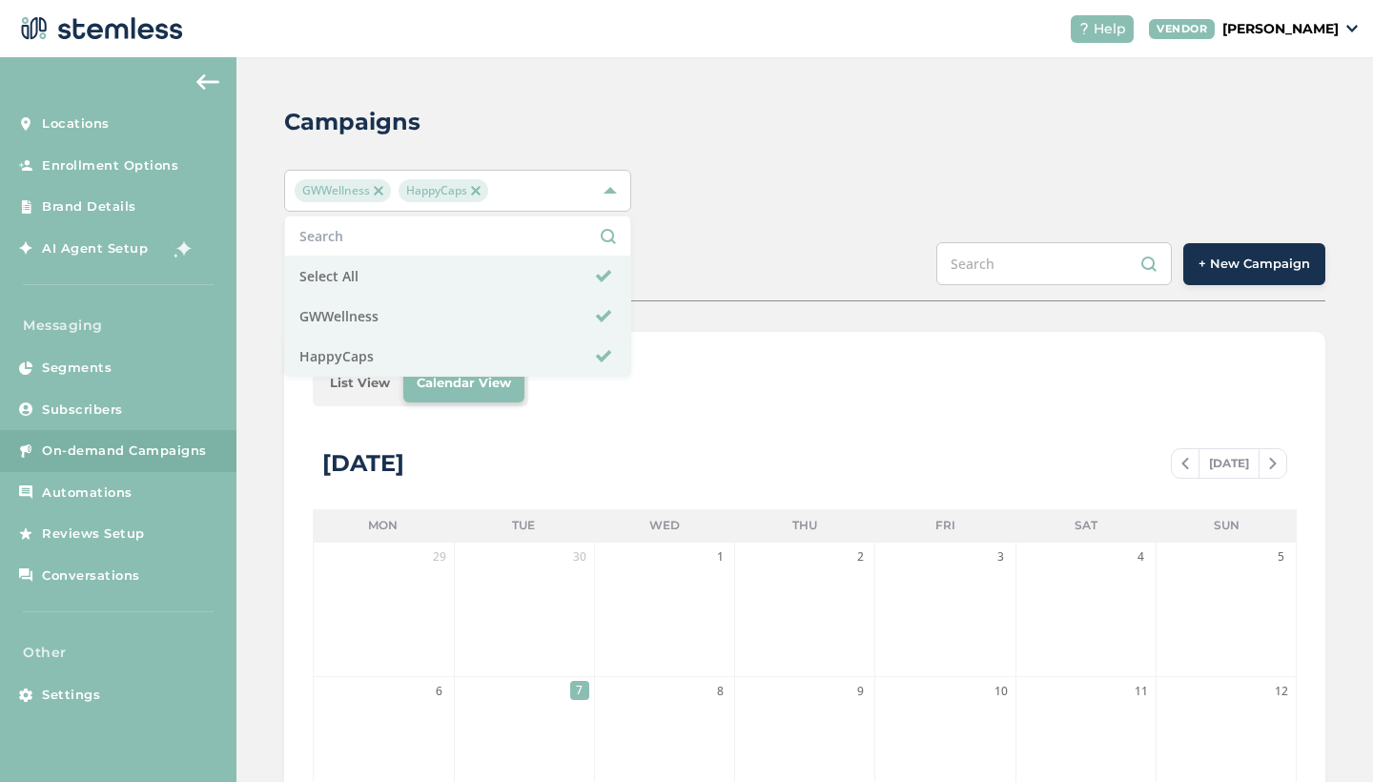
click at [751, 235] on div "Campaigns GWWellness HappyCaps Select All GWWellness HappyCaps SCHEDULED COMPLE…" at bounding box center [804, 674] width 1136 height 1234
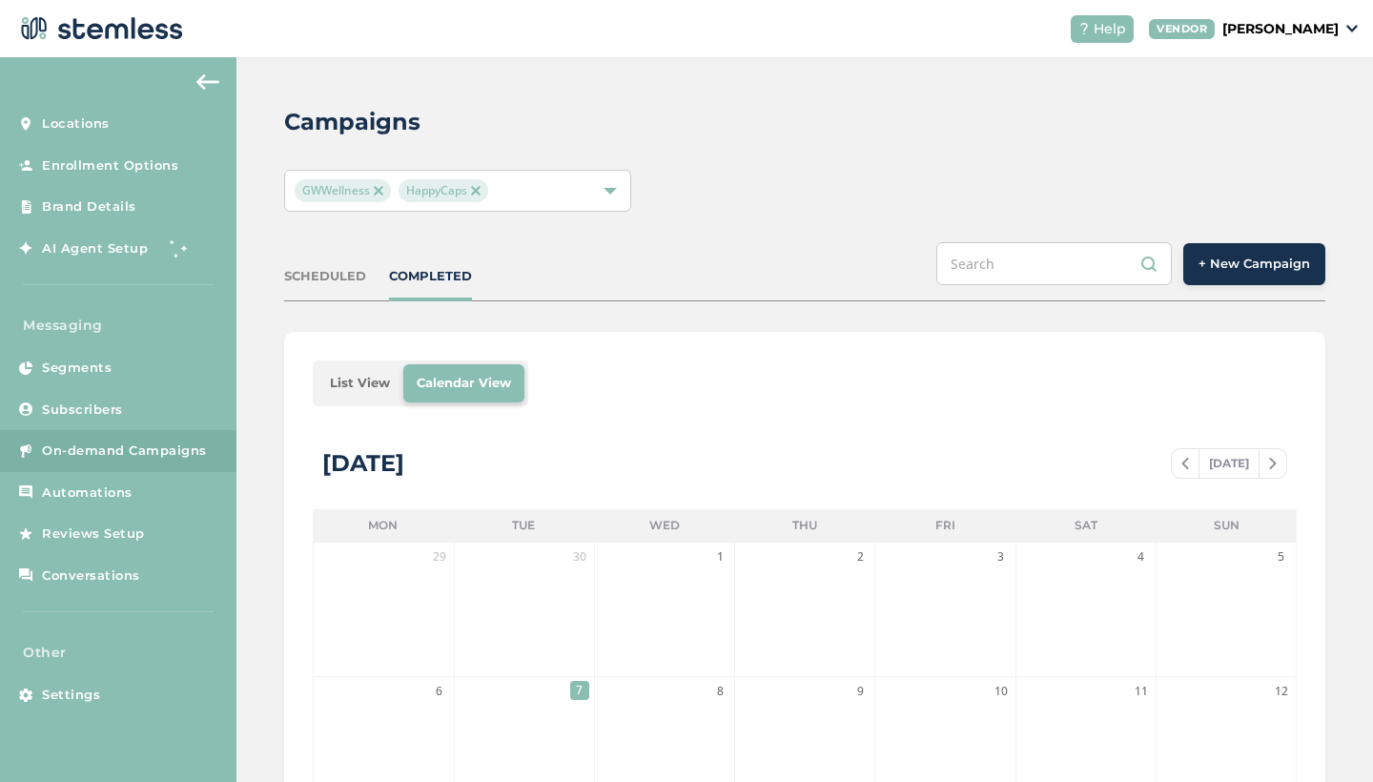
click at [361, 394] on li "List View" at bounding box center [359, 383] width 87 height 38
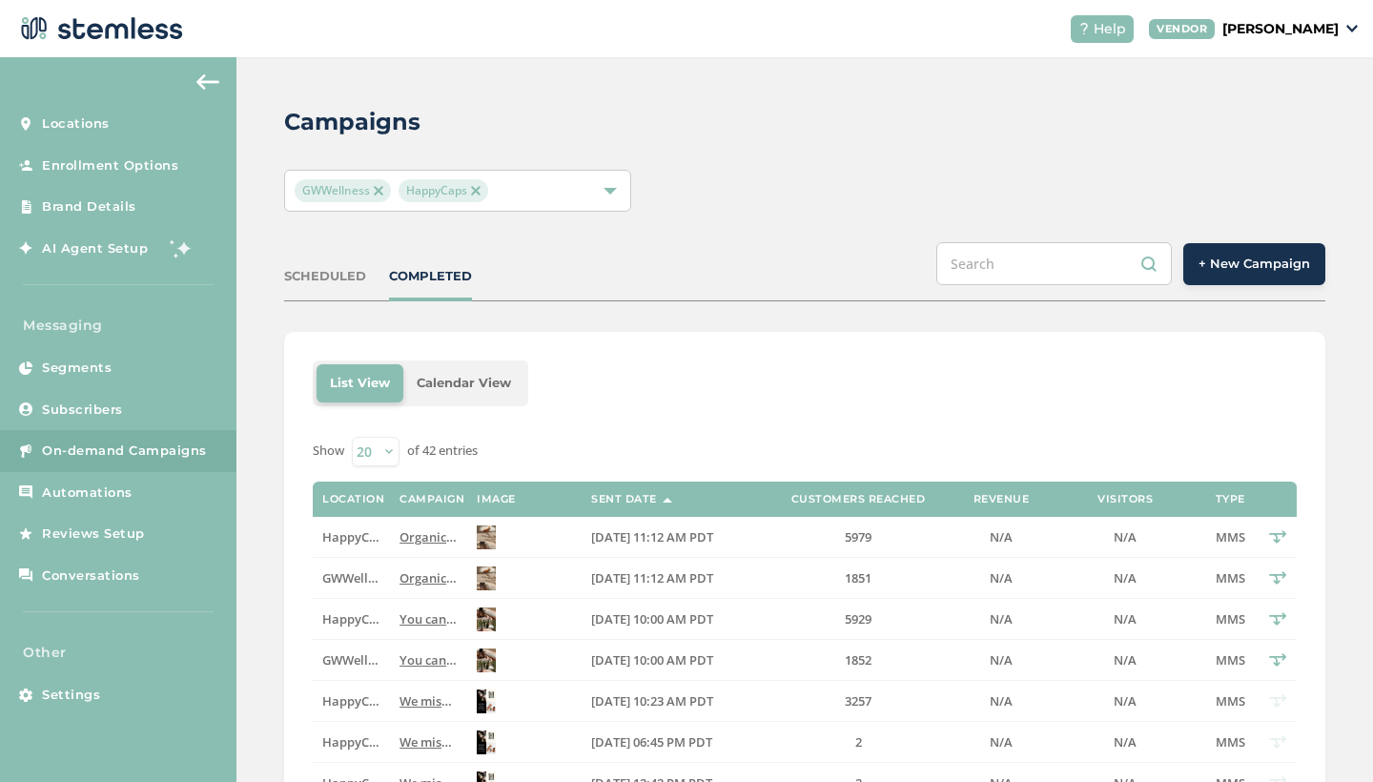
click at [1273, 259] on span "+ New Campaign" at bounding box center [1254, 264] width 112 height 19
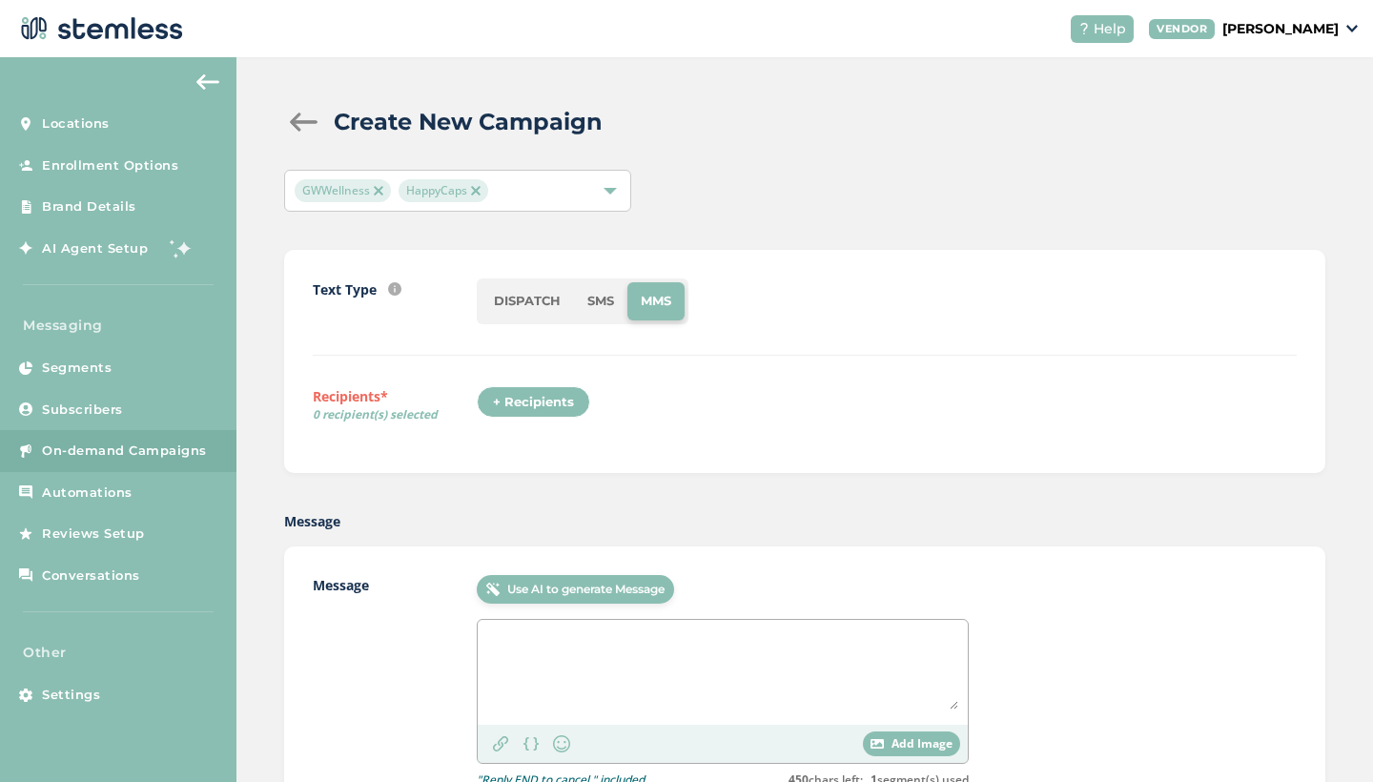
click at [586, 664] on textarea at bounding box center [722, 669] width 471 height 80
paste textarea "BOO! Trip or treat with this Halloween special from HappyCapsWellness. Access s…"
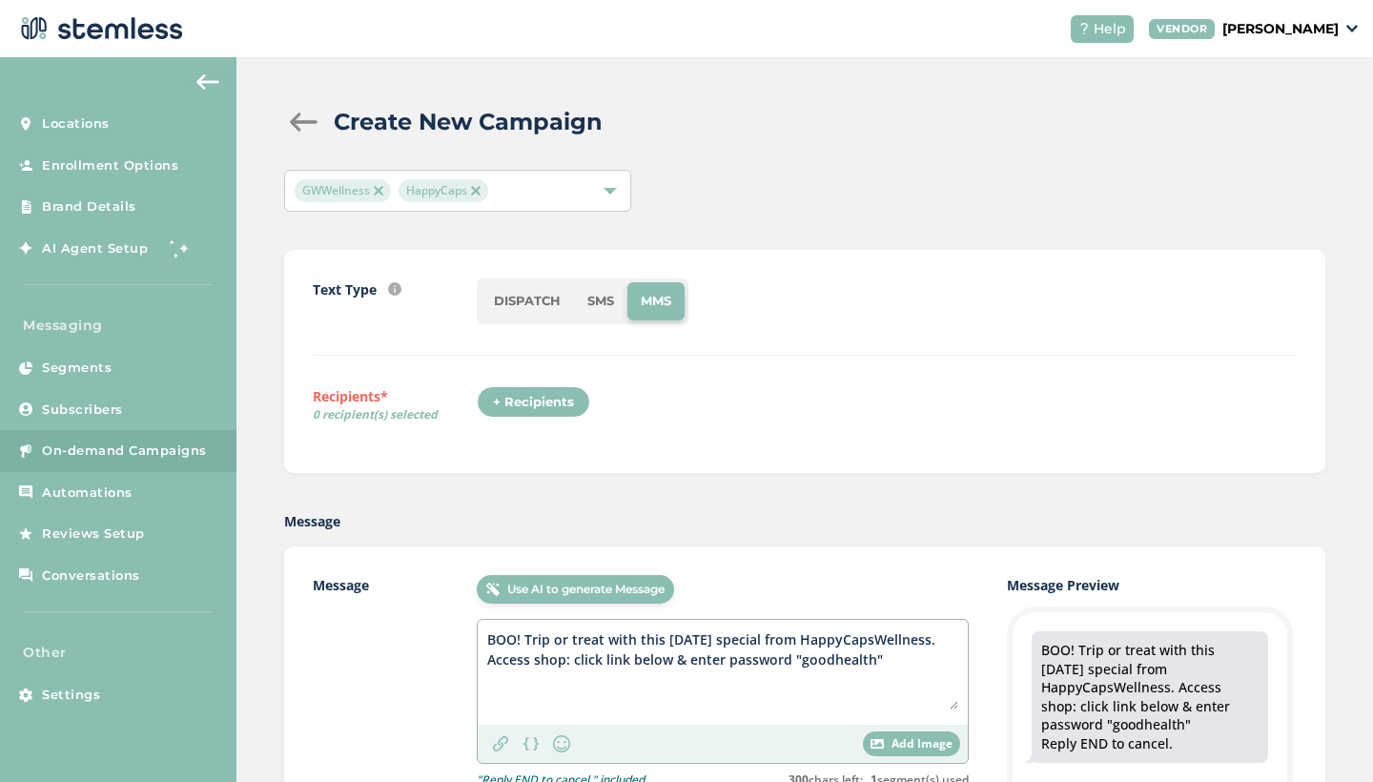
type textarea "BOO! Trip or treat with this Halloween special from HappyCapsWellness. Access s…"
click at [920, 738] on span "Add Image" at bounding box center [921, 743] width 61 height 17
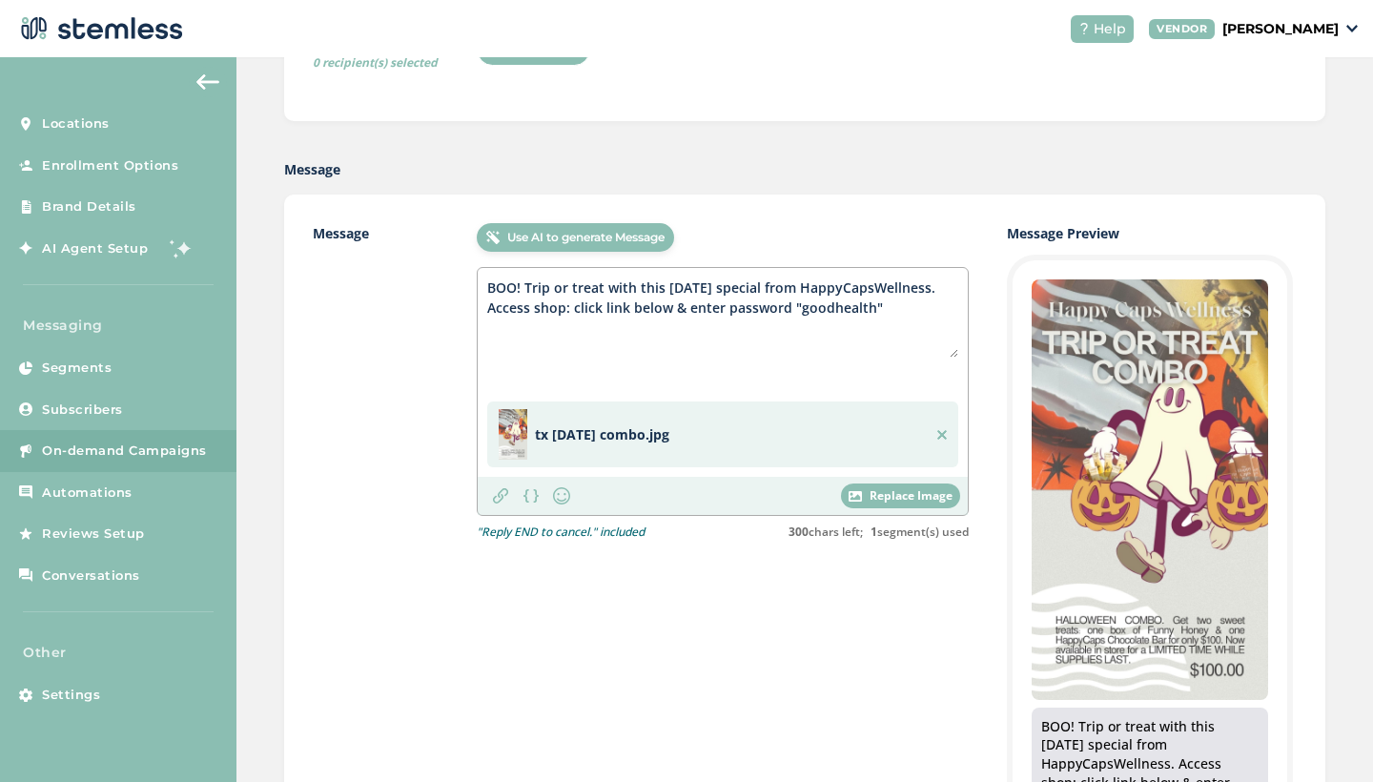
scroll to position [354, 0]
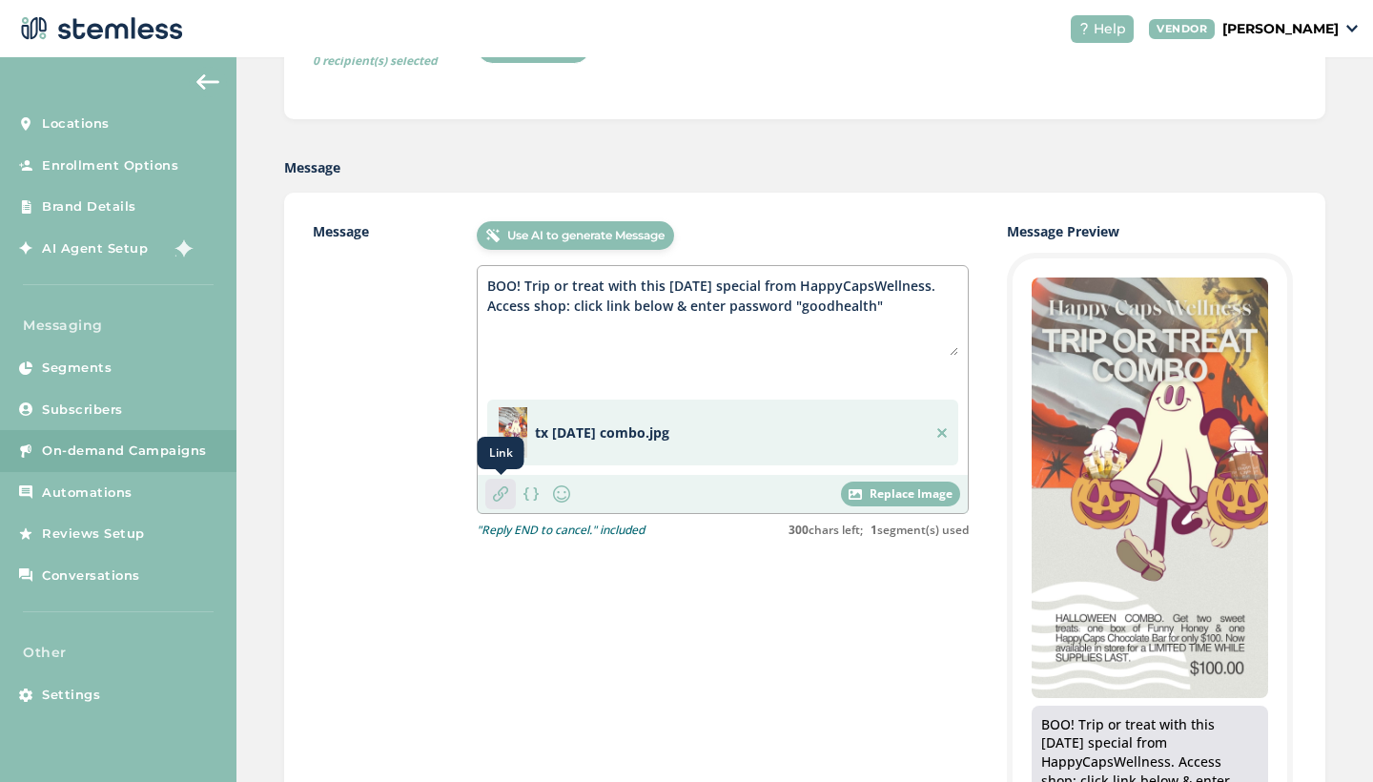
click at [498, 493] on img at bounding box center [500, 493] width 15 height 15
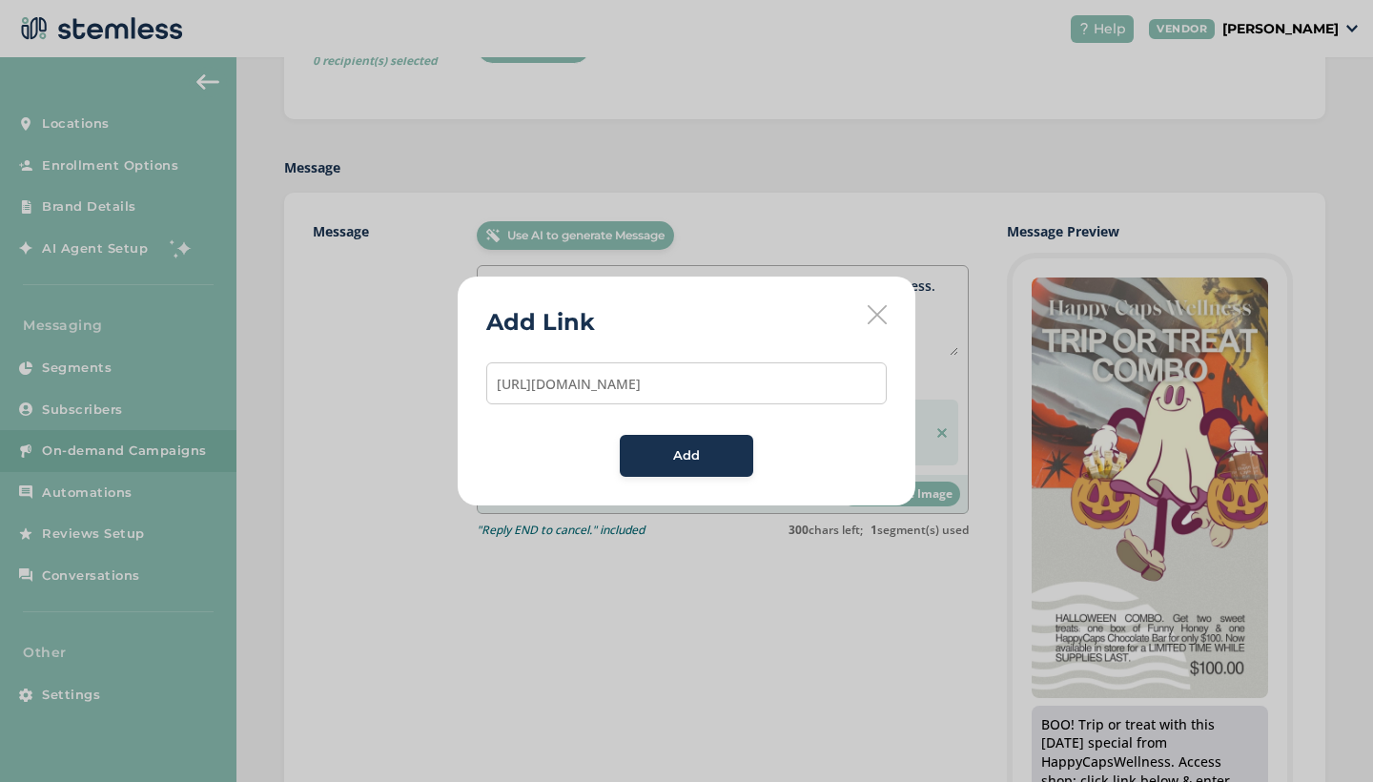
type input "https://shop.happycapswellness.com/password"
click at [704, 459] on div "Add" at bounding box center [686, 455] width 103 height 19
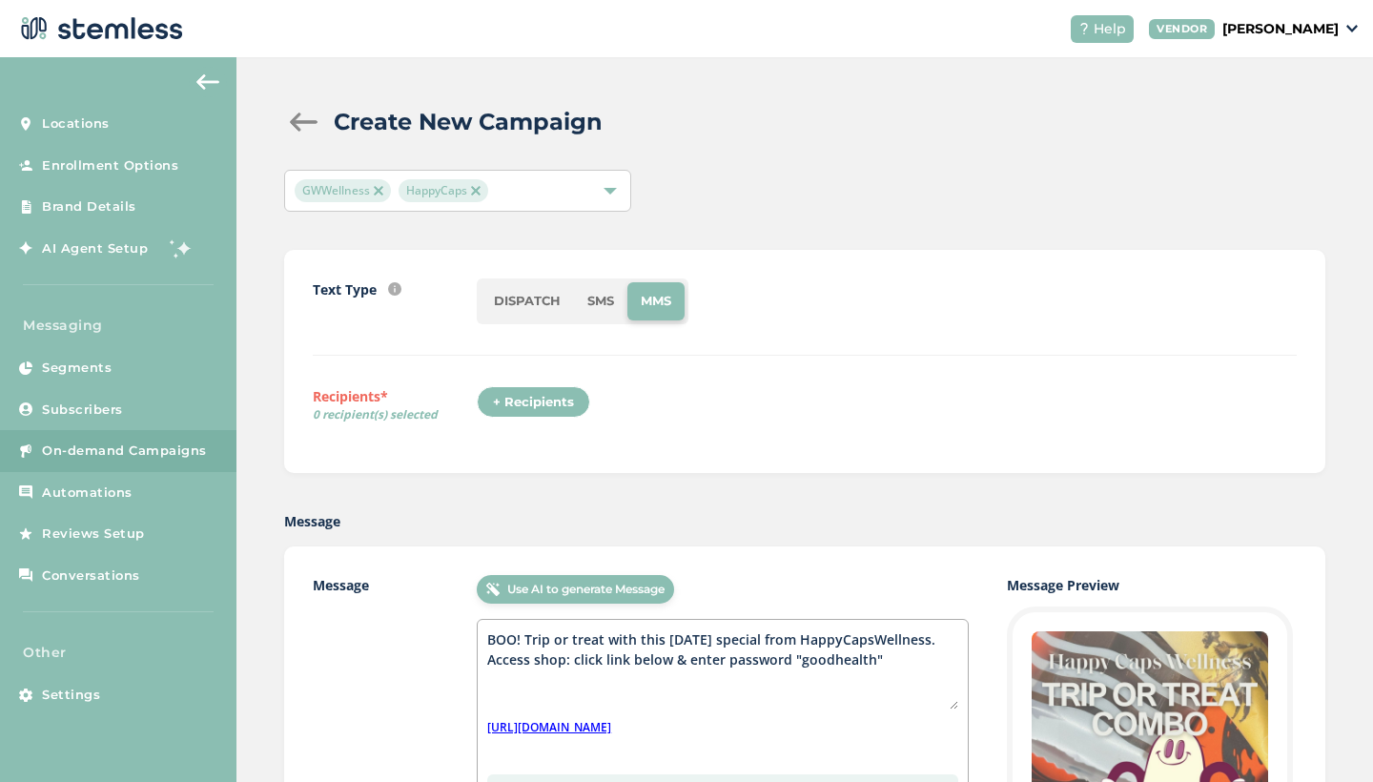
scroll to position [0, 0]
click at [556, 403] on div "+ Recipients" at bounding box center [533, 402] width 113 height 32
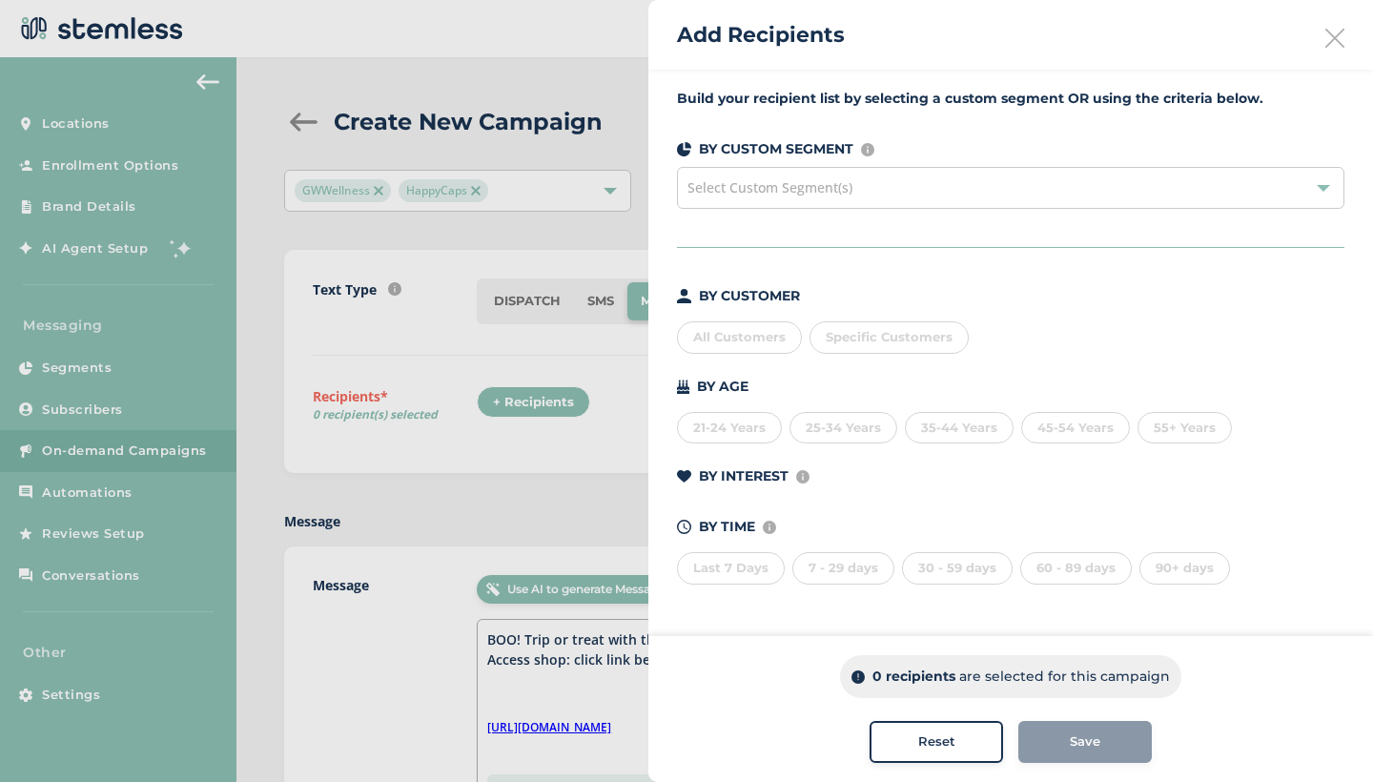
click at [765, 335] on div "All Customers" at bounding box center [739, 337] width 125 height 32
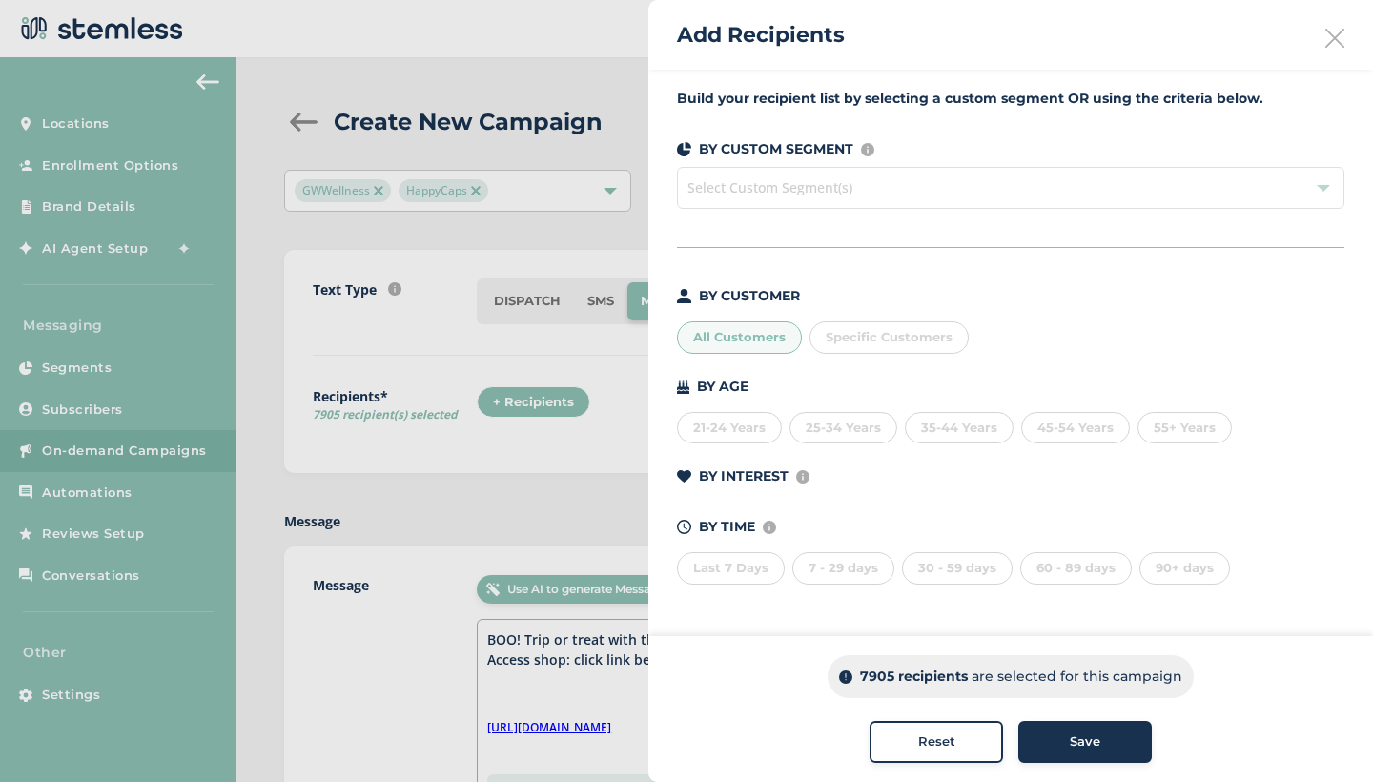
click at [1084, 746] on span "Save" at bounding box center [1085, 741] width 31 height 19
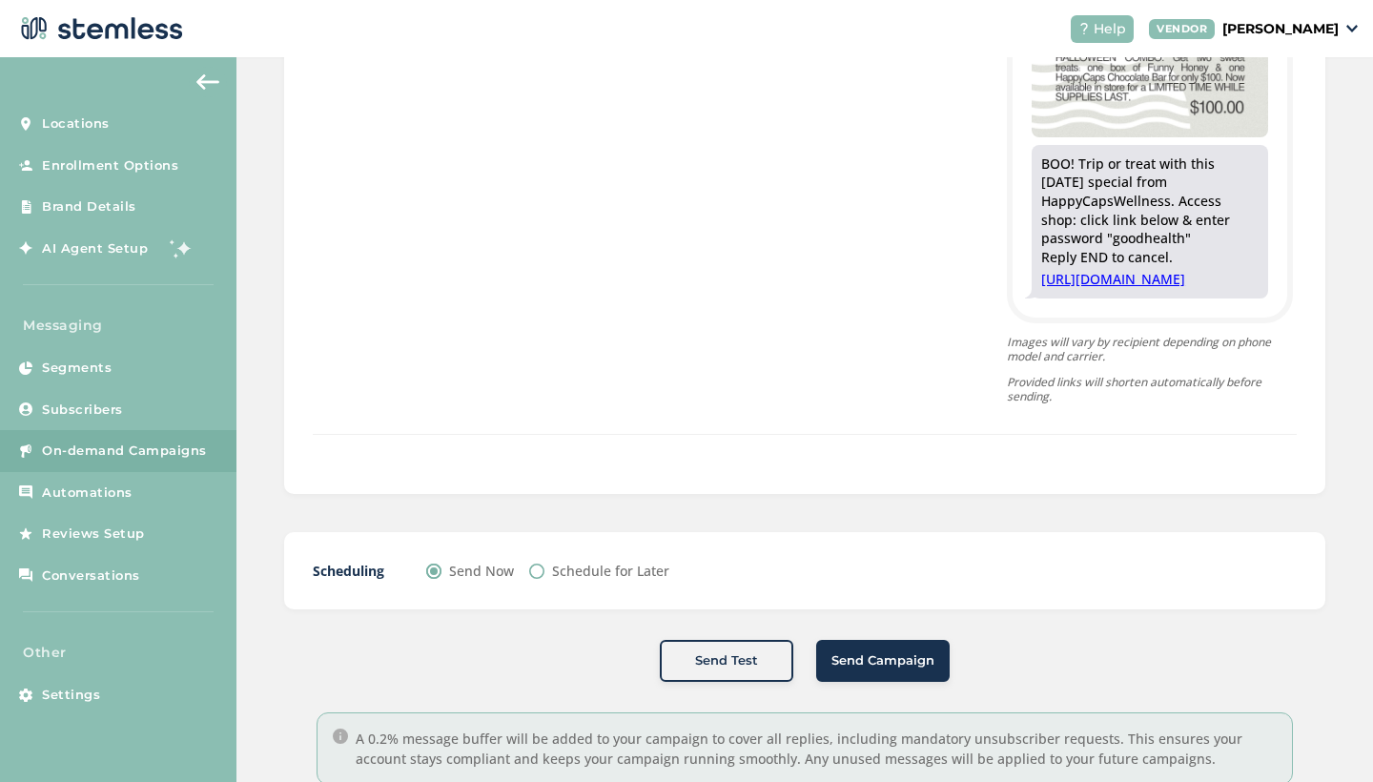
scroll to position [926, 0]
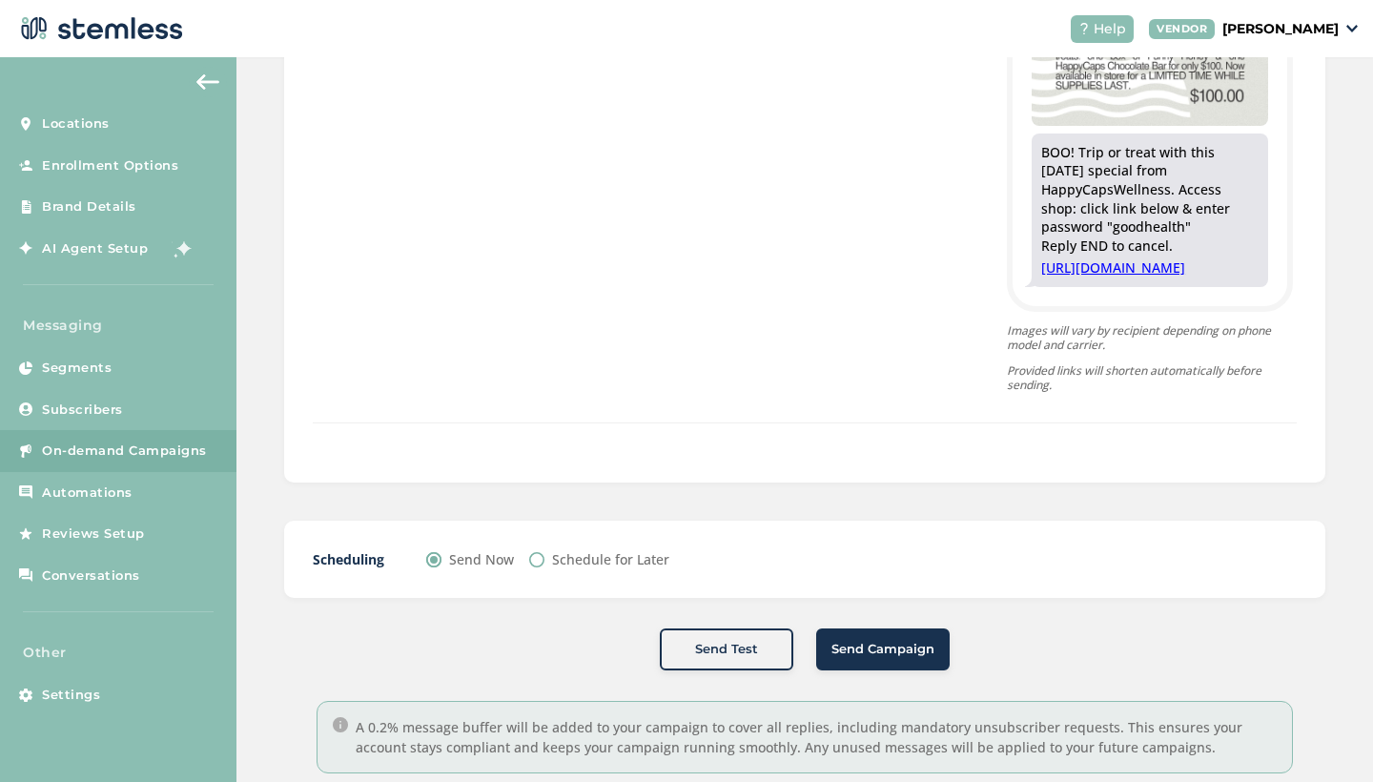
click at [886, 659] on span "Send Campaign" at bounding box center [882, 649] width 103 height 19
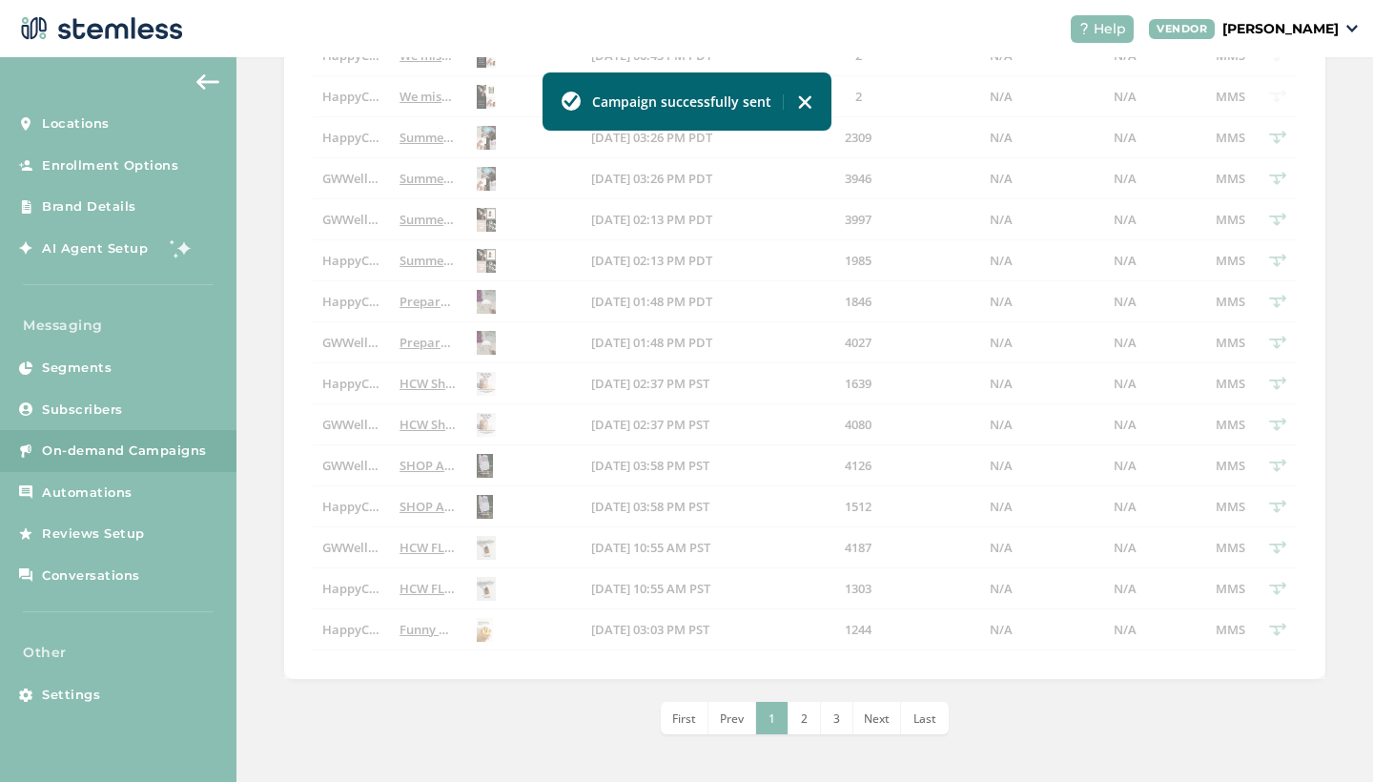
scroll to position [686, 0]
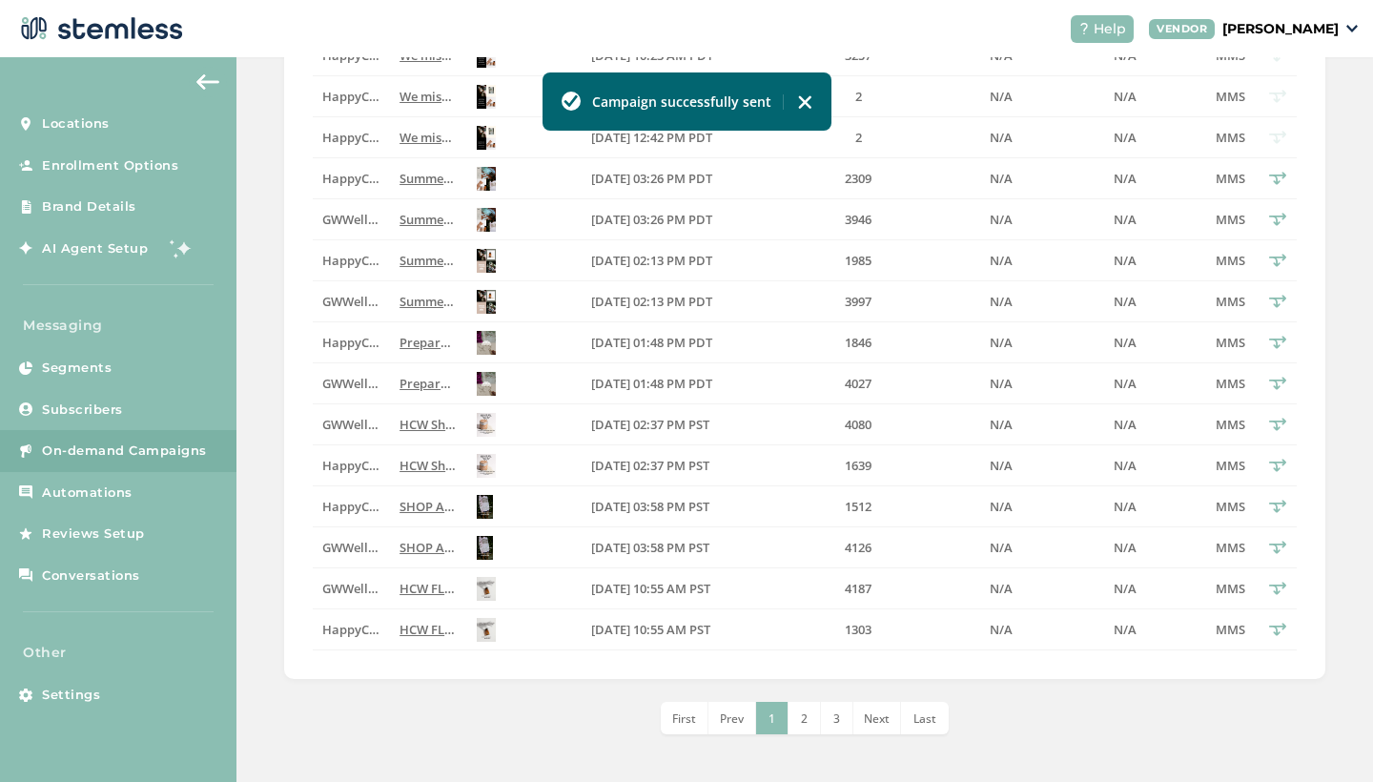
click at [799, 101] on img at bounding box center [804, 101] width 15 height 15
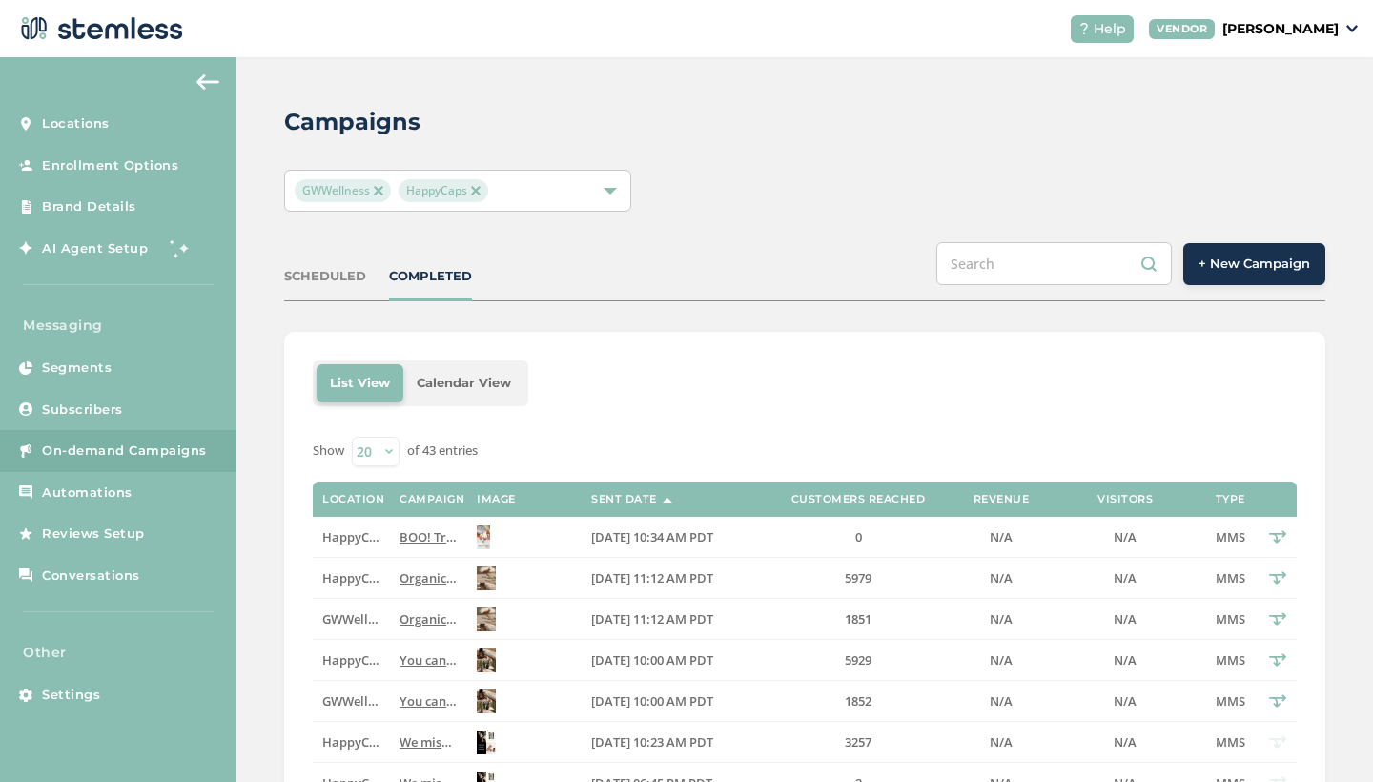
scroll to position [0, 0]
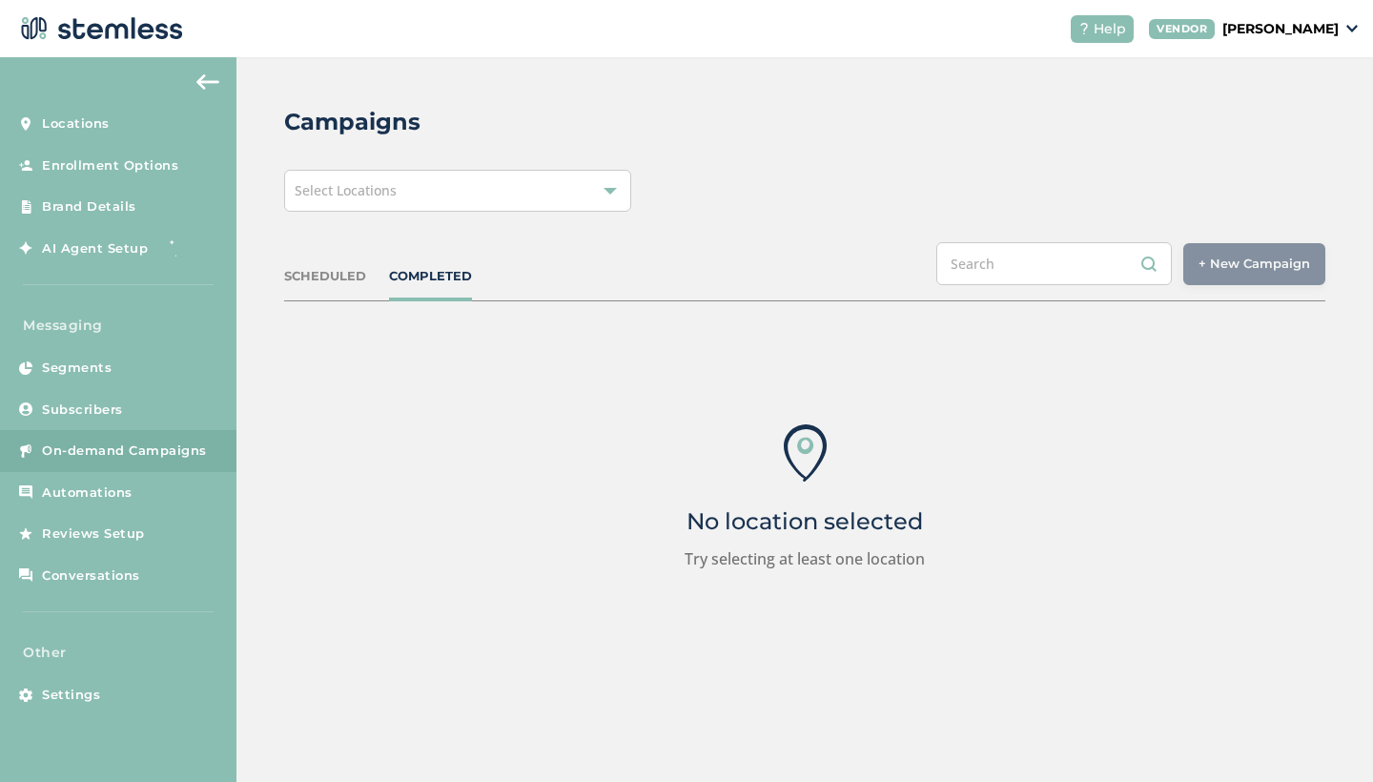
click at [401, 196] on div "Select Locations" at bounding box center [457, 191] width 347 height 42
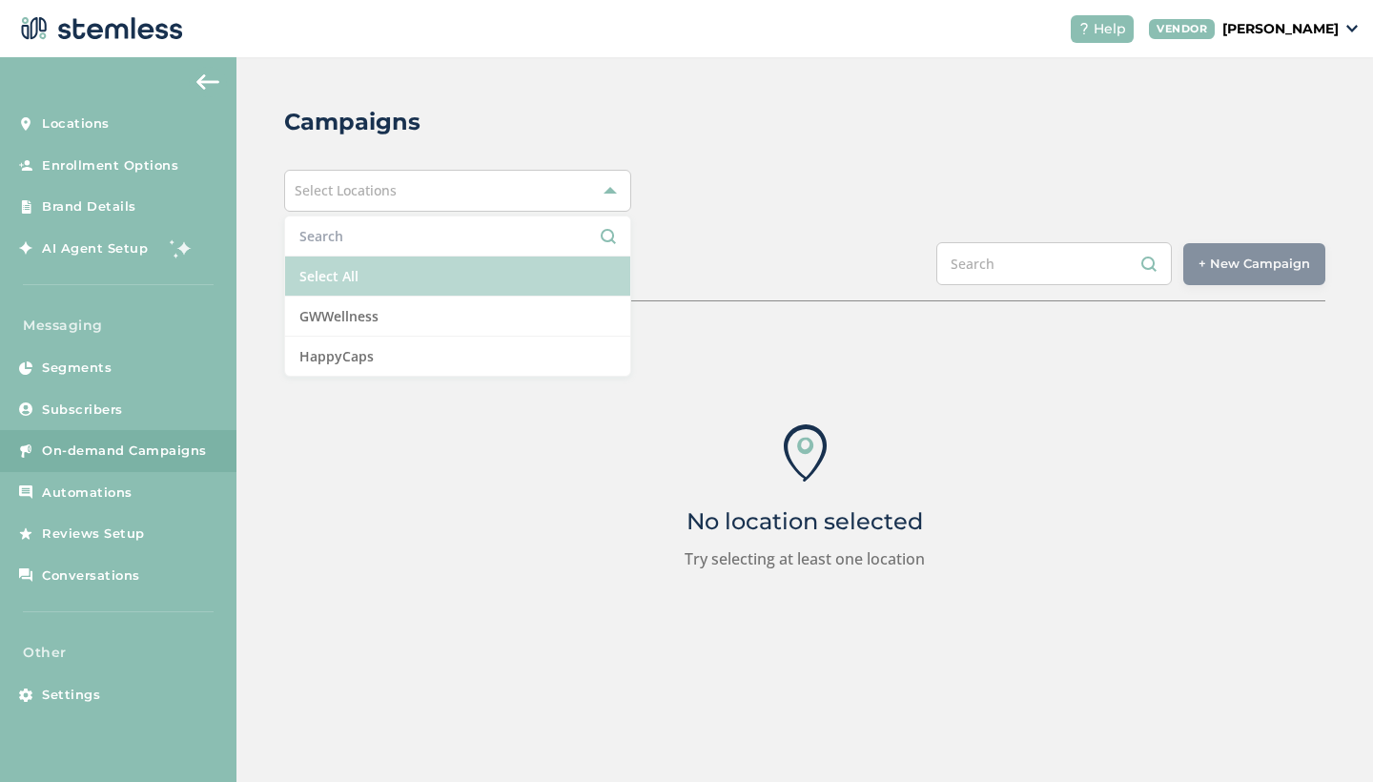
click at [385, 288] on li "Select All" at bounding box center [457, 276] width 345 height 40
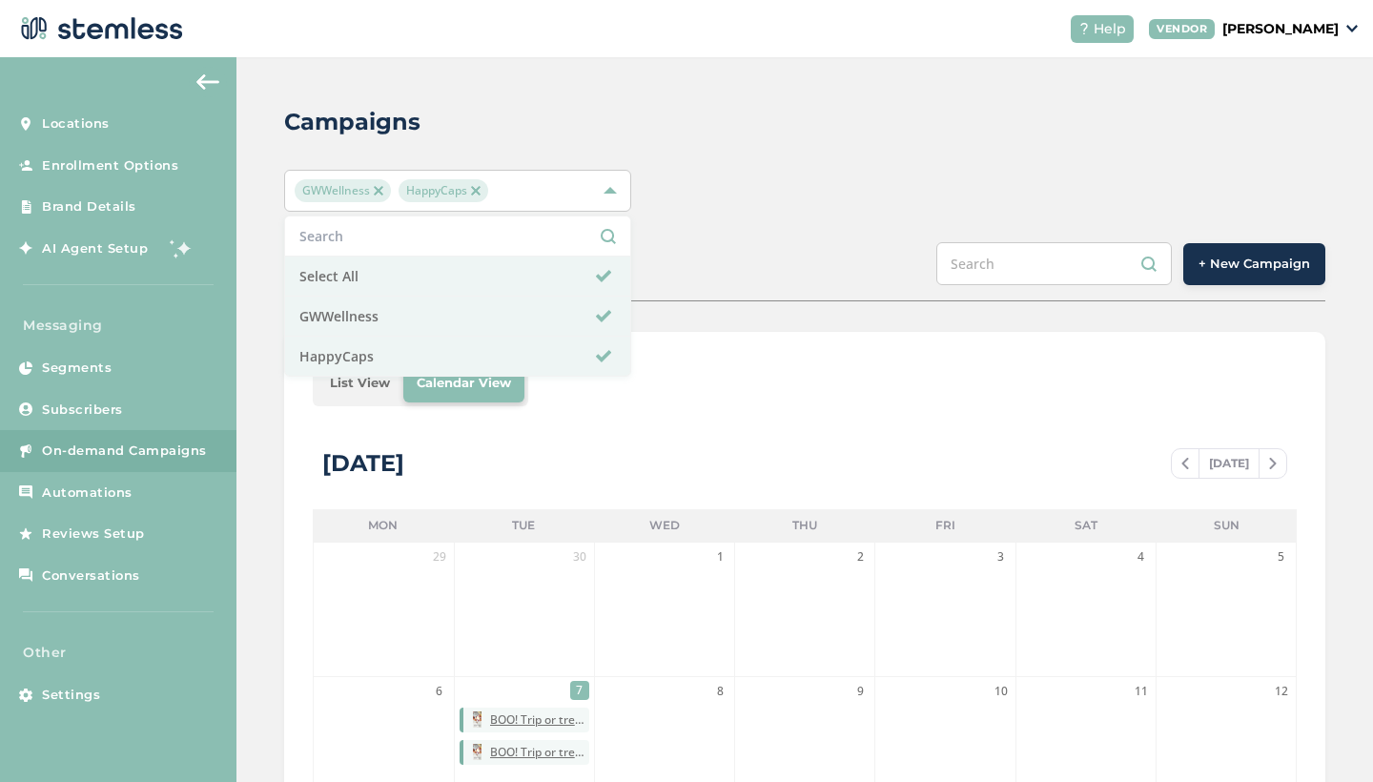
click at [627, 460] on div "October 2025 TODAY" at bounding box center [805, 473] width 984 height 72
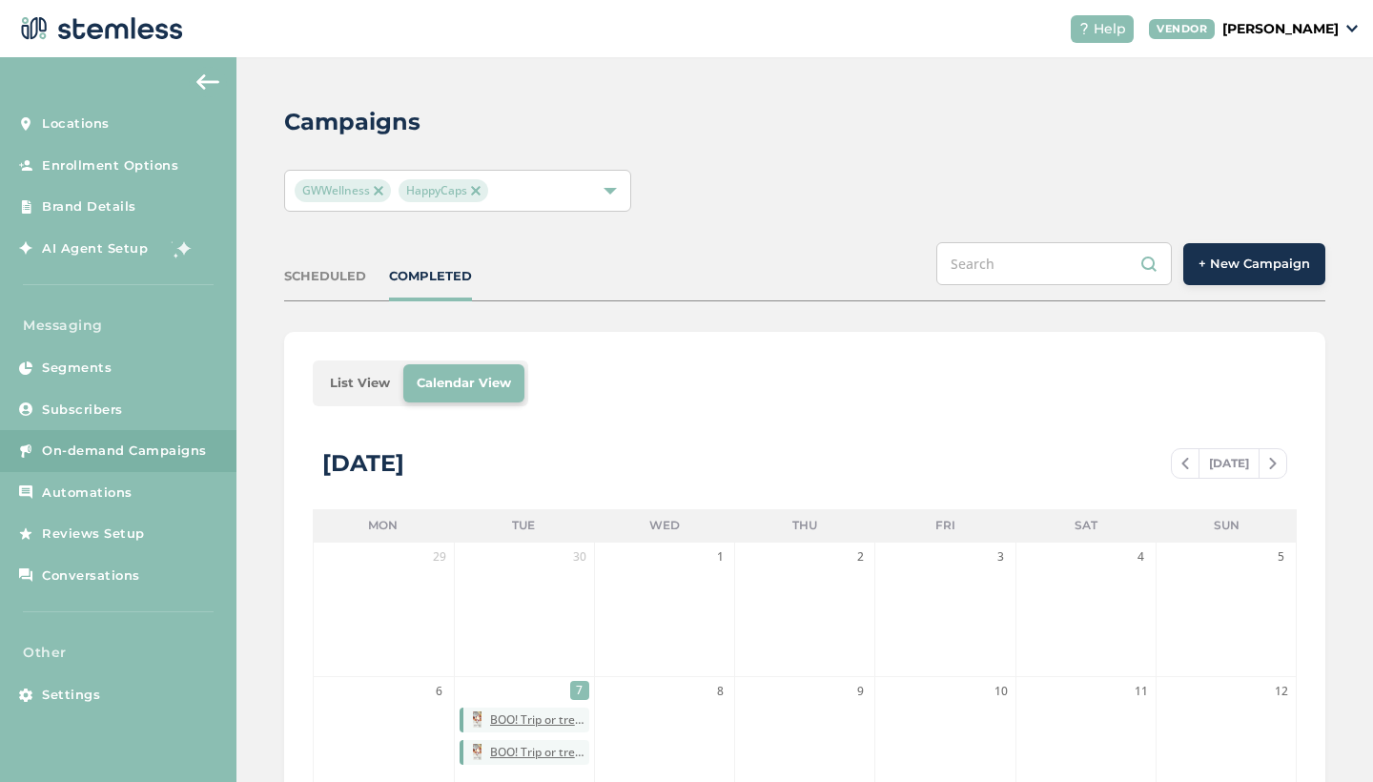
click at [379, 372] on li "List View" at bounding box center [359, 383] width 87 height 38
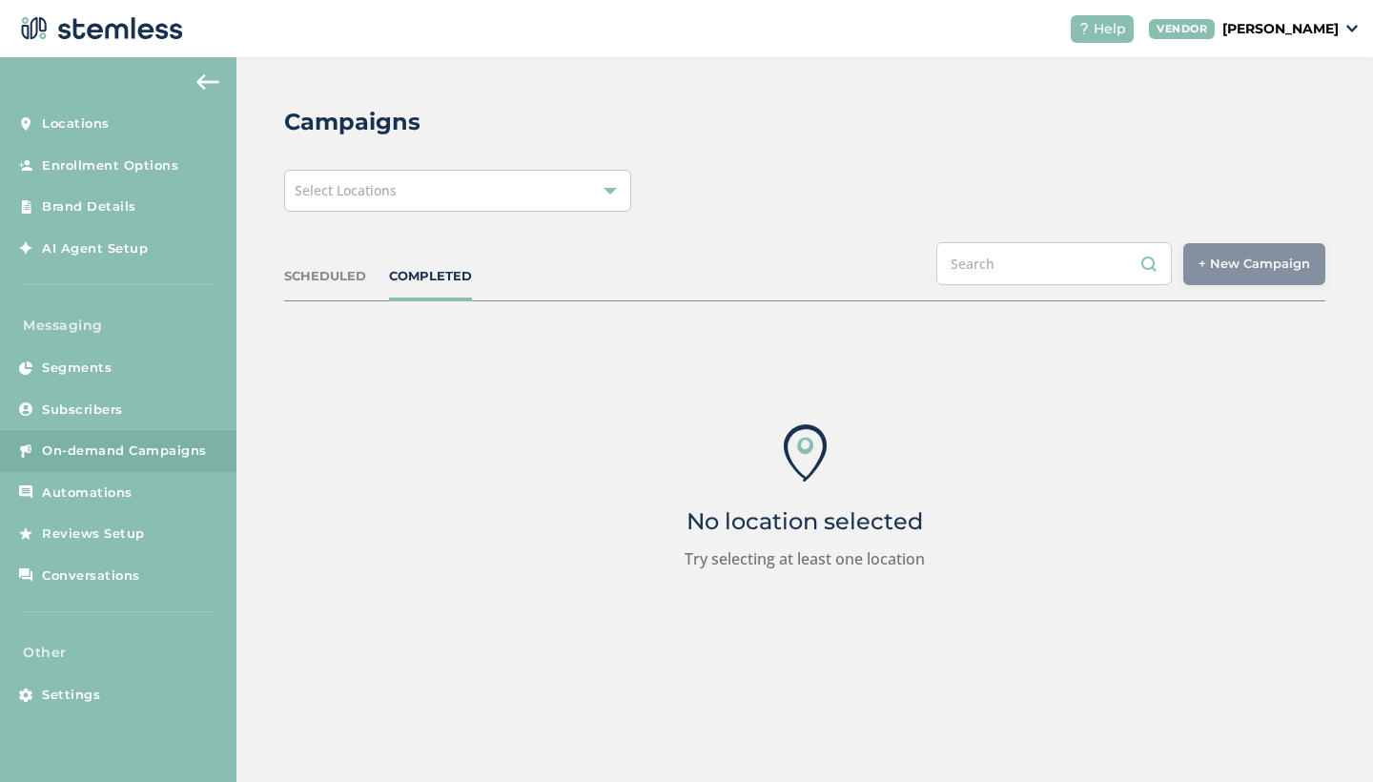
click at [599, 196] on div "Select Locations" at bounding box center [457, 191] width 347 height 42
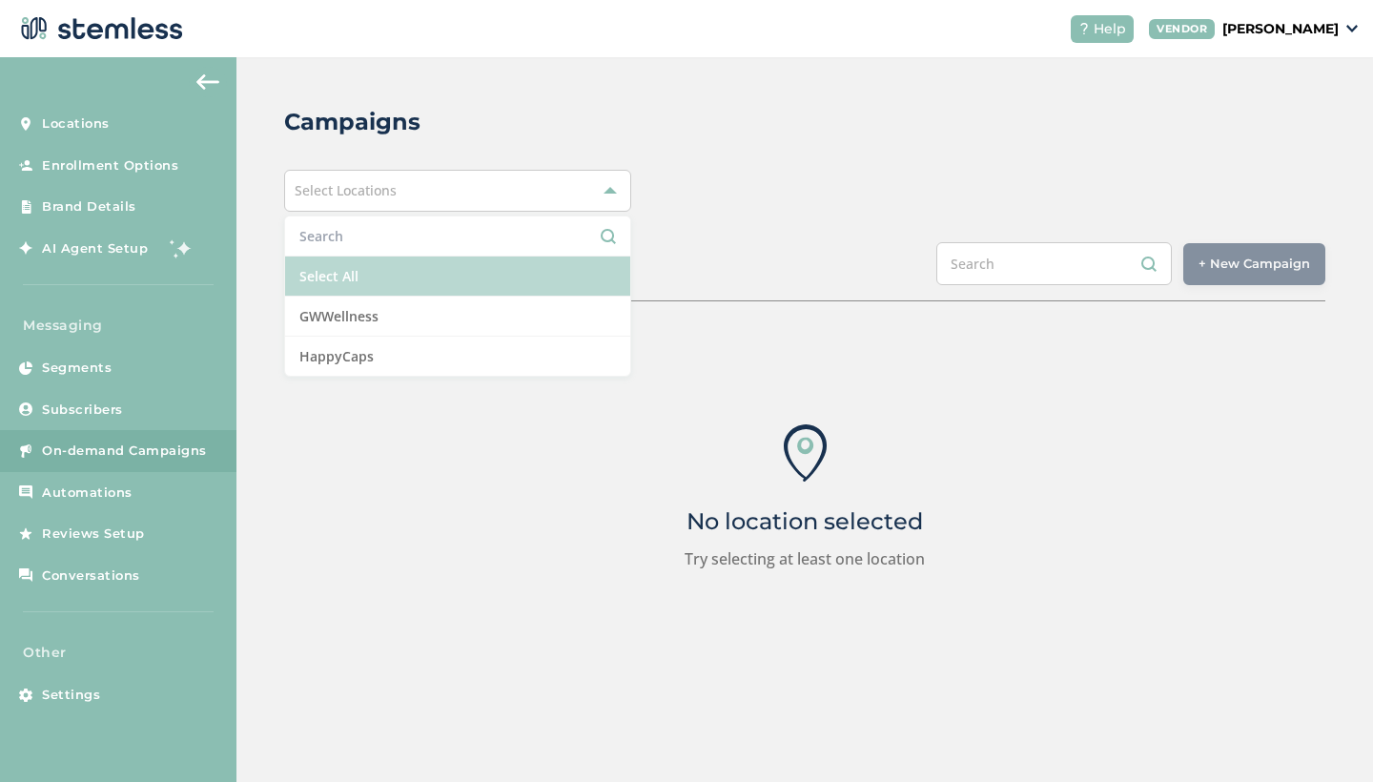
click at [499, 280] on li "Select All" at bounding box center [457, 276] width 345 height 40
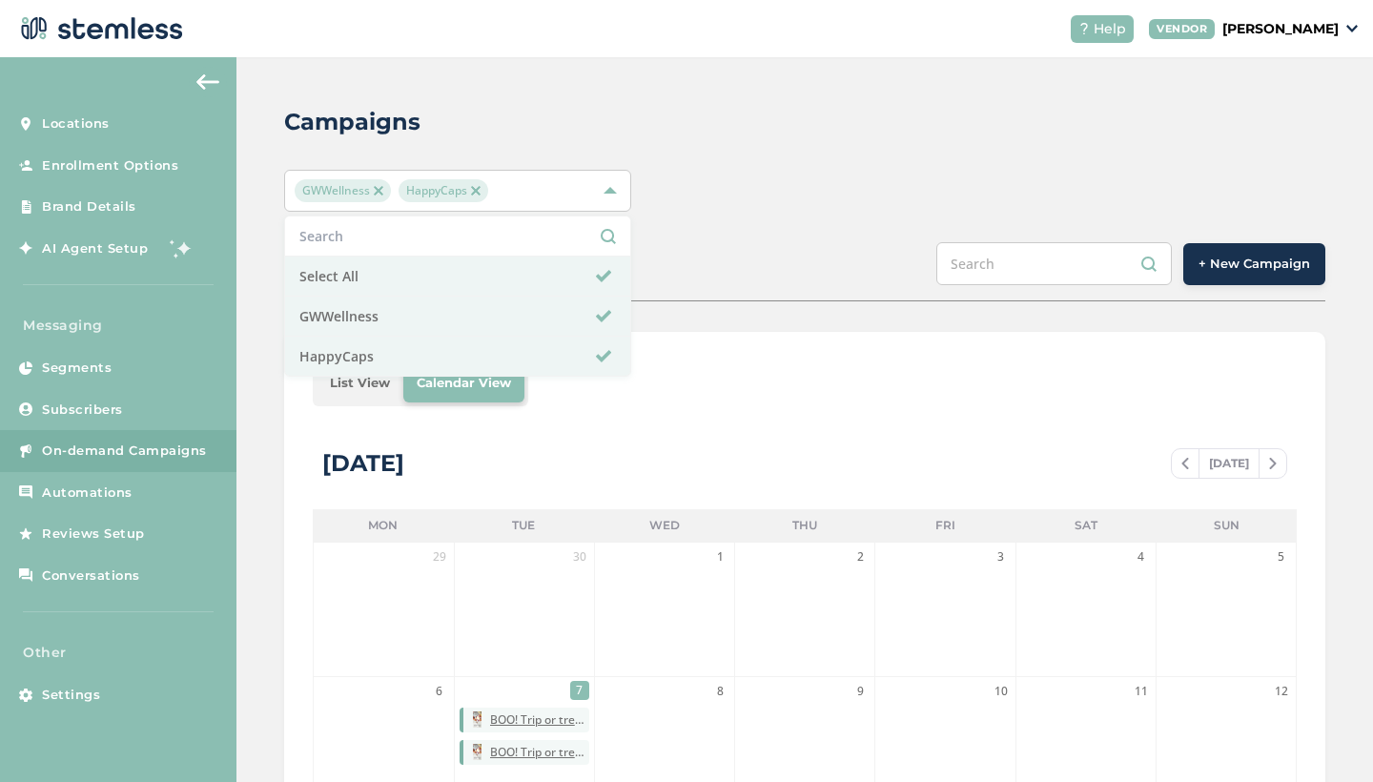
click at [750, 440] on div "[DATE] [DATE]" at bounding box center [805, 473] width 984 height 72
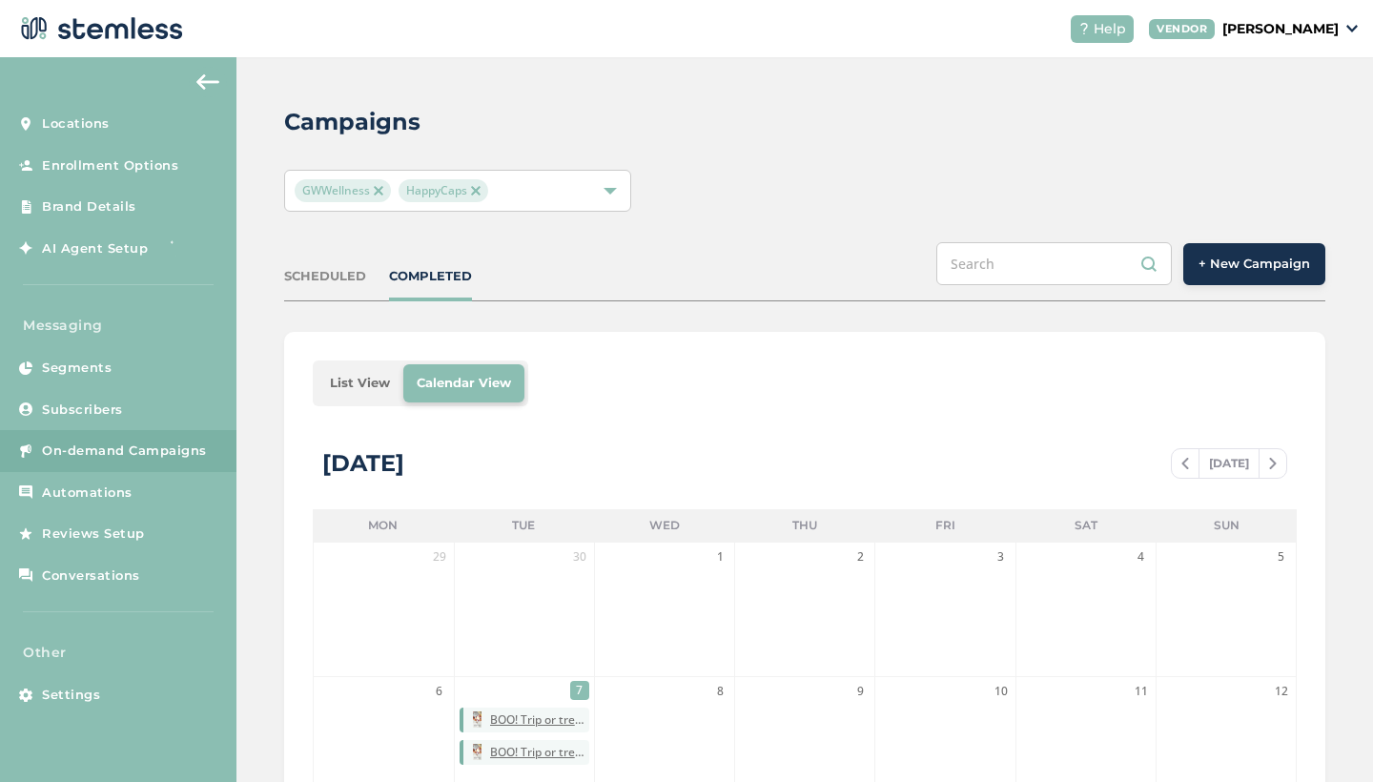
click at [355, 385] on li "List View" at bounding box center [359, 383] width 87 height 38
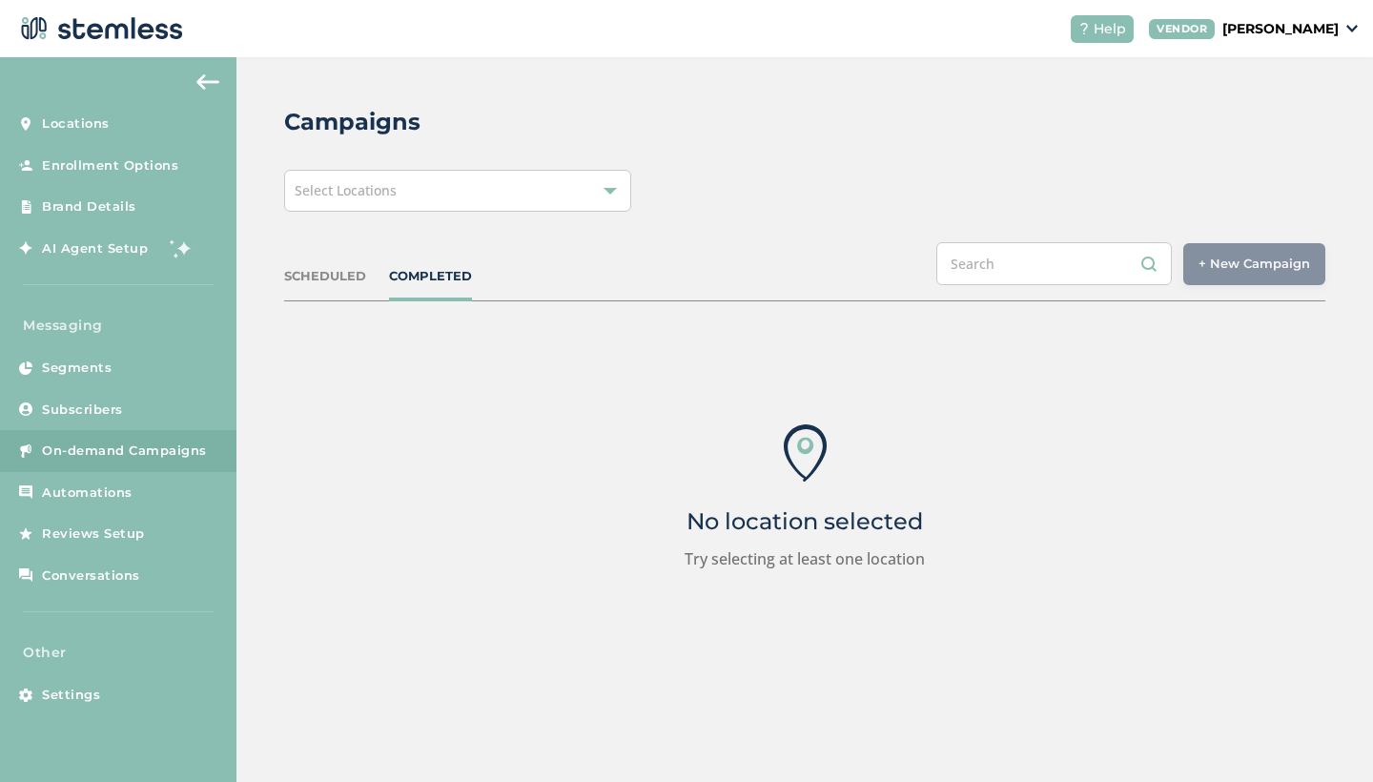
click at [463, 197] on div "Select Locations" at bounding box center [457, 191] width 347 height 42
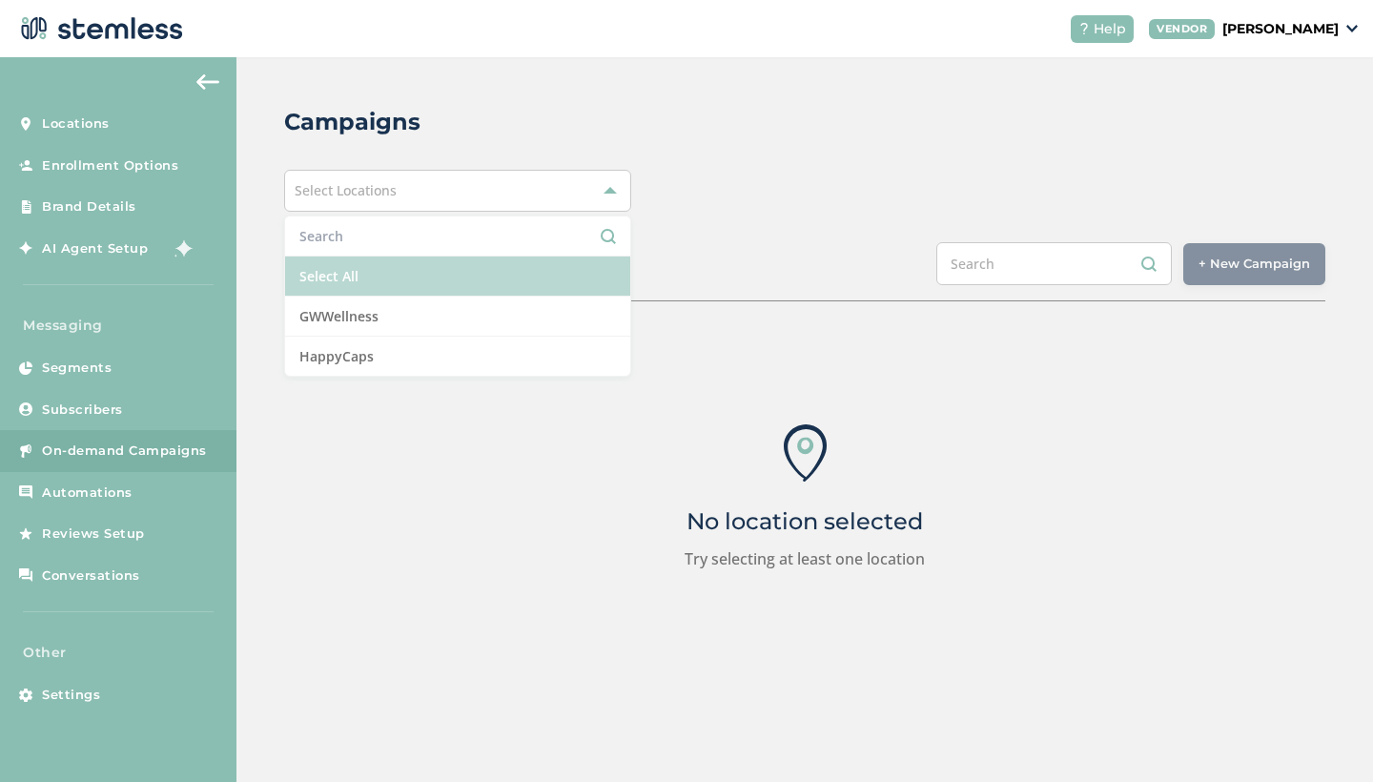
click at [422, 281] on li "Select All" at bounding box center [457, 276] width 345 height 40
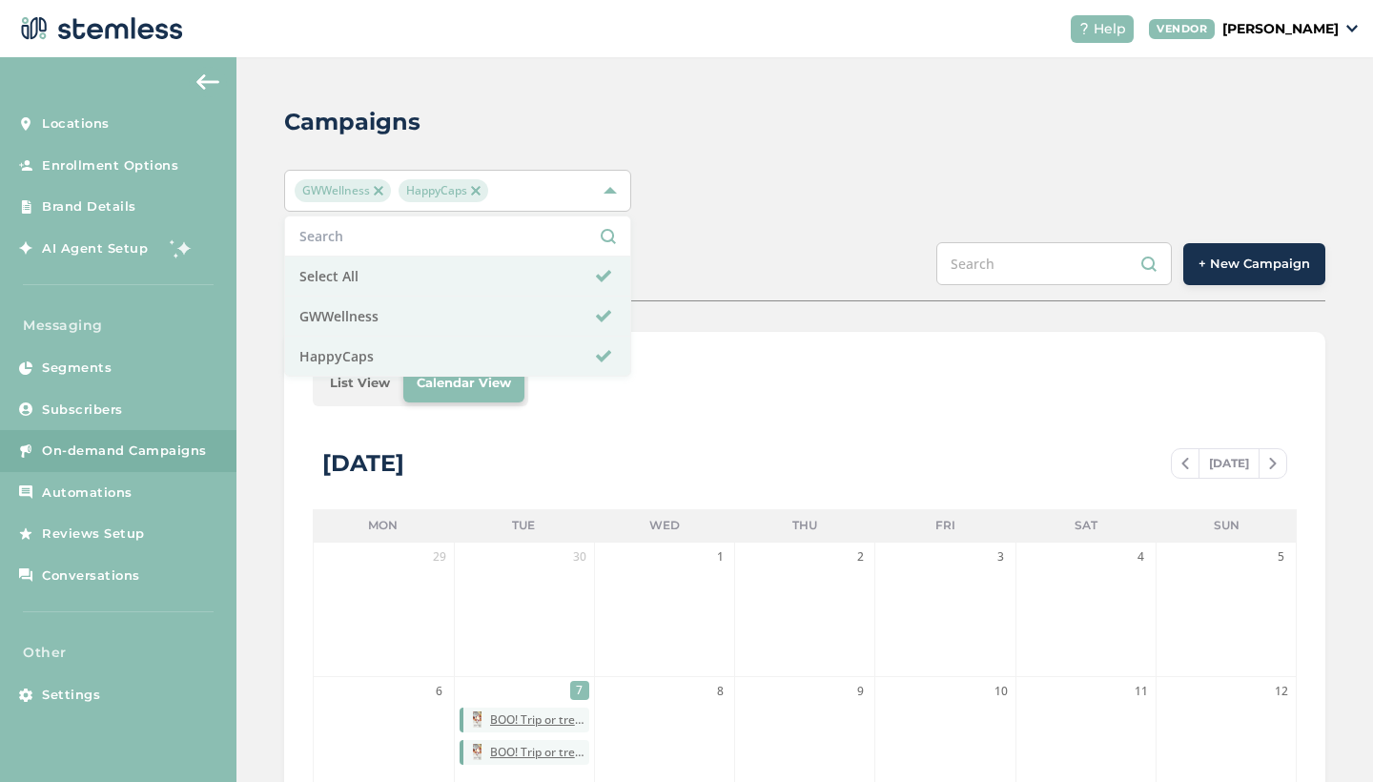
click at [356, 398] on li "List View" at bounding box center [359, 383] width 87 height 38
